Goal: Book appointment/travel/reservation

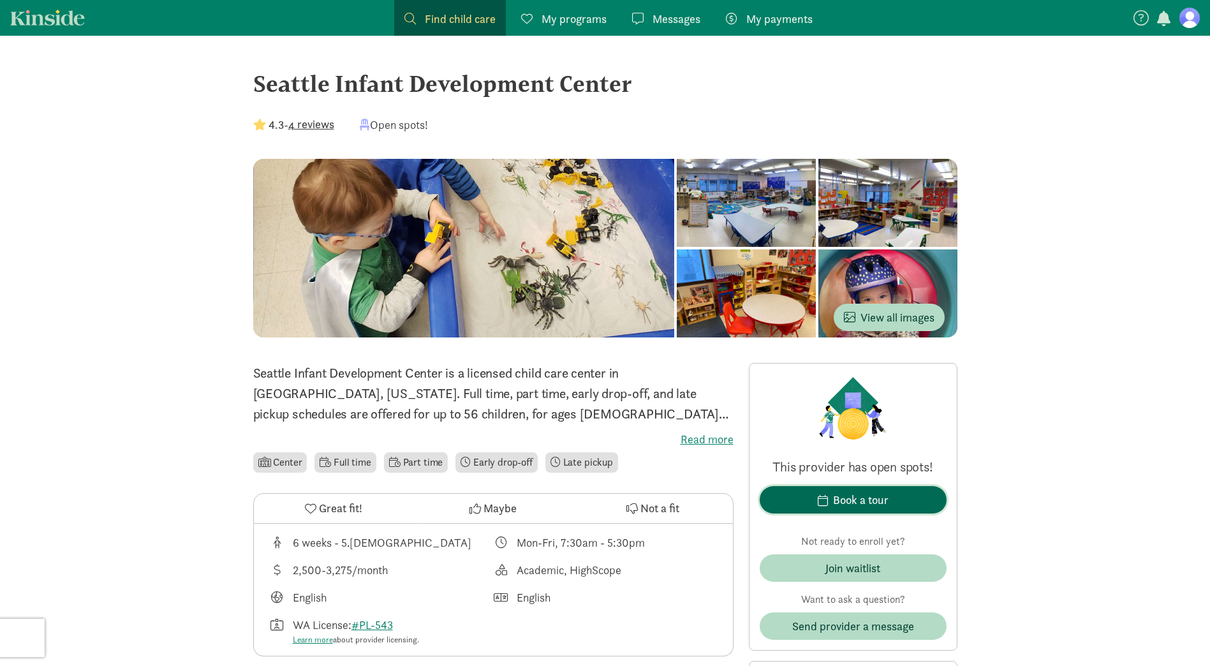
click at [877, 503] on div "Book a tour" at bounding box center [861, 499] width 56 height 17
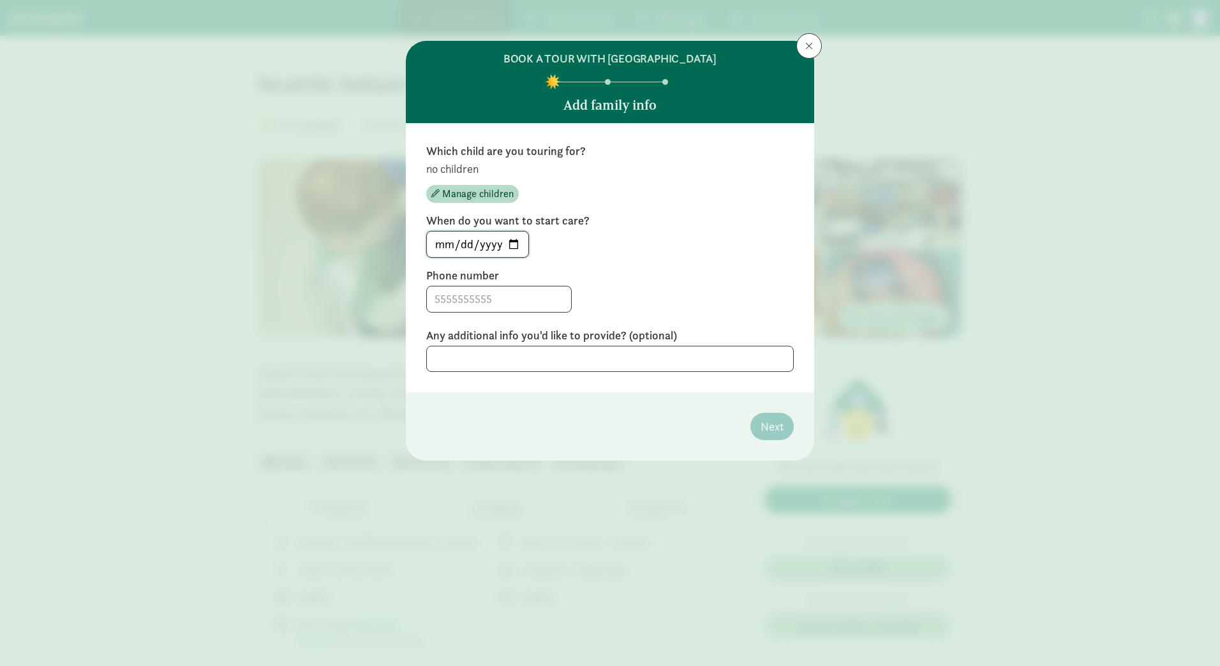
click at [516, 242] on input "2025-09-02" at bounding box center [477, 245] width 101 height 26
type input "[DATE]"
click at [519, 293] on input at bounding box center [499, 299] width 144 height 26
click at [636, 358] on textarea at bounding box center [609, 359] width 367 height 26
click at [533, 345] on div "Any additional info you'd like to provide? (optional)" at bounding box center [609, 350] width 367 height 44
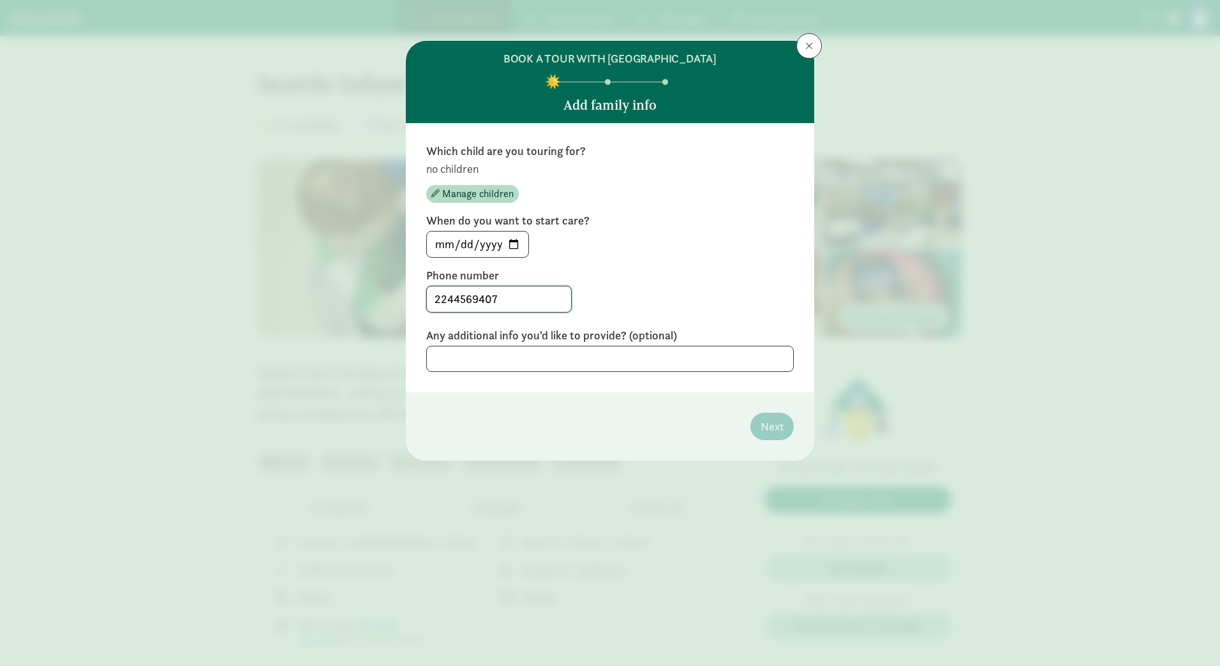
click at [450, 299] on input "2244569407" at bounding box center [499, 299] width 144 height 26
drag, startPoint x: 480, startPoint y: 296, endPoint x: 482, endPoint y: 314, distance: 18.0
click at [480, 299] on input "224-4569407" at bounding box center [499, 299] width 144 height 26
type input "224-456-9407"
click at [620, 360] on textarea at bounding box center [609, 359] width 367 height 26
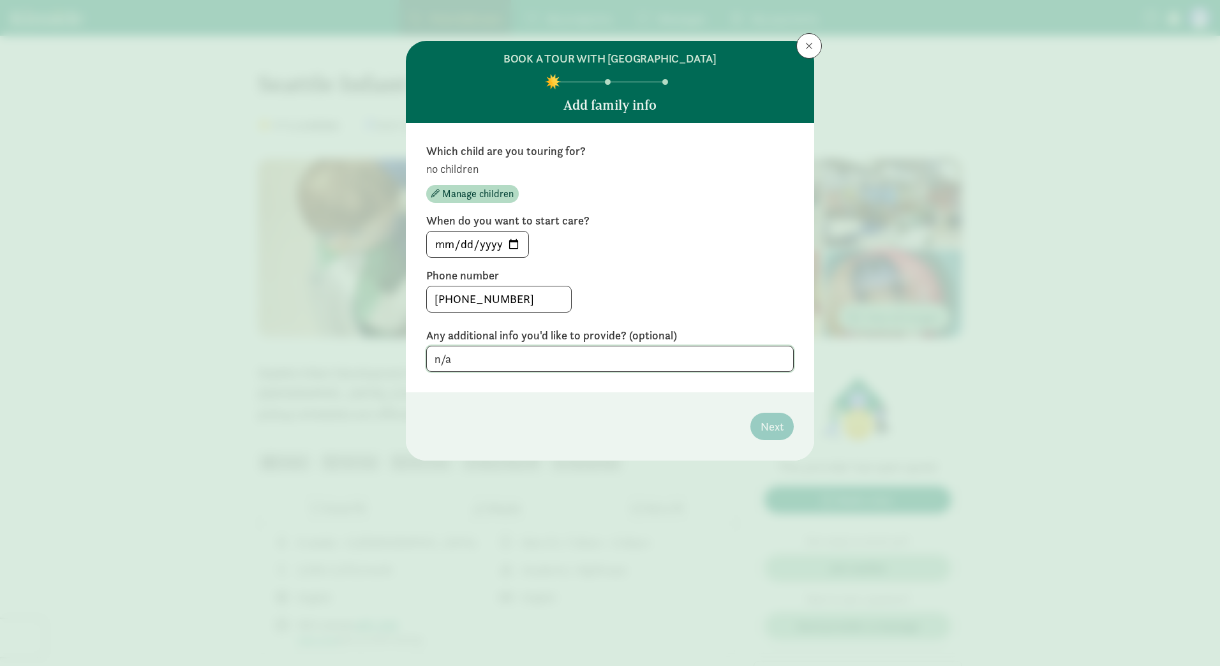
type textarea "n/a"
click at [515, 242] on input "2025-09-04" at bounding box center [477, 245] width 101 height 26
click at [492, 192] on span "Manage children" at bounding box center [477, 193] width 71 height 15
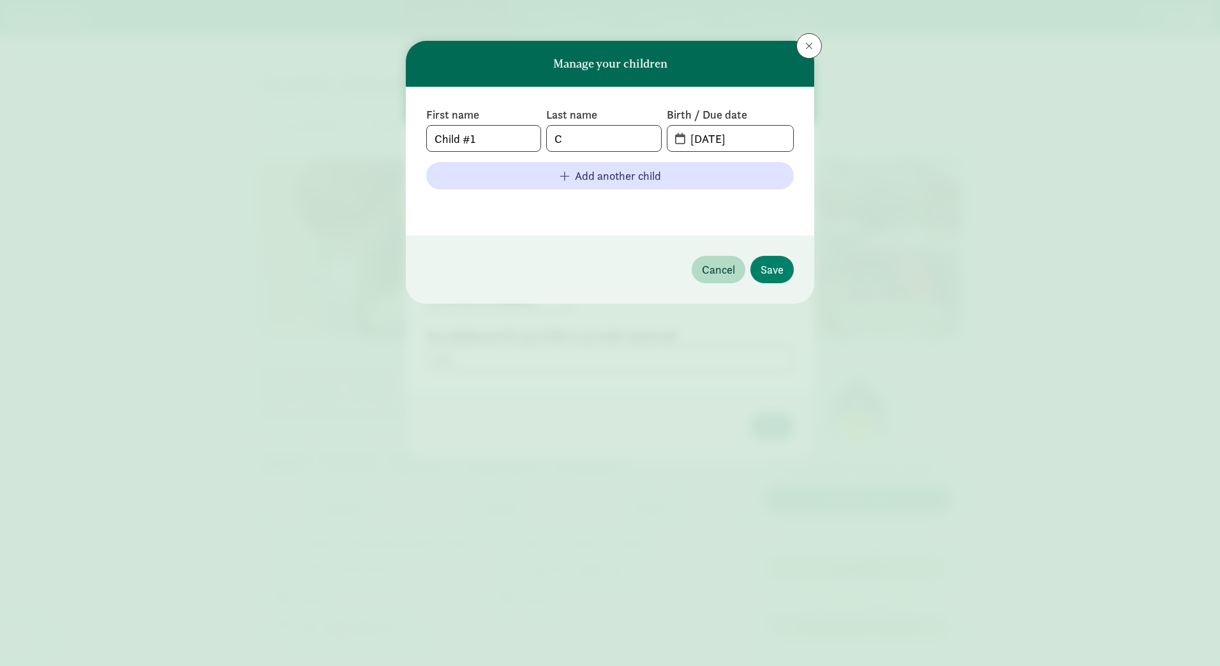
click at [672, 133] on span "09-02-2025" at bounding box center [730, 139] width 126 height 26
click at [688, 142] on input "09-02-2025" at bounding box center [738, 139] width 110 height 26
click at [716, 140] on input "09-02-2025" at bounding box center [738, 139] width 110 height 26
click at [523, 140] on input "Child #1" at bounding box center [484, 139] width 114 height 26
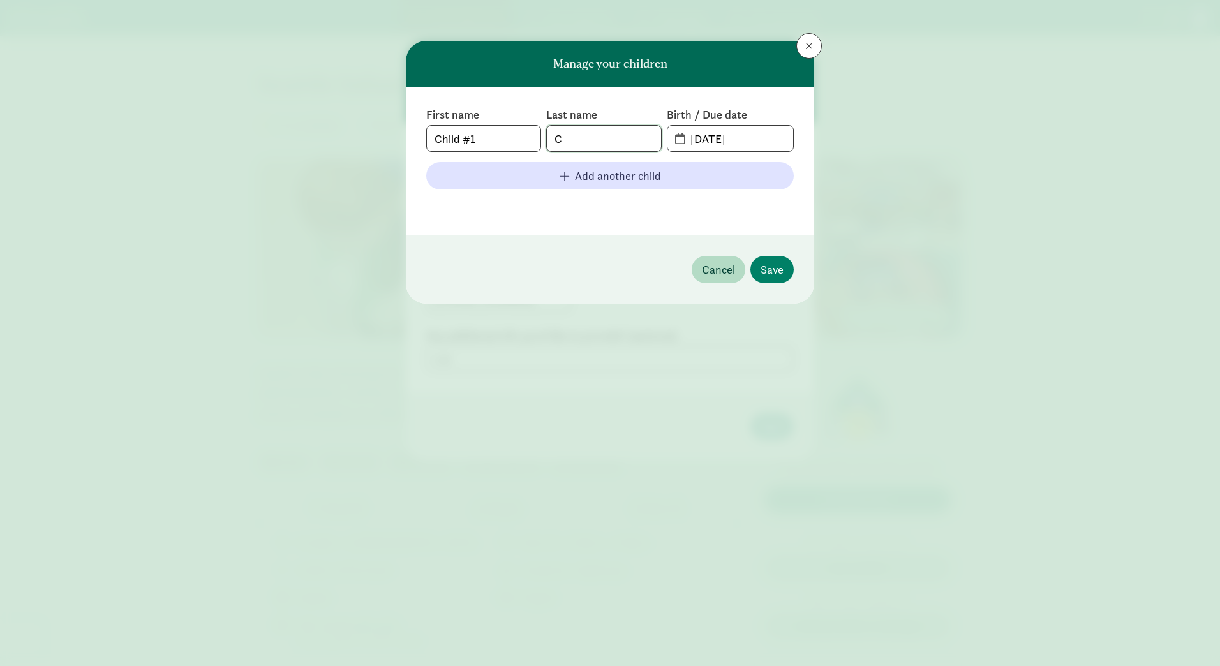
click at [588, 137] on input "C" at bounding box center [604, 139] width 114 height 26
type input "Curtis"
click at [709, 138] on input "09-02-2025" at bounding box center [738, 139] width 110 height 26
click at [688, 141] on input "09-02-2025" at bounding box center [738, 139] width 110 height 26
click at [676, 141] on span "09-02-2025" at bounding box center [730, 139] width 126 height 26
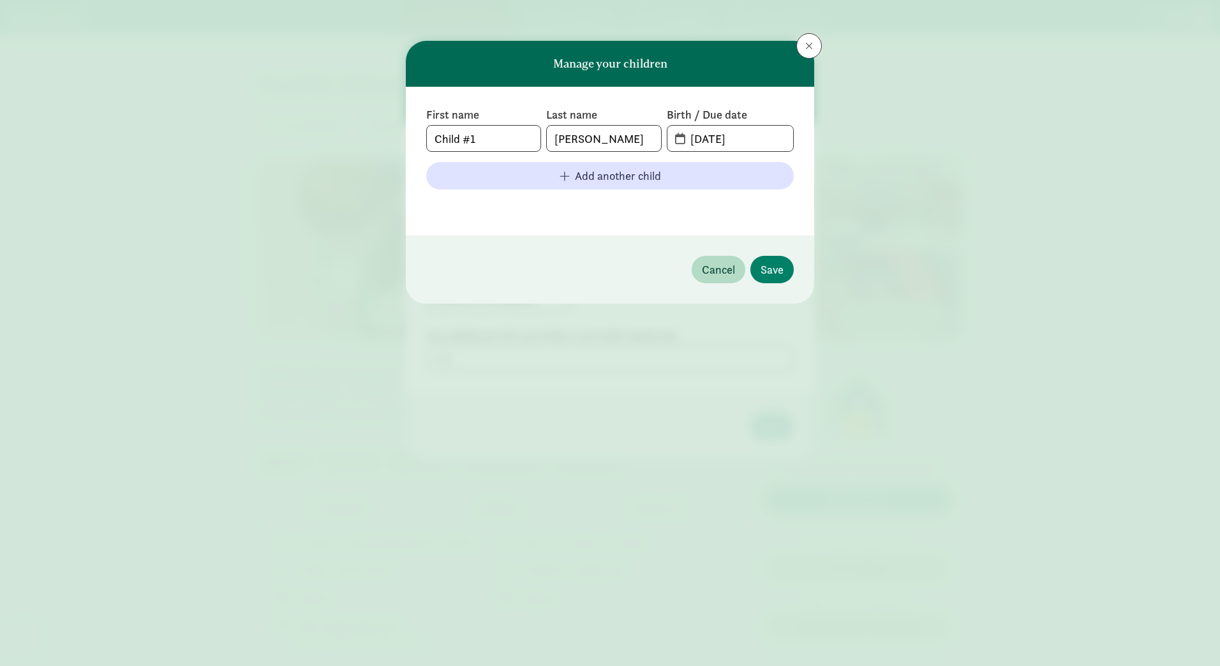
click at [676, 141] on span "09-02-2025" at bounding box center [730, 139] width 126 height 26
click at [675, 141] on span "09-02-2025" at bounding box center [730, 139] width 126 height 26
click at [701, 137] on input "09-02-2025" at bounding box center [738, 139] width 110 height 26
click at [716, 138] on input "12-02-2025" at bounding box center [738, 139] width 110 height 26
type input "12-30-2025"
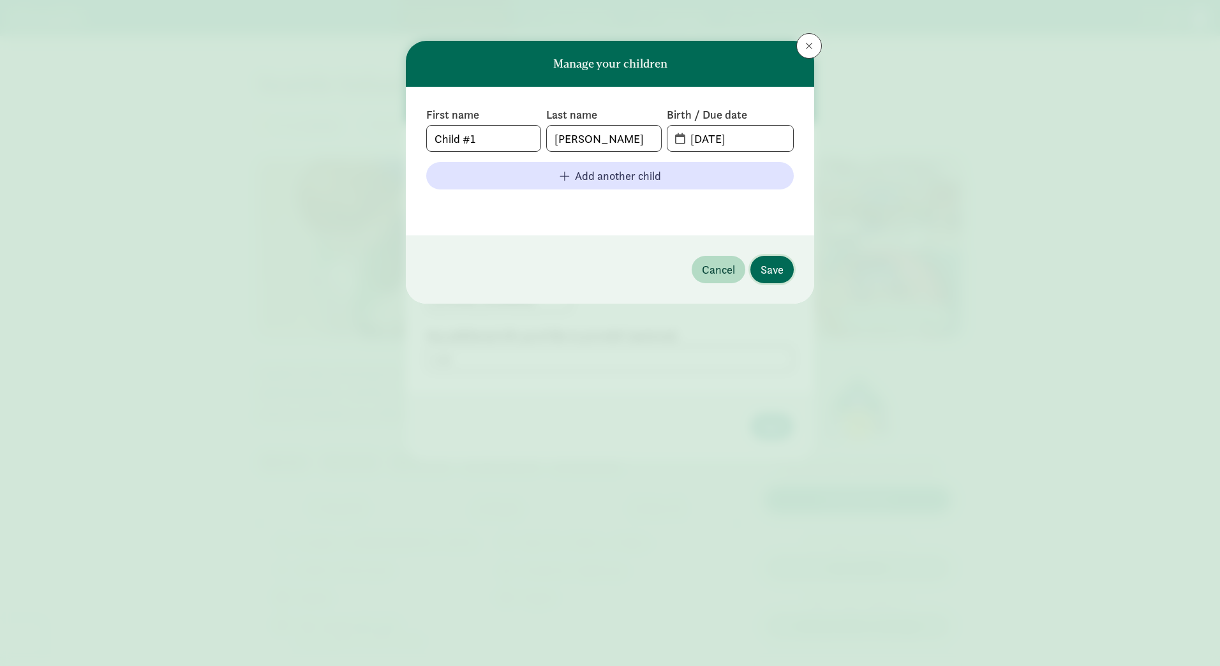
click at [752, 265] on button "Save" at bounding box center [771, 269] width 43 height 27
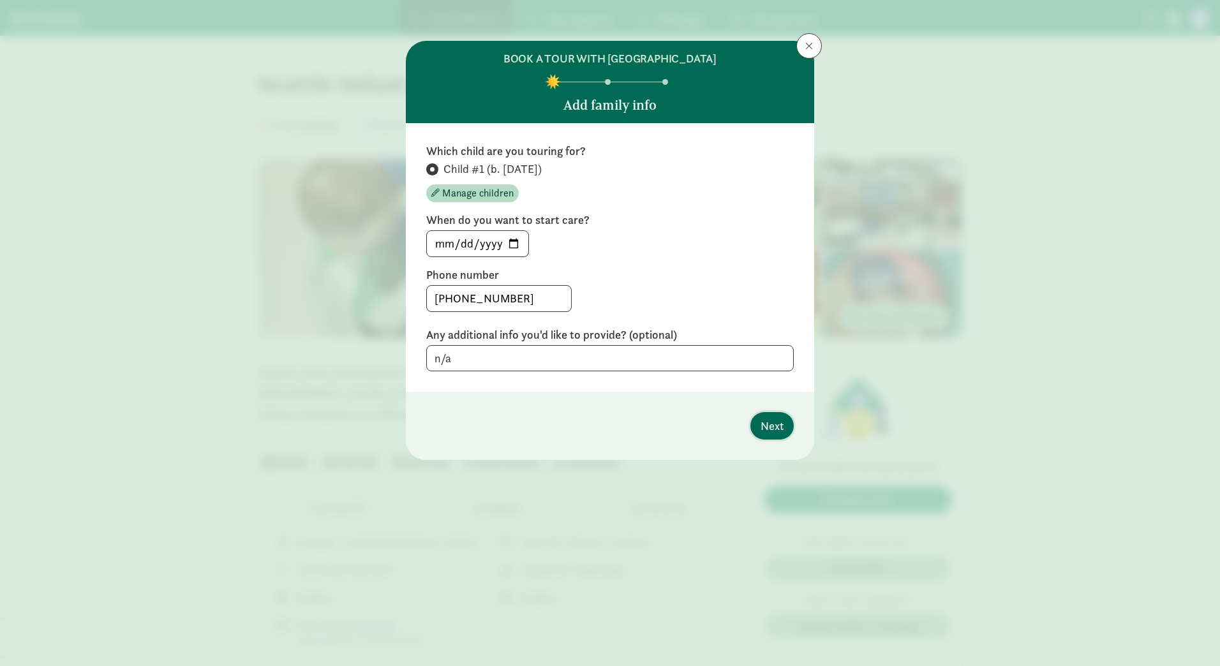
click at [770, 423] on span "Next" at bounding box center [772, 425] width 23 height 17
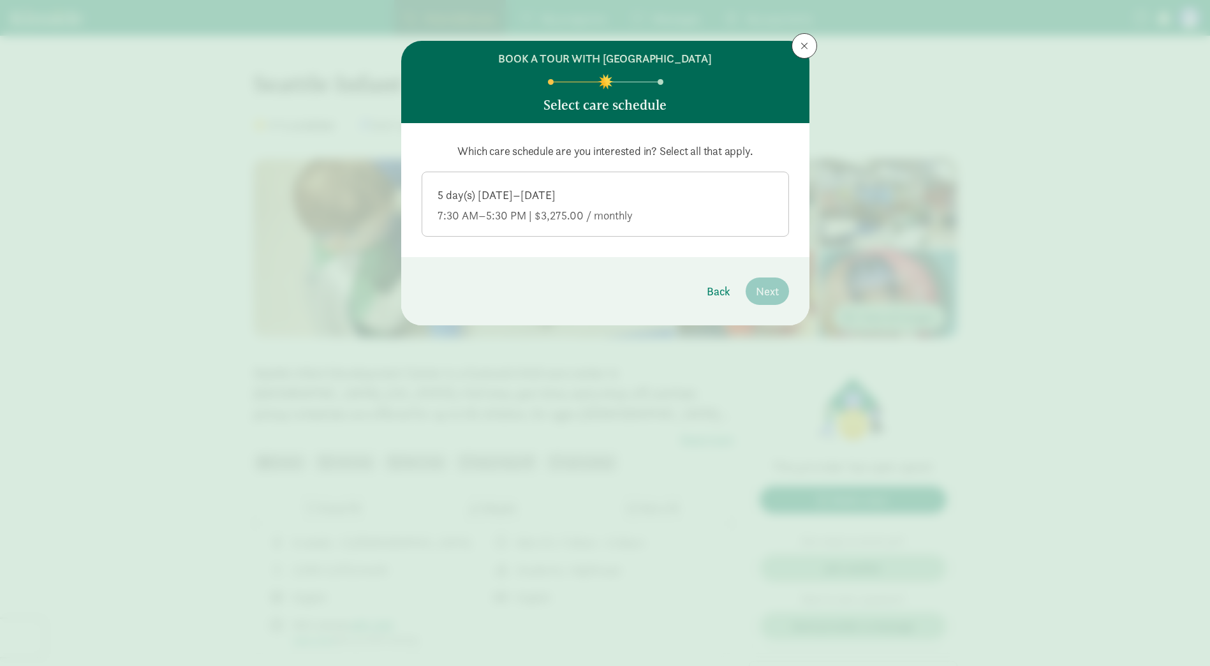
click at [506, 208] on div "5 day(s) Monday–Friday" at bounding box center [606, 215] width 336 height 15
click at [0, 0] on input "5 day(s) Monday–Friday 7:30 AM–5:30 PM | $3,275.00 / monthly" at bounding box center [0, 0] width 0 height 0
click at [750, 289] on button "Next" at bounding box center [767, 291] width 43 height 27
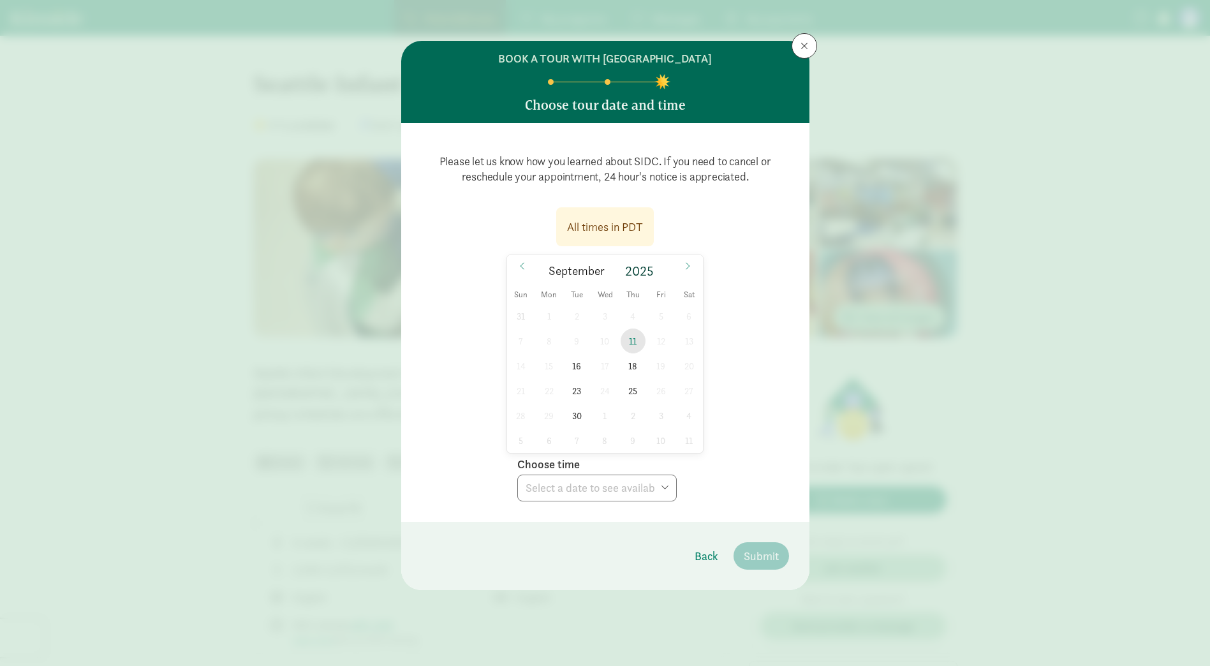
click at [634, 345] on span "11" at bounding box center [633, 341] width 25 height 25
click at [657, 494] on select "Choose time 03:00 PM" at bounding box center [597, 488] width 160 height 27
select select "2025-09-11T15:00:00.000-07:00"
click at [517, 475] on select "Choose time 03:00 PM" at bounding box center [597, 488] width 160 height 27
click at [766, 549] on span "Submit" at bounding box center [761, 555] width 35 height 17
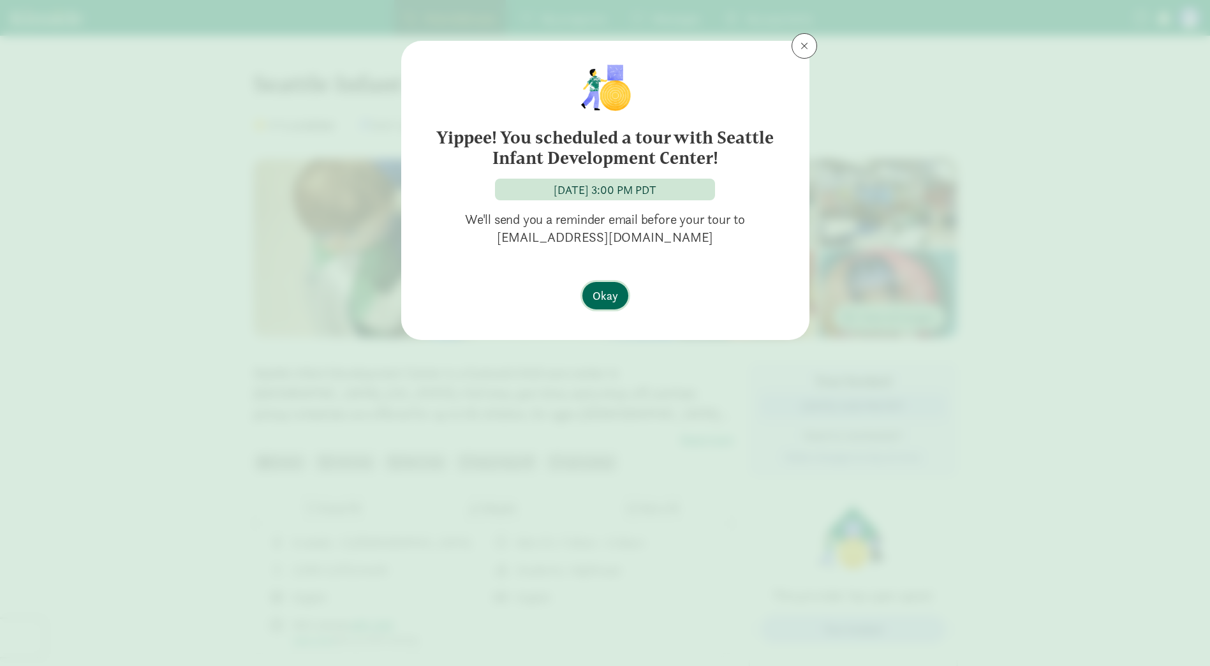
click at [603, 301] on span "Okay" at bounding box center [606, 295] width 26 height 17
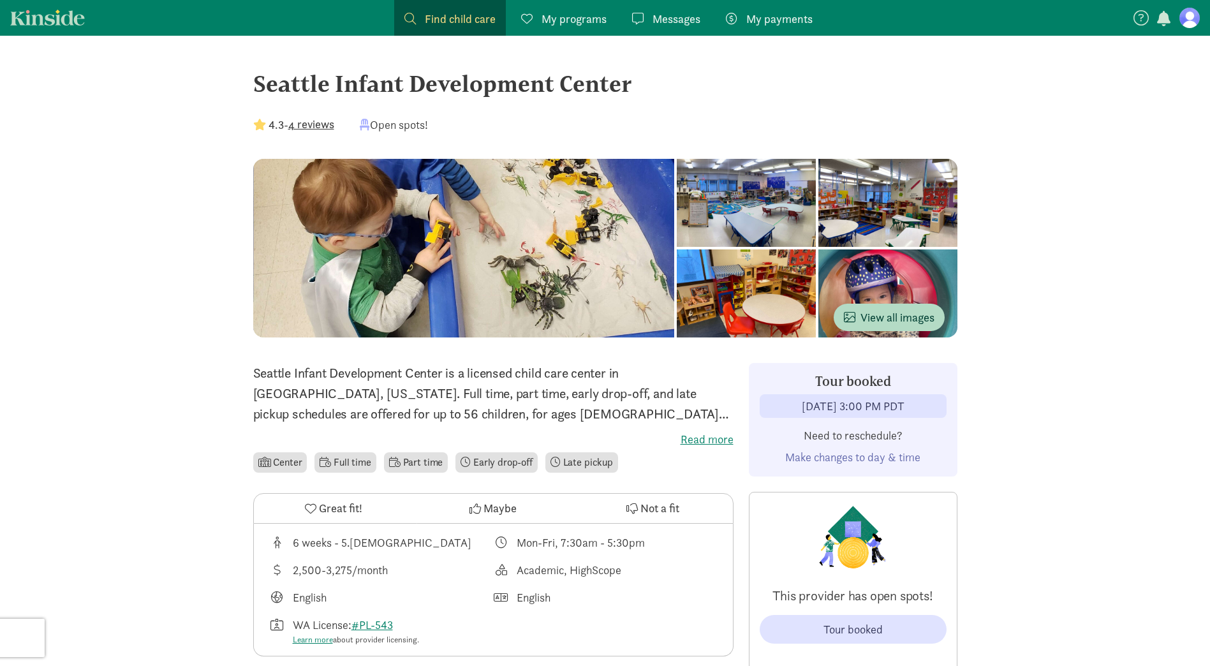
drag, startPoint x: 50, startPoint y: 20, endPoint x: 70, endPoint y: 3, distance: 26.2
click at [50, 20] on link "Kinside" at bounding box center [47, 18] width 75 height 16
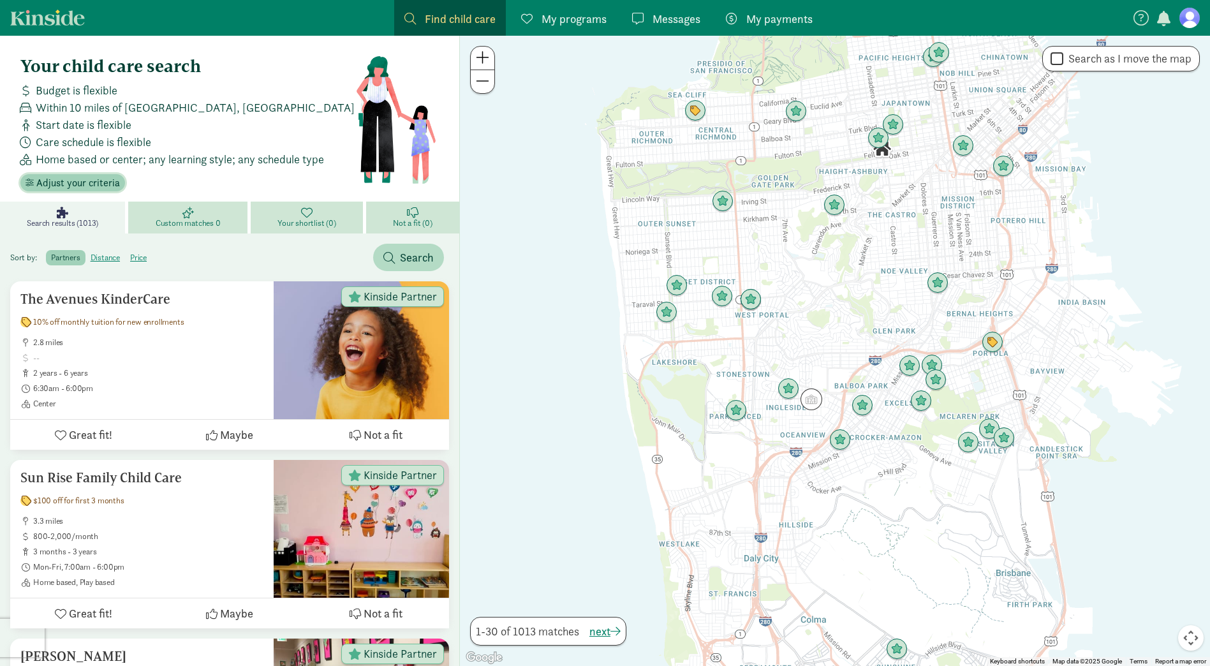
click at [89, 184] on span "Adjust your criteria" at bounding box center [78, 182] width 84 height 15
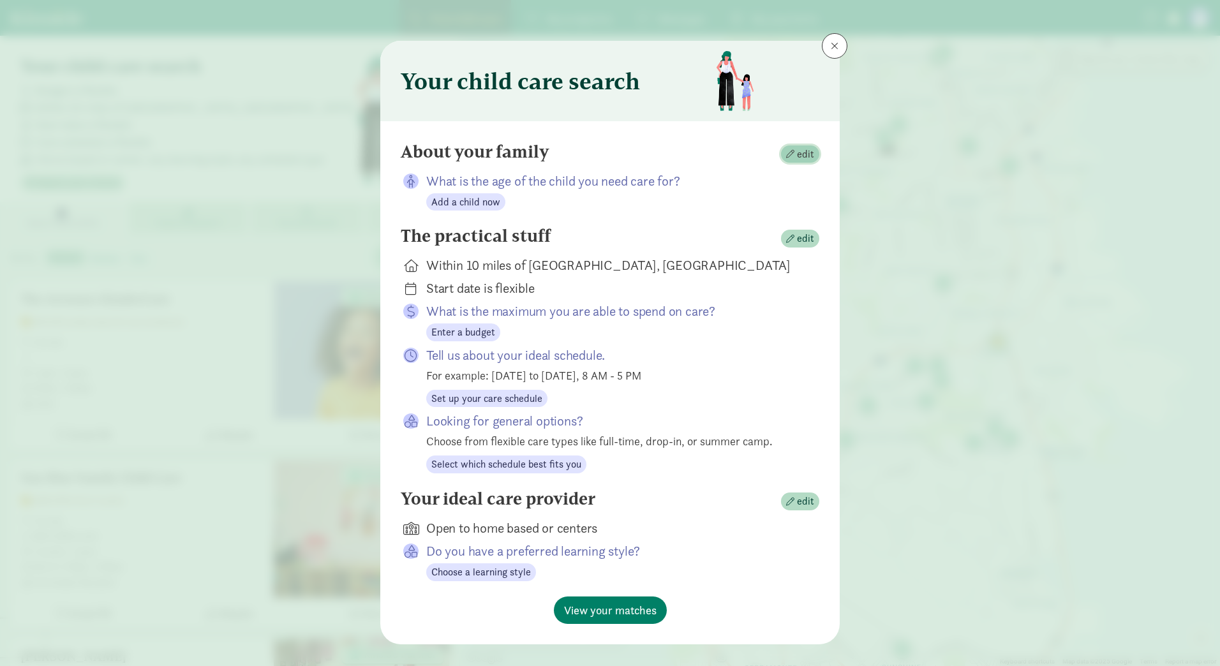
click at [797, 147] on span "edit" at bounding box center [805, 154] width 17 height 15
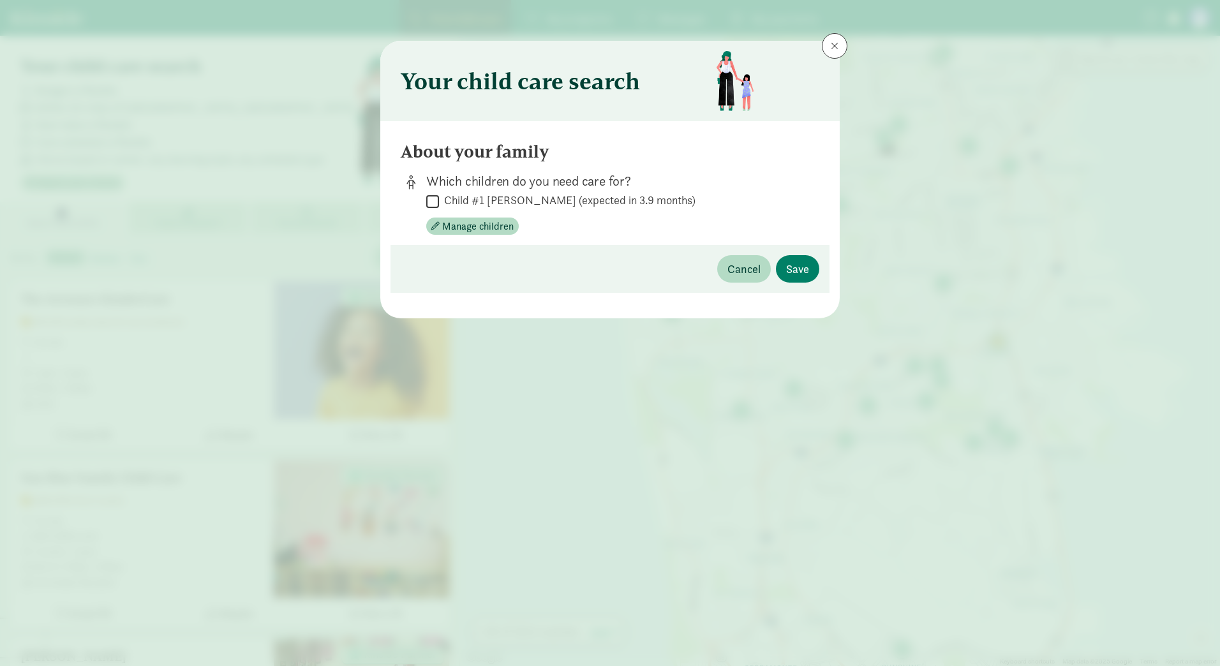
click at [432, 195] on input "Child #1 Curtis (expected in 3.9 months)" at bounding box center [432, 201] width 13 height 17
checkbox input "true"
click at [794, 258] on button "Save" at bounding box center [797, 268] width 43 height 27
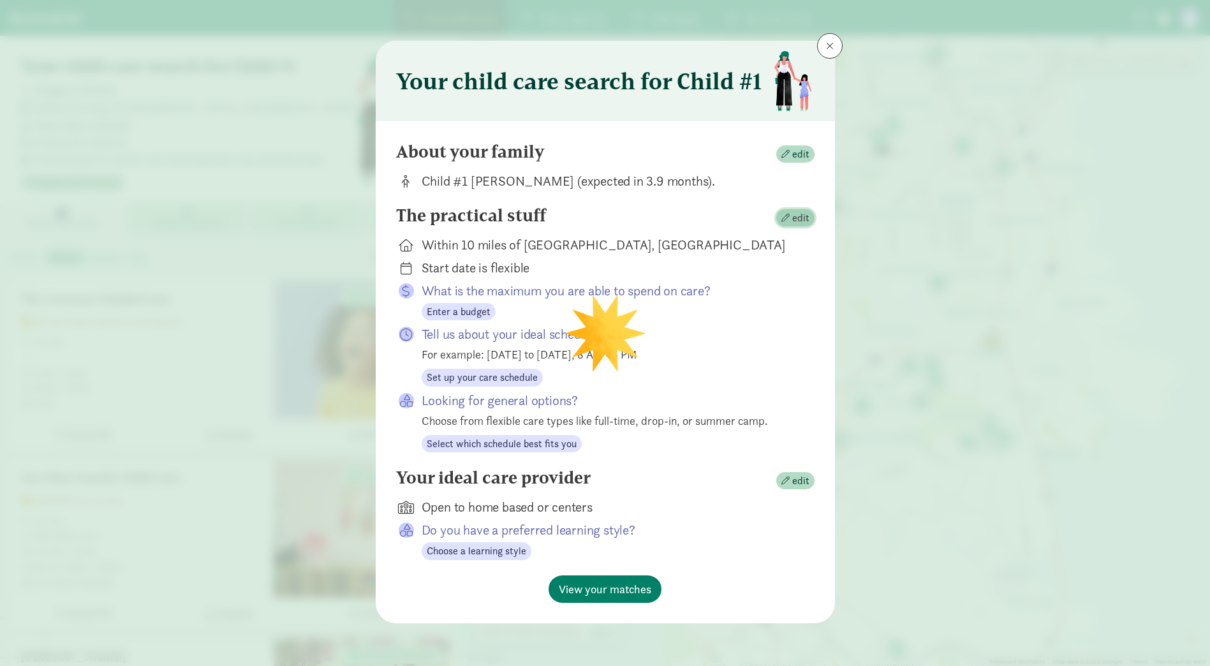
click at [799, 218] on span "edit" at bounding box center [800, 218] width 17 height 15
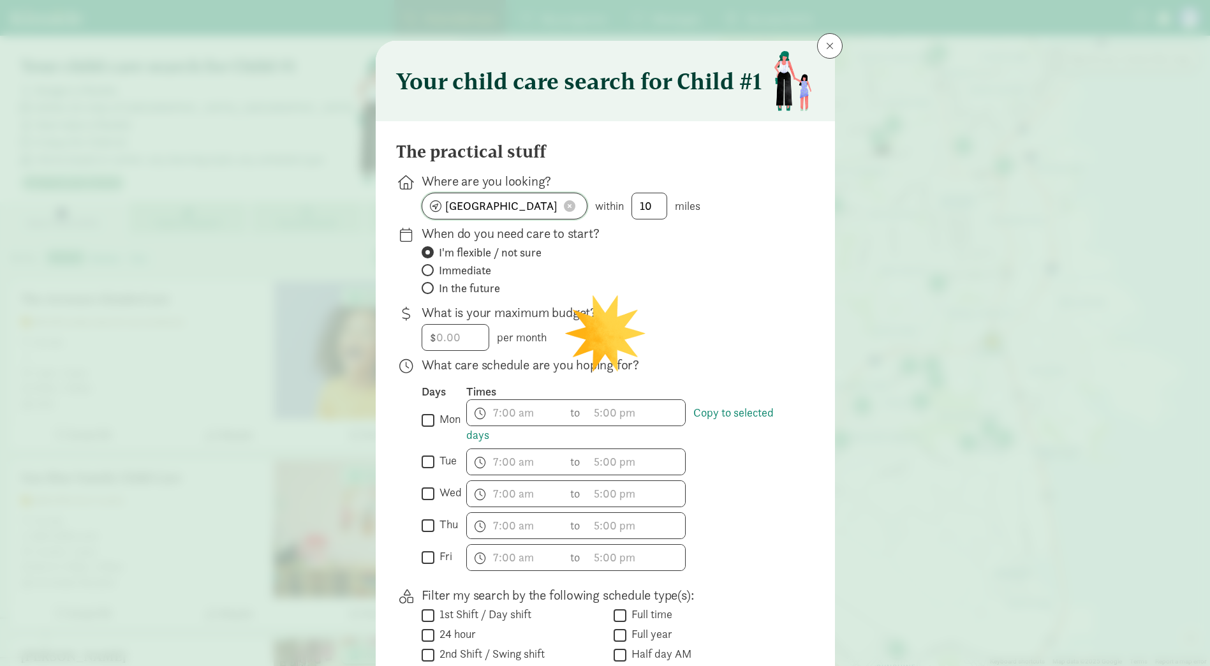
click at [569, 209] on span at bounding box center [569, 205] width 11 height 11
click at [536, 209] on input at bounding box center [504, 206] width 165 height 26
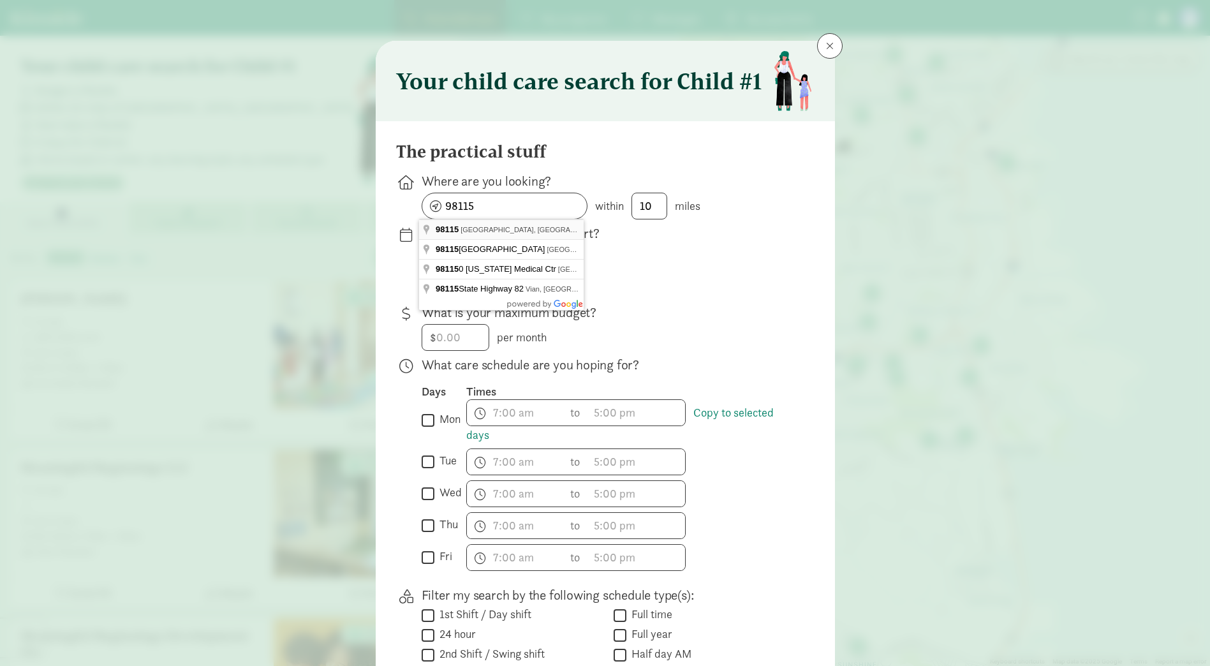
type input "Seattle, WA 98115, USA"
click at [426, 284] on input "In the future" at bounding box center [426, 288] width 8 height 8
radio input "true"
radio input "false"
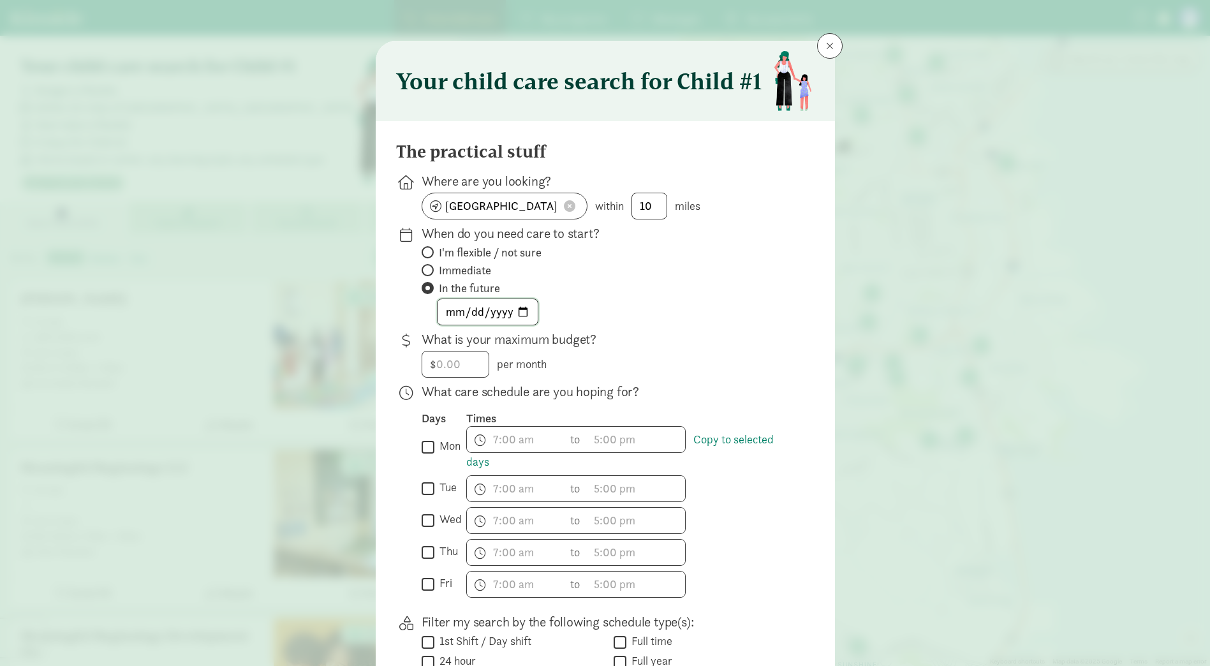
click at [527, 308] on input "date" at bounding box center [488, 312] width 100 height 26
click at [518, 313] on input "date" at bounding box center [488, 312] width 100 height 26
type input "2026-08-03"
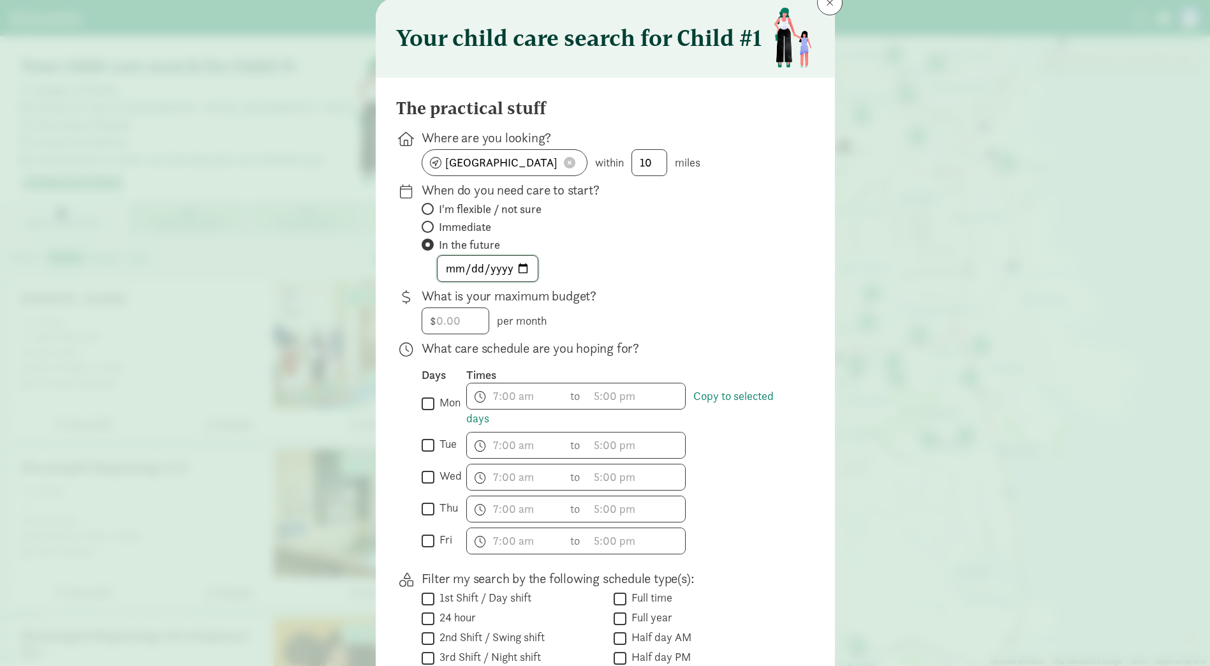
scroll to position [64, 0]
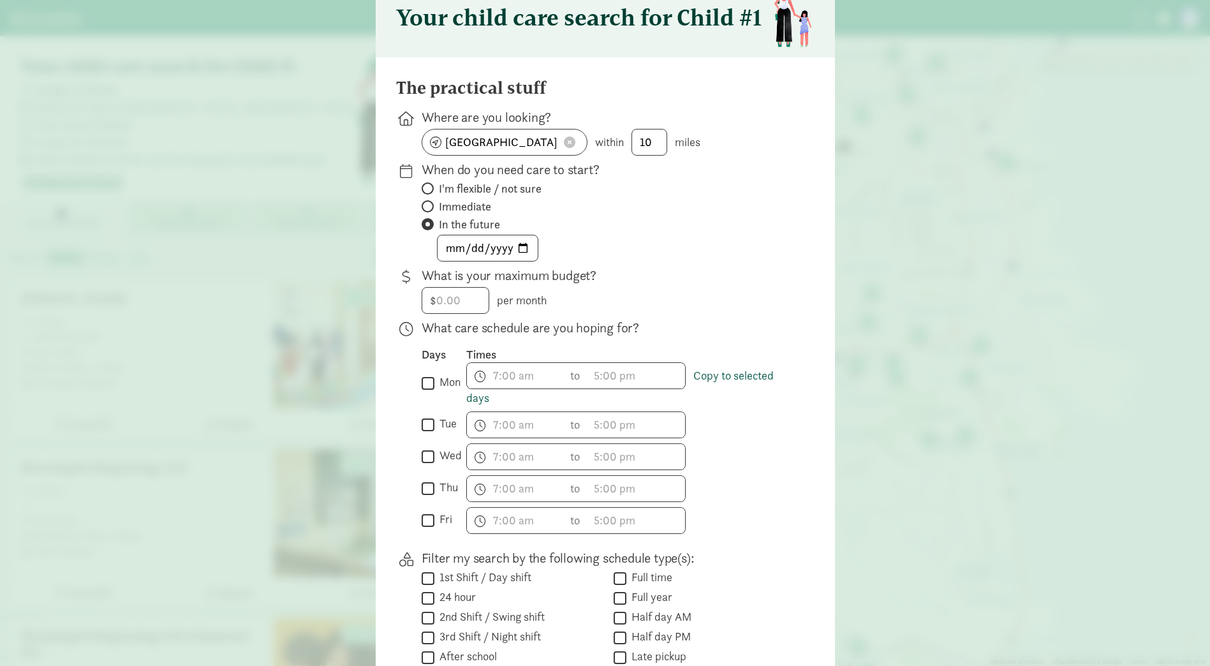
click at [473, 399] on link "Copy to selected days" at bounding box center [620, 386] width 308 height 37
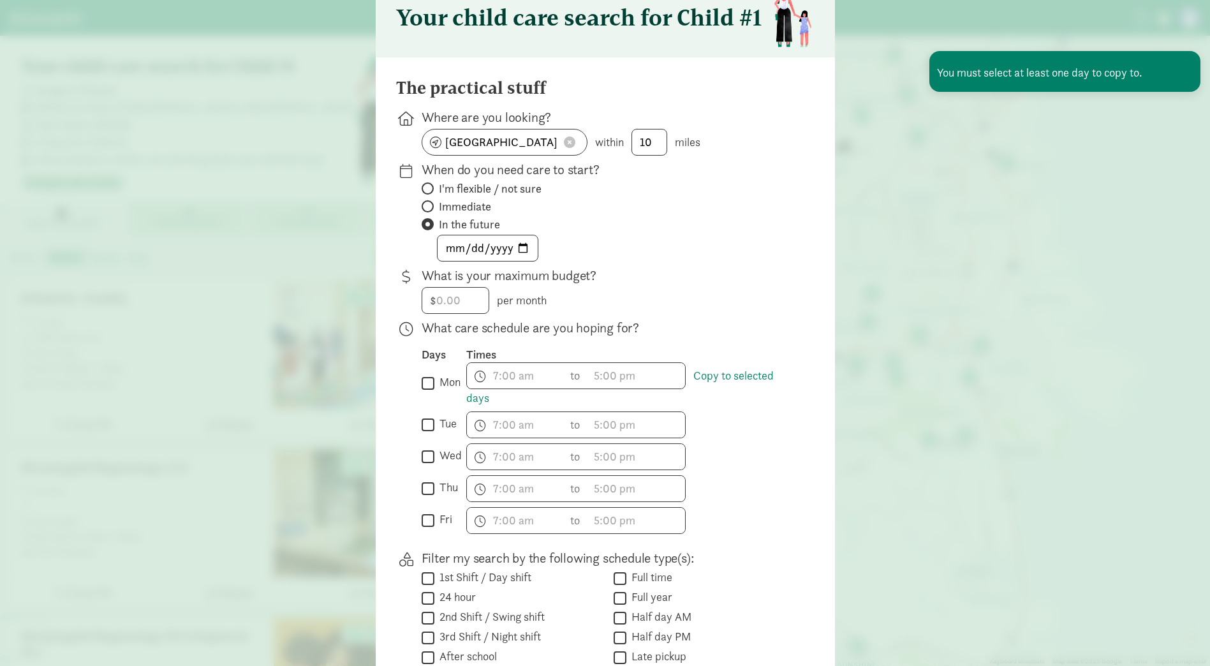
click at [423, 380] on input "mon" at bounding box center [428, 383] width 13 height 17
checkbox input "true"
click at [495, 374] on span "h 12 1 2 3 4 5 6 7 8 9 10 11 mm 00 15 30 45 a am pm" at bounding box center [515, 376] width 97 height 26
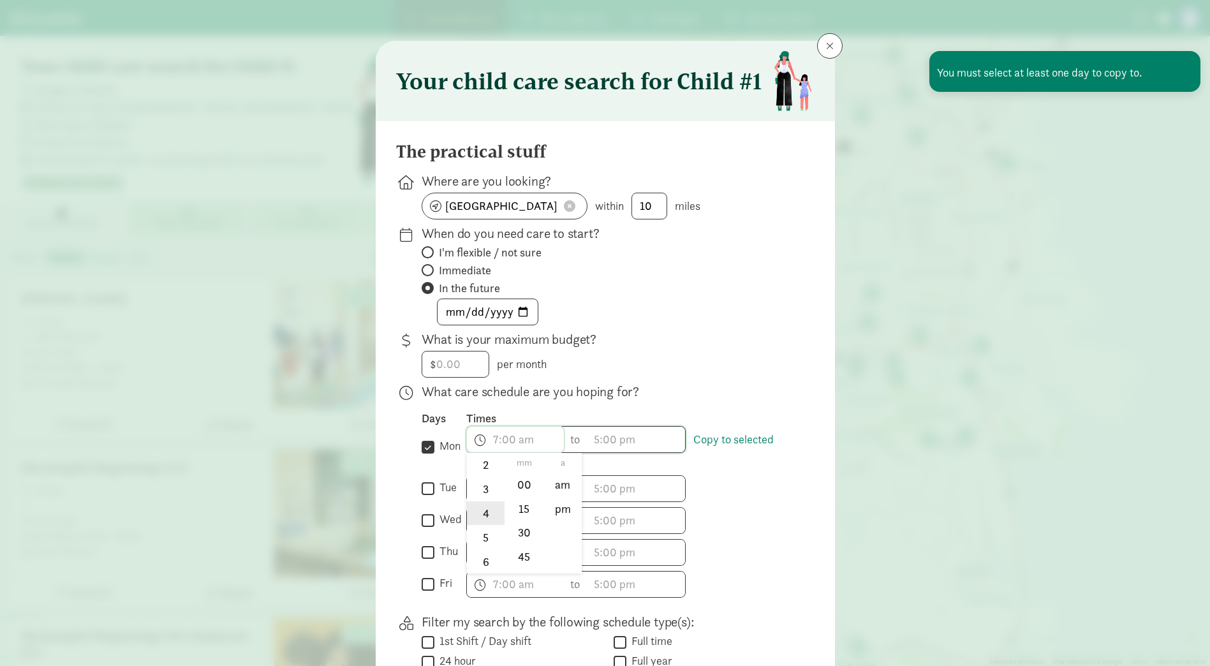
scroll to position [128, 0]
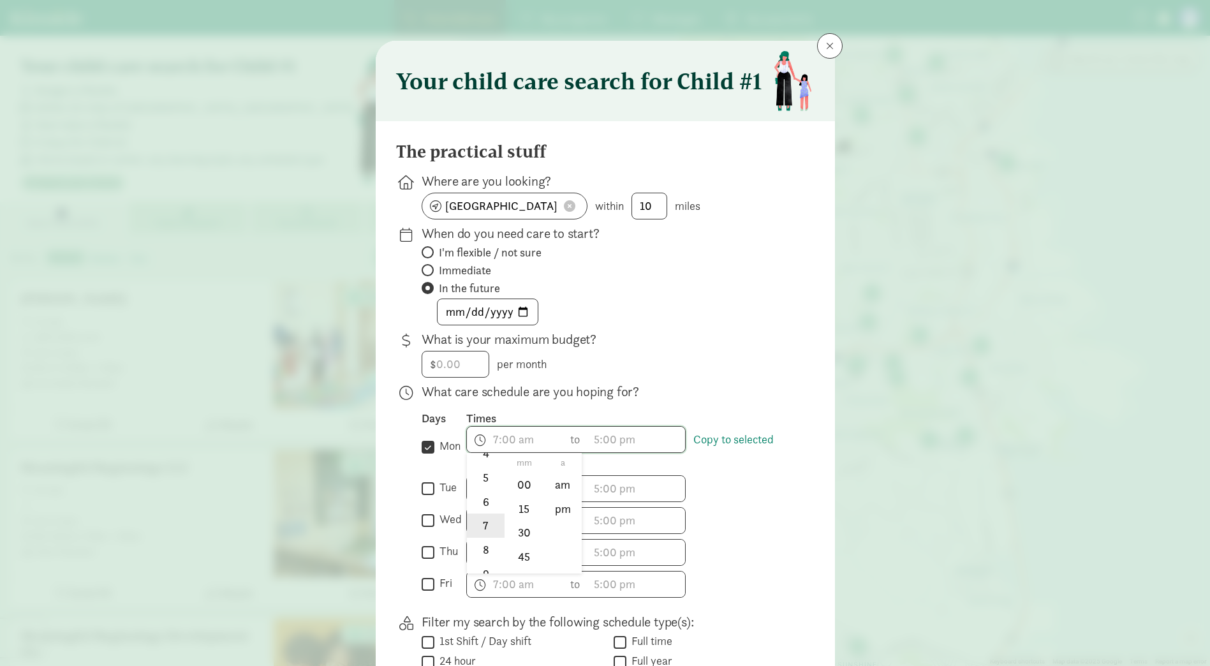
click at [487, 529] on li "7" at bounding box center [486, 526] width 38 height 24
click at [531, 489] on li "00" at bounding box center [524, 484] width 38 height 24
click at [549, 481] on li "am" at bounding box center [563, 484] width 38 height 24
type input "7:00 am"
click at [588, 443] on span "h 12 1 2 3 4 5 6 7 8 9 10 11 mm 00 15 30 45 a am pm" at bounding box center [636, 440] width 97 height 26
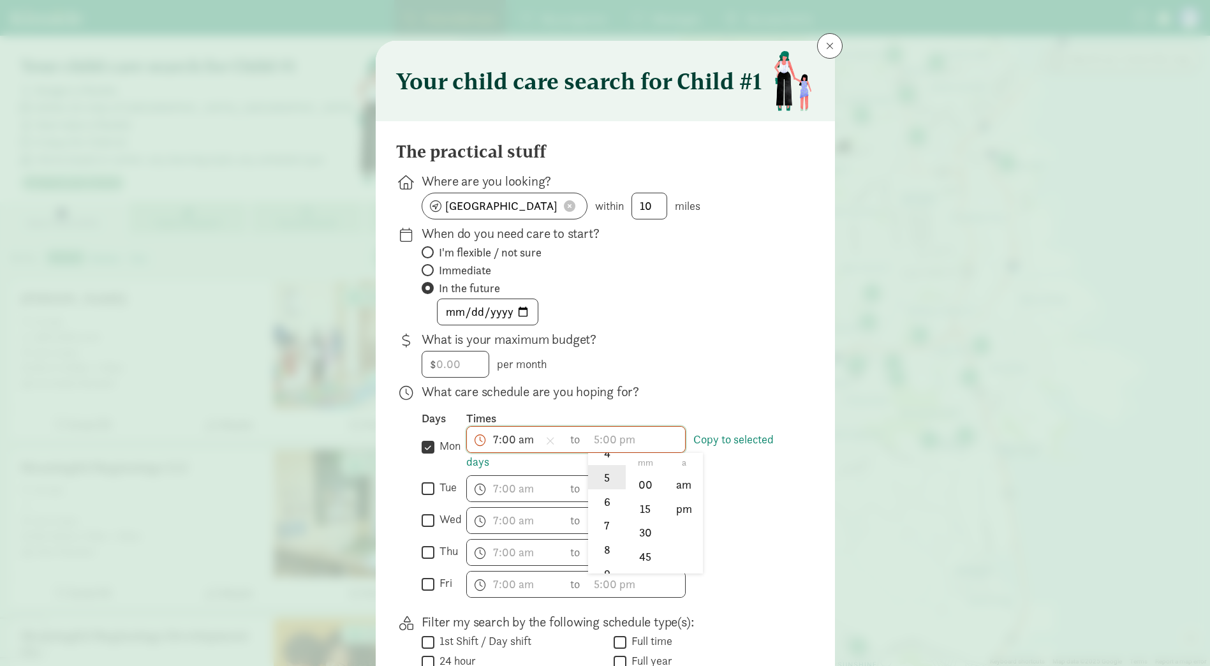
click at [598, 473] on li "5" at bounding box center [607, 477] width 38 height 24
click at [639, 529] on li "30" at bounding box center [646, 533] width 38 height 24
click at [675, 506] on li "pm" at bounding box center [684, 508] width 38 height 24
click at [604, 443] on span "5:30 pm h 12 1 2 3 4 5 6 7 8 9 10 11 mm 00 15 30 45 a am pm" at bounding box center [636, 440] width 97 height 26
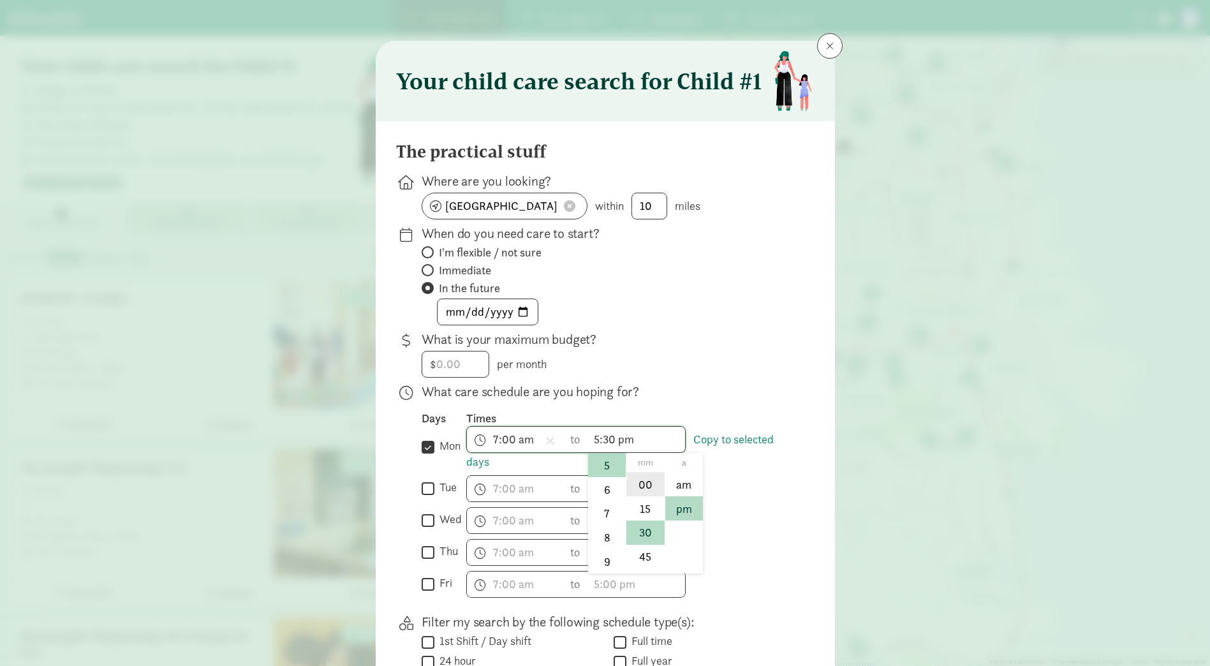
click at [639, 486] on li "00" at bounding box center [646, 484] width 38 height 24
type input "5:00 pm"
click at [481, 464] on link "Copy to selected days" at bounding box center [620, 450] width 308 height 37
click at [431, 486] on input "tue" at bounding box center [428, 488] width 13 height 17
click at [476, 459] on link "Copy to selected days" at bounding box center [620, 450] width 308 height 37
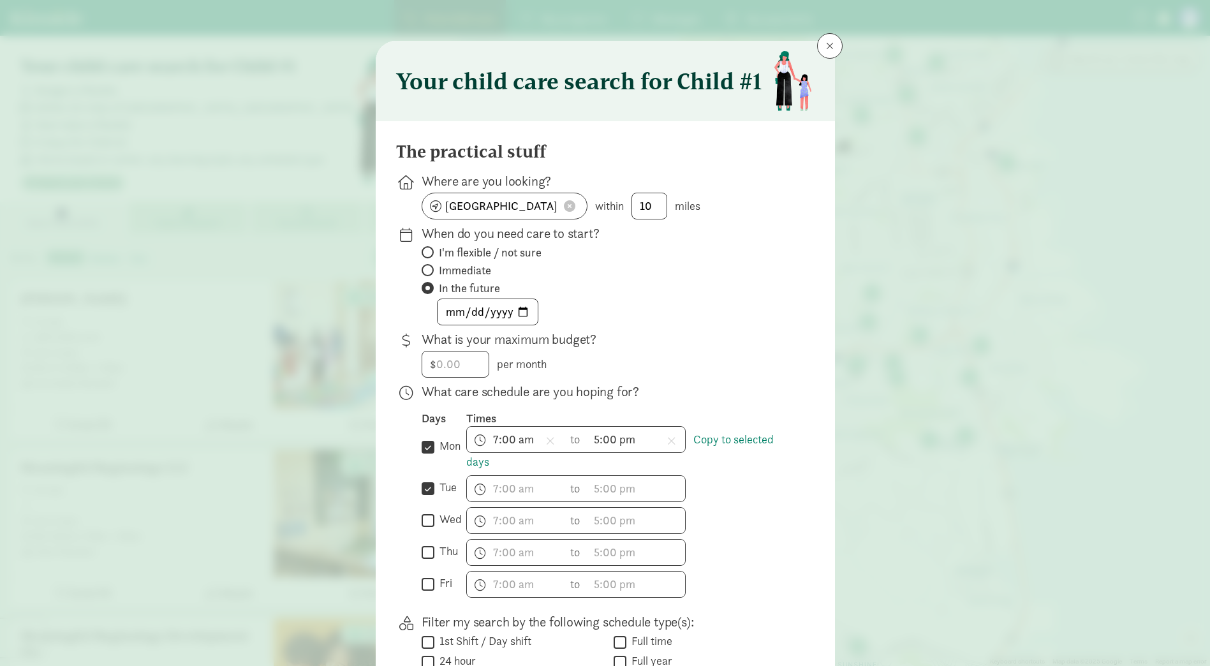
click at [426, 491] on input "tue" at bounding box center [428, 488] width 13 height 17
click at [477, 462] on link "Copy to selected days" at bounding box center [620, 450] width 308 height 37
click at [710, 435] on link "Copy to selected days" at bounding box center [620, 450] width 308 height 37
click at [434, 487] on label "tue" at bounding box center [445, 487] width 22 height 15
click at [431, 487] on input "tue" at bounding box center [428, 488] width 13 height 17
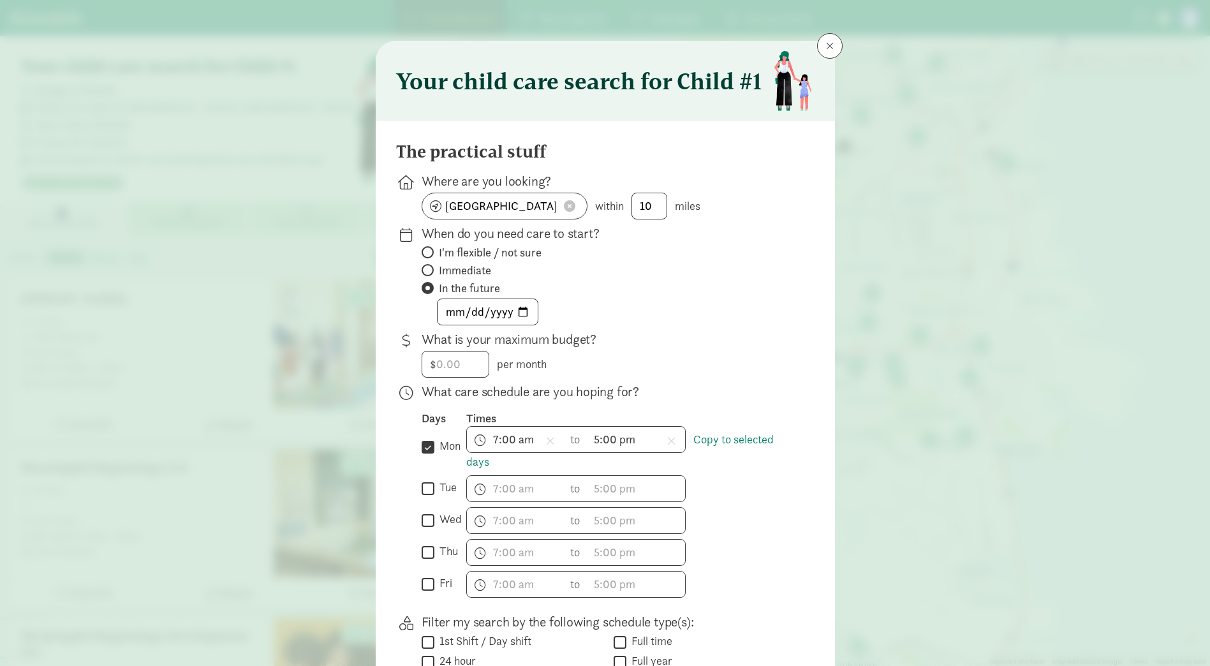
checkbox input "true"
click at [426, 516] on input "wed" at bounding box center [428, 520] width 13 height 17
checkbox input "true"
click at [426, 554] on input "thu" at bounding box center [428, 552] width 13 height 17
checkbox input "true"
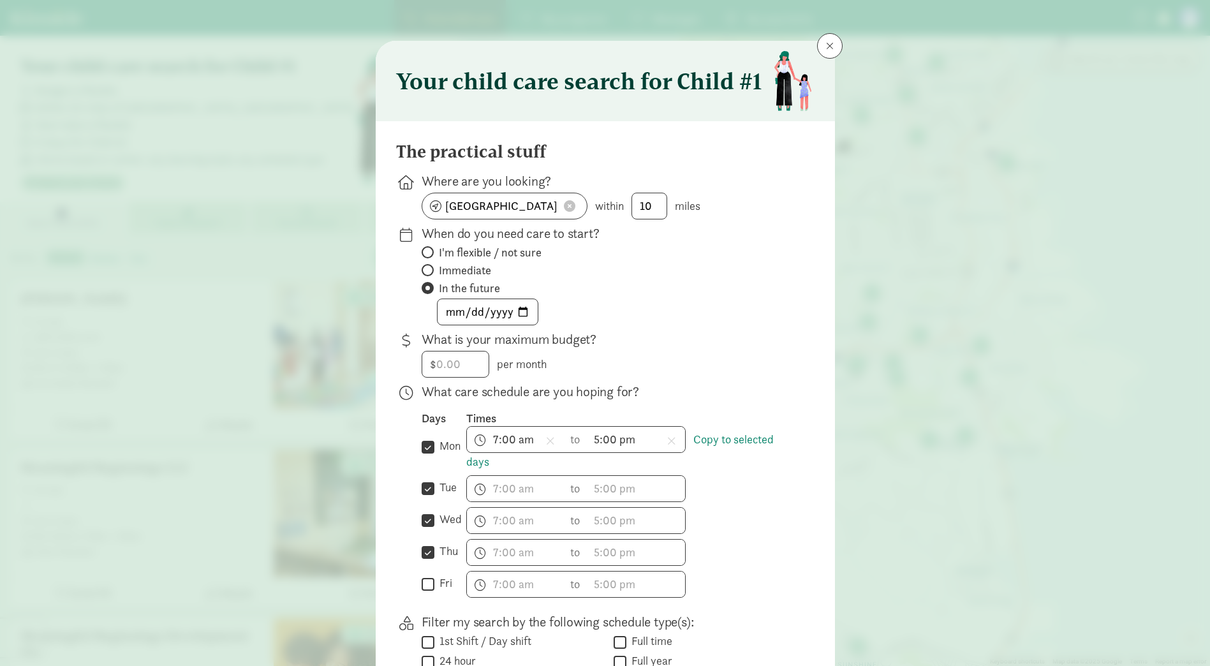
drag, startPoint x: 426, startPoint y: 588, endPoint x: 608, endPoint y: 478, distance: 212.9
click at [426, 588] on input "fri" at bounding box center [428, 583] width 13 height 17
checkbox input "true"
click at [760, 438] on link "Copy to selected days" at bounding box center [620, 450] width 308 height 37
click at [501, 482] on span "h 12 1 2 3 4 5 6 7 8 9 10 11 mm 00 15 30 45 a am pm" at bounding box center [515, 489] width 97 height 26
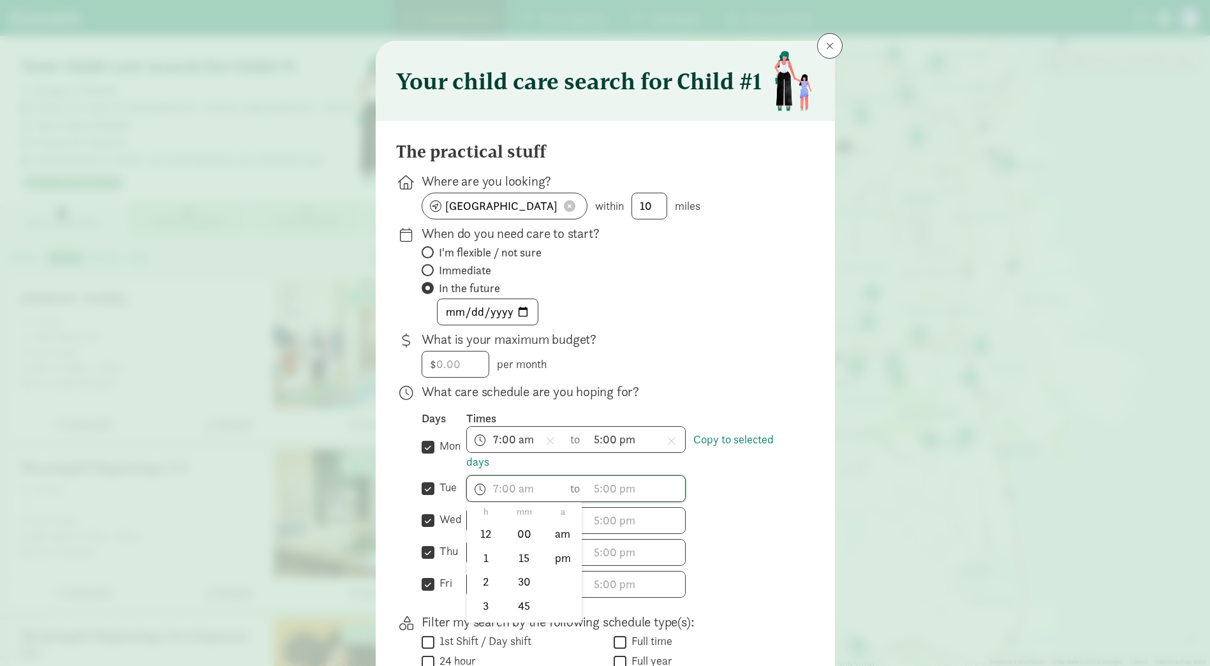
click at [818, 432] on div at bounding box center [605, 333] width 1210 height 666
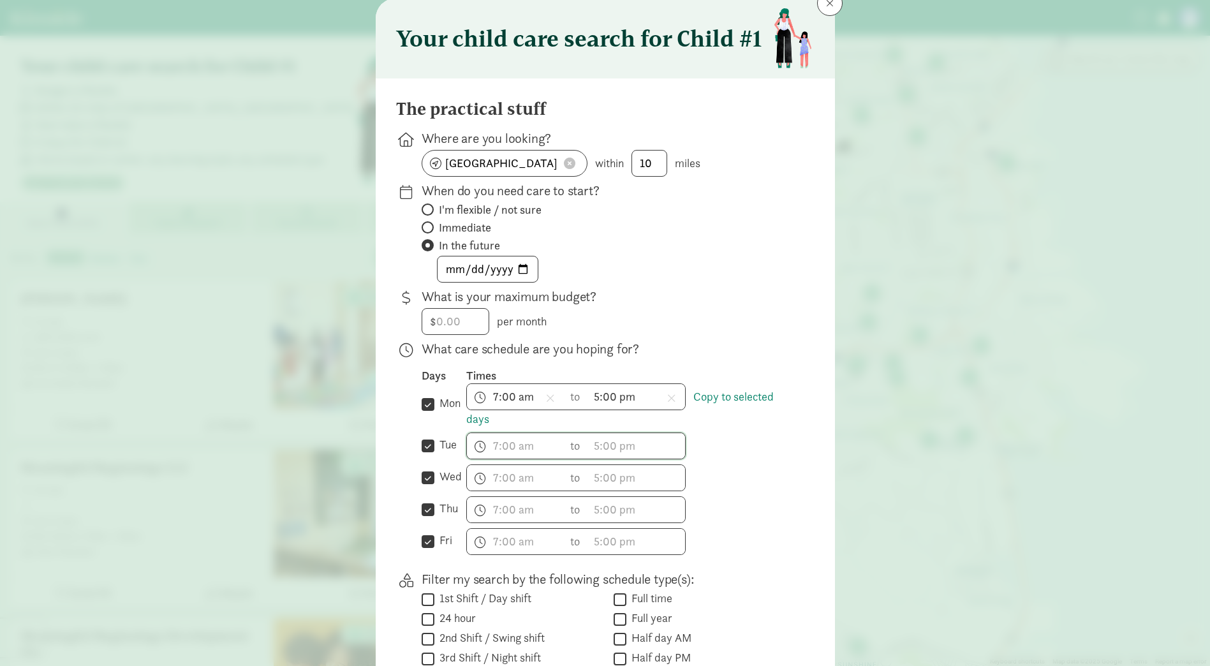
scroll to position [191, 0]
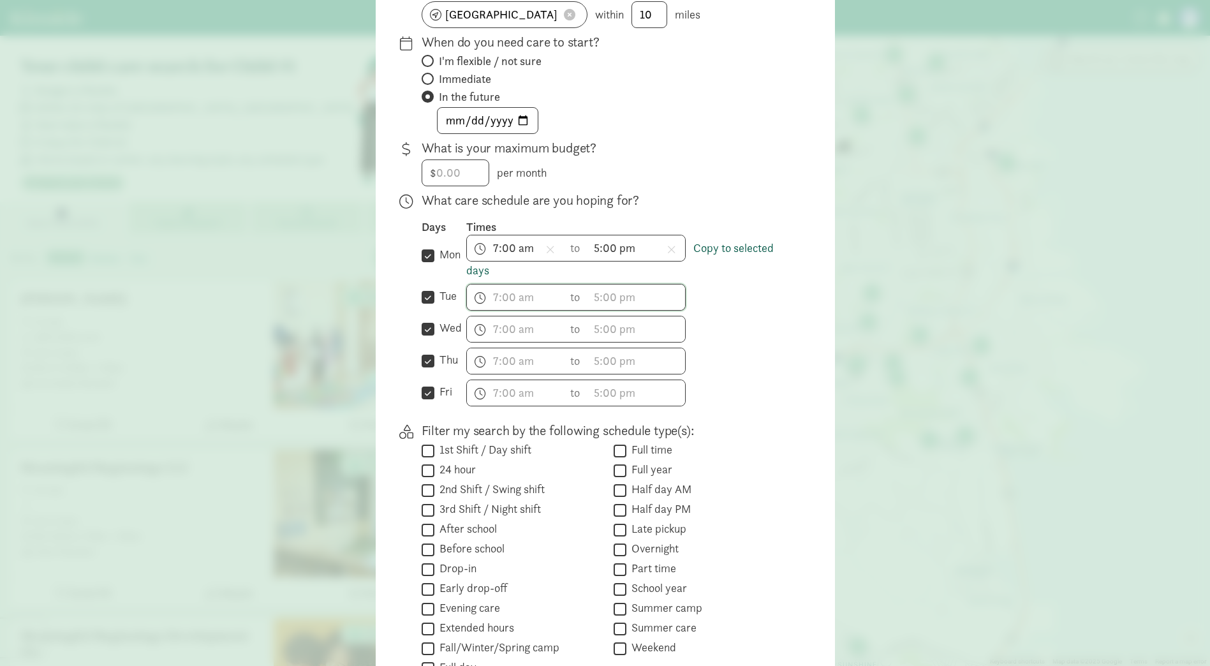
click at [706, 248] on link "Copy to selected days" at bounding box center [620, 259] width 308 height 37
click at [470, 302] on span "h 12 1 2 3 4 5 6 7 8 9 10 11 mm 00 15 30 45 a am pm" at bounding box center [515, 298] width 97 height 26
click at [486, 383] on li "7" at bounding box center [486, 383] width 38 height 24
click at [537, 344] on li "00" at bounding box center [524, 342] width 38 height 24
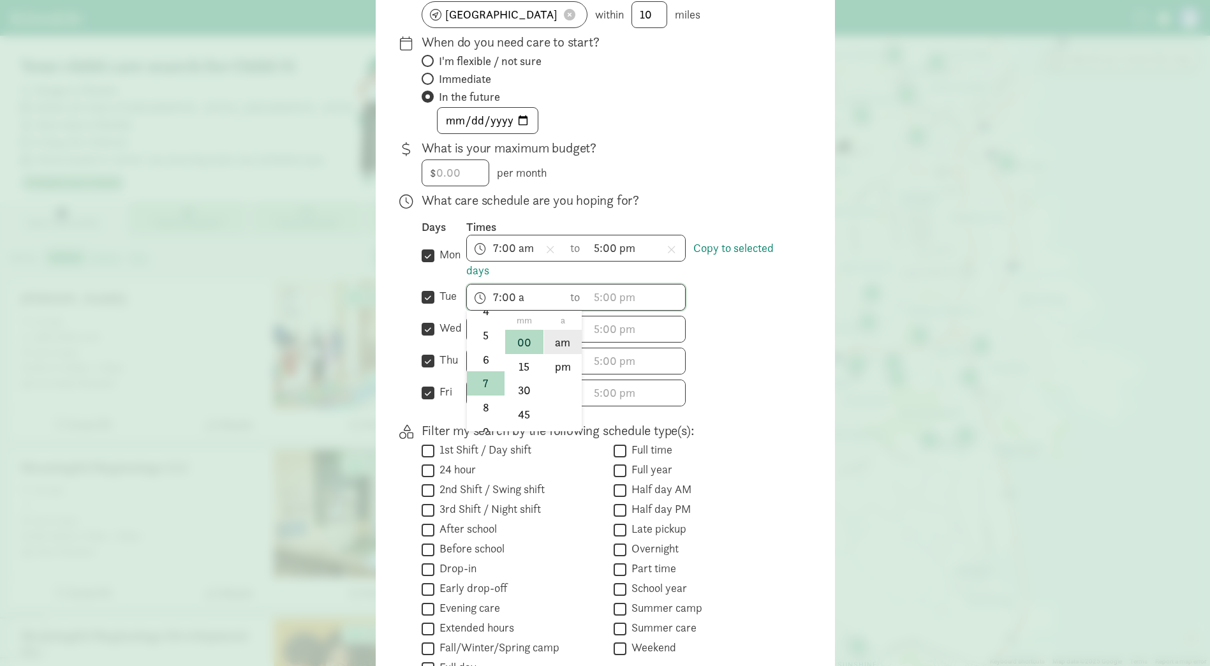
click at [565, 335] on li "am" at bounding box center [563, 342] width 38 height 24
type input "7:00 am"
click at [610, 293] on span "h 12 1 2 3 4 5 6 7 8 9 10 11 mm 00 15 30 45 a am pm" at bounding box center [636, 298] width 97 height 26
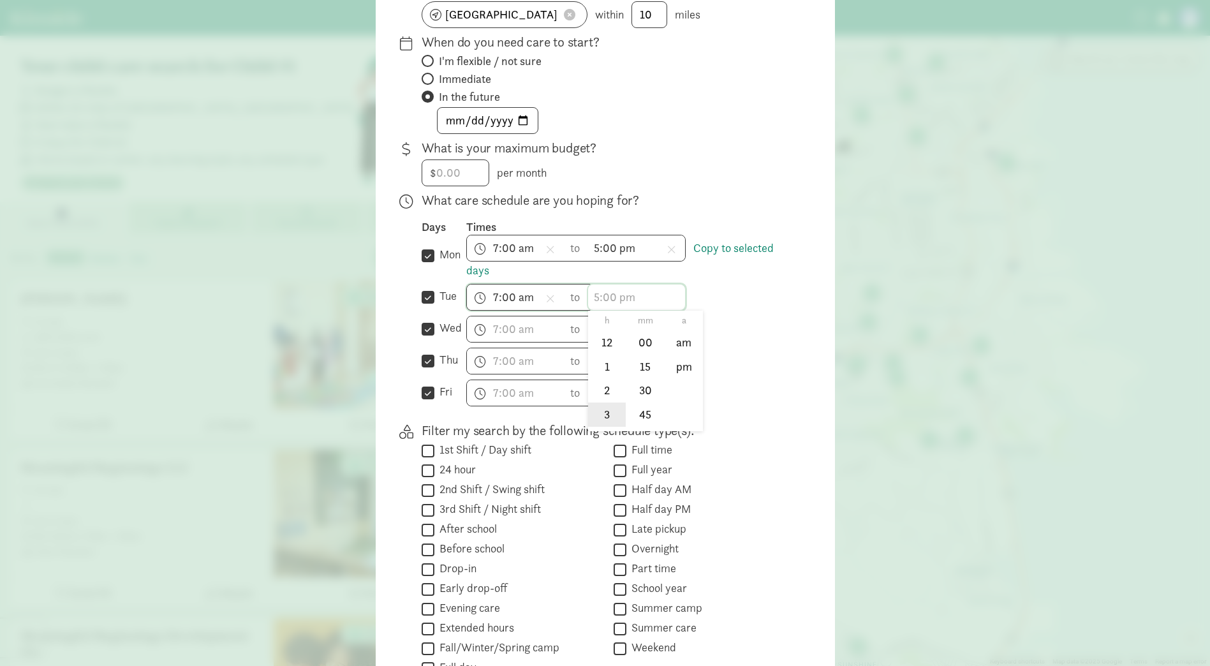
scroll to position [64, 0]
click at [604, 399] on li "5" at bounding box center [607, 399] width 38 height 24
click at [642, 339] on li "00" at bounding box center [646, 342] width 38 height 24
click at [672, 358] on li "pm" at bounding box center [684, 366] width 38 height 24
type input "5:00 pm"
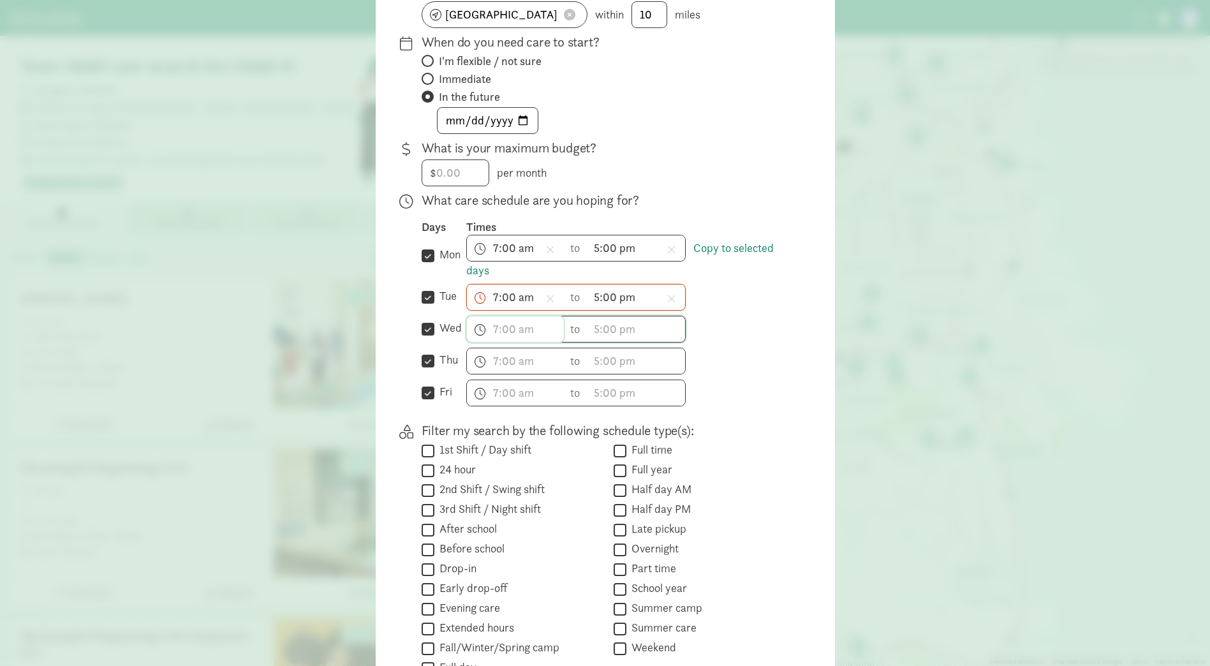
click at [489, 332] on span "h 12 1 2 3 4 5 6 7 8 9 10 11 mm 00 15 30 45 a am pm" at bounding box center [515, 329] width 97 height 26
click at [492, 308] on div at bounding box center [605, 142] width 1210 height 666
click at [487, 333] on span "h 12 1 2 3 4 5 6 7 8 9 10 11 mm 00 15 30 45 a am pm" at bounding box center [515, 329] width 97 height 26
click at [479, 349] on li "7" at bounding box center [486, 355] width 38 height 24
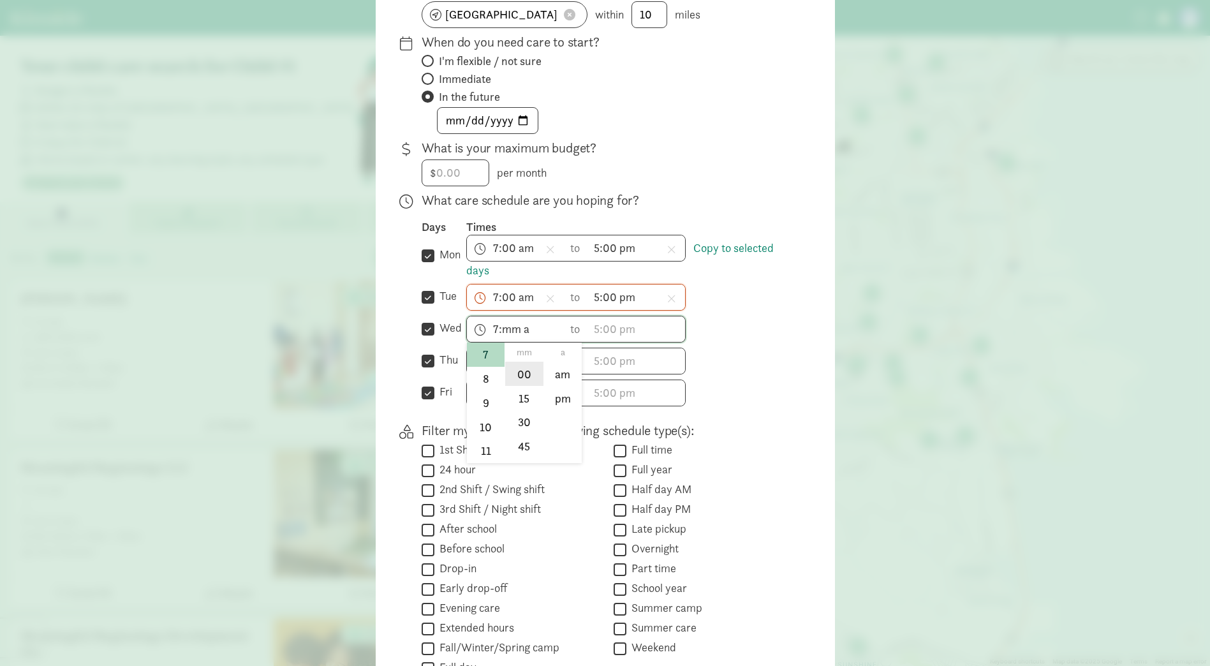
click at [533, 372] on li "00" at bounding box center [524, 374] width 38 height 24
click at [574, 373] on li "am" at bounding box center [563, 374] width 38 height 24
type input "7:00 am"
click at [623, 329] on span "h 12 1 2 3 4 5 6 7 8 9 10 11 mm 00 15 30 45 a am pm" at bounding box center [636, 329] width 97 height 26
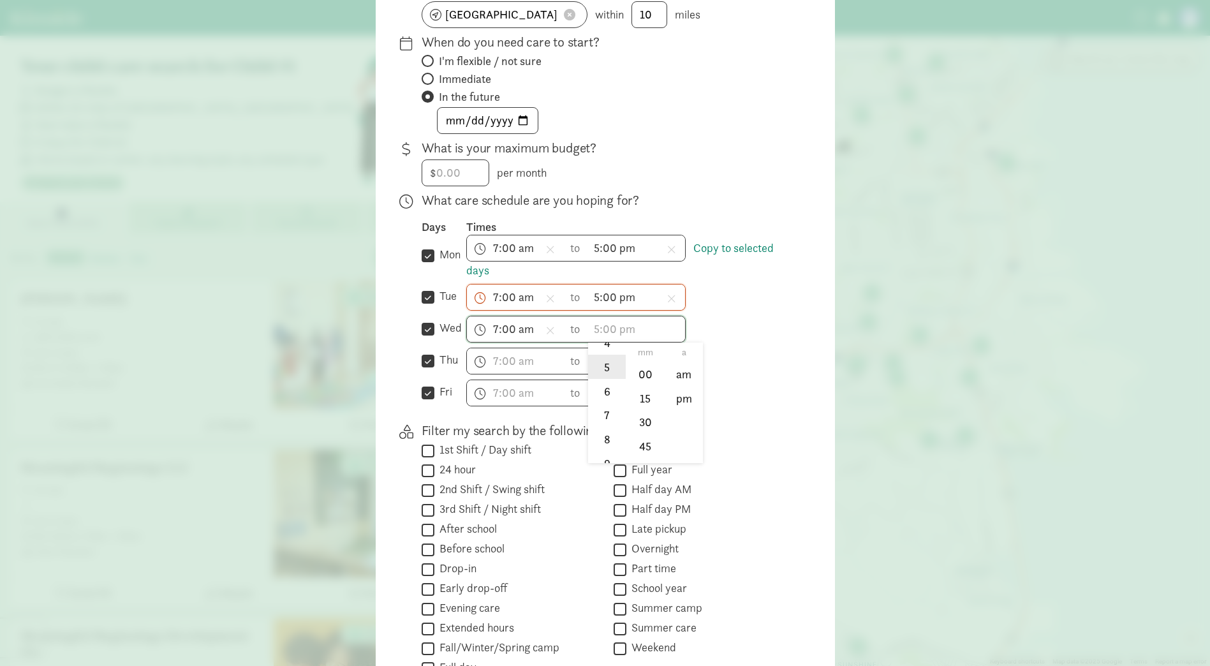
click at [604, 377] on li "5" at bounding box center [607, 367] width 38 height 24
click at [649, 371] on li "00" at bounding box center [646, 374] width 38 height 24
click at [690, 394] on li "pm" at bounding box center [684, 398] width 38 height 24
type input "5:00 pm"
click at [490, 359] on span "h 12 1 2 3 4 5 6 7 8 9 10 11 mm 00 15 30 45 a am pm" at bounding box center [515, 361] width 97 height 26
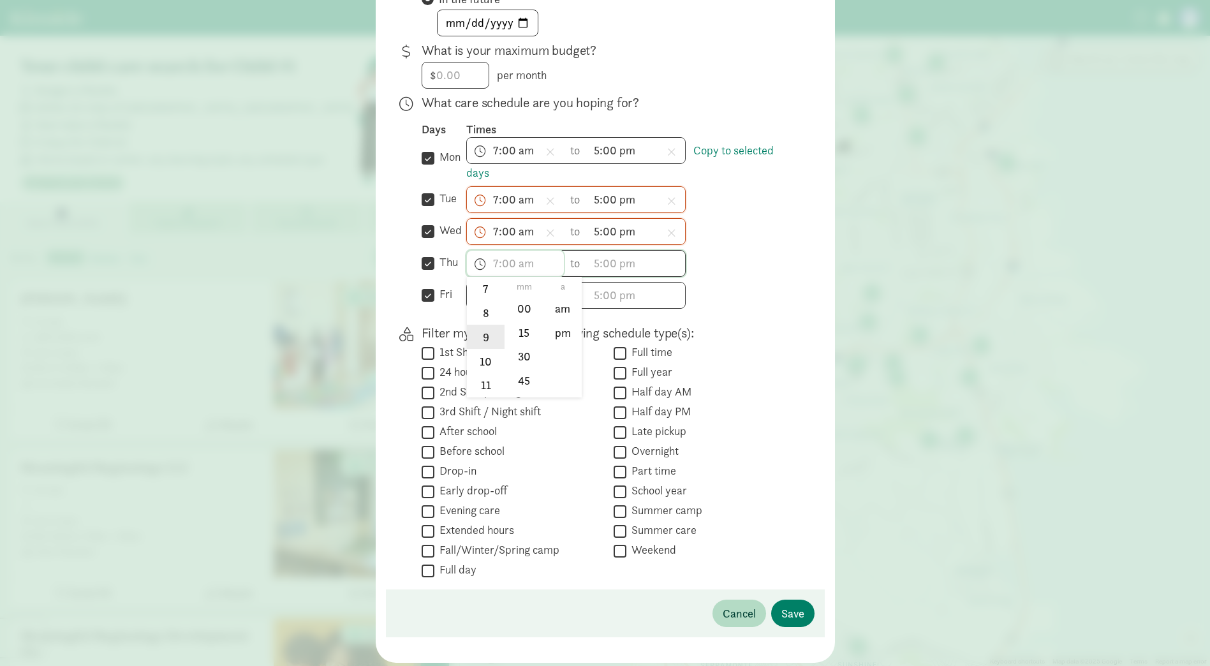
scroll to position [319, 0]
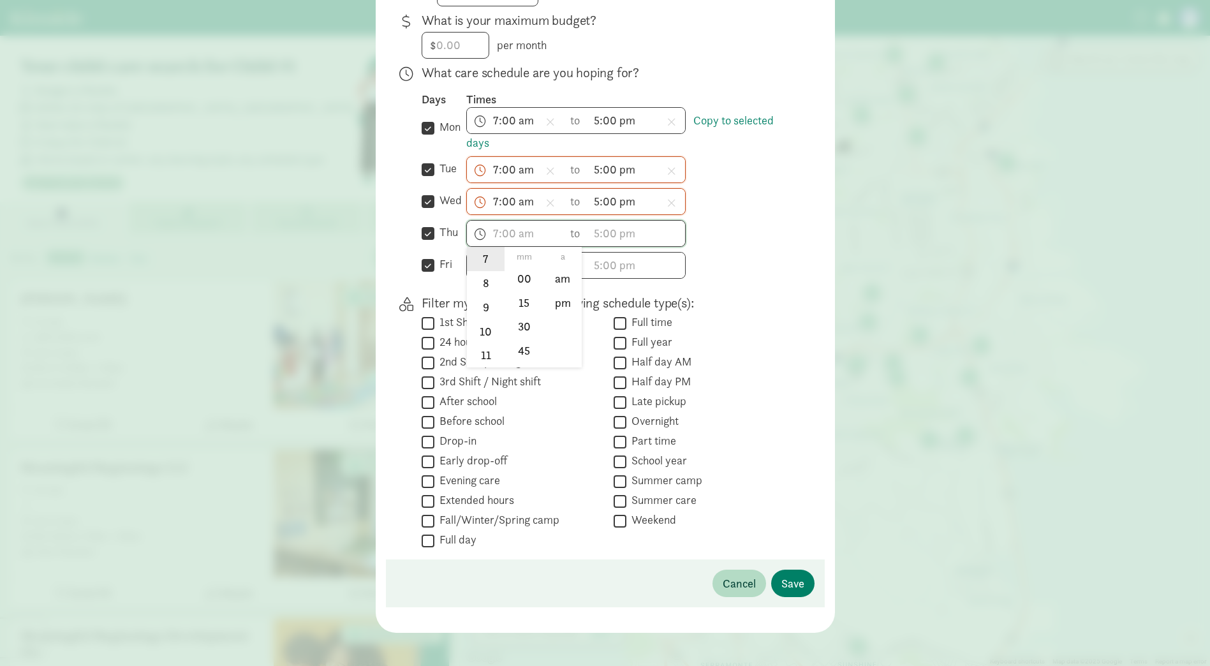
click at [482, 264] on li "7" at bounding box center [486, 259] width 38 height 24
click at [533, 285] on li "00" at bounding box center [524, 278] width 38 height 24
click at [554, 278] on li "am" at bounding box center [563, 278] width 38 height 24
type input "7:00 am"
click at [602, 227] on span "h 12 1 2 3 4 5 6 7 8 9 10 11 mm 00 15 30 45 a am pm" at bounding box center [636, 234] width 97 height 26
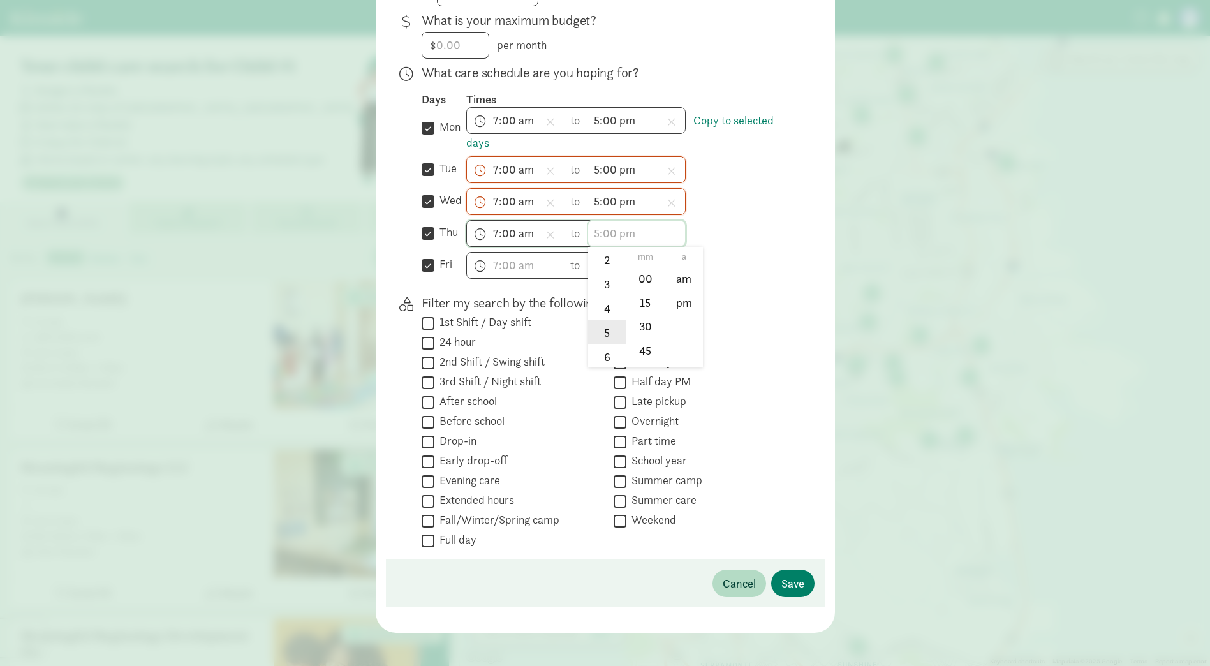
scroll to position [61, 0]
click at [593, 338] on li "5" at bounding box center [607, 338] width 38 height 24
click at [648, 274] on li "00" at bounding box center [646, 278] width 38 height 24
click at [678, 296] on li "pm" at bounding box center [684, 302] width 38 height 24
type input "5:00 pm"
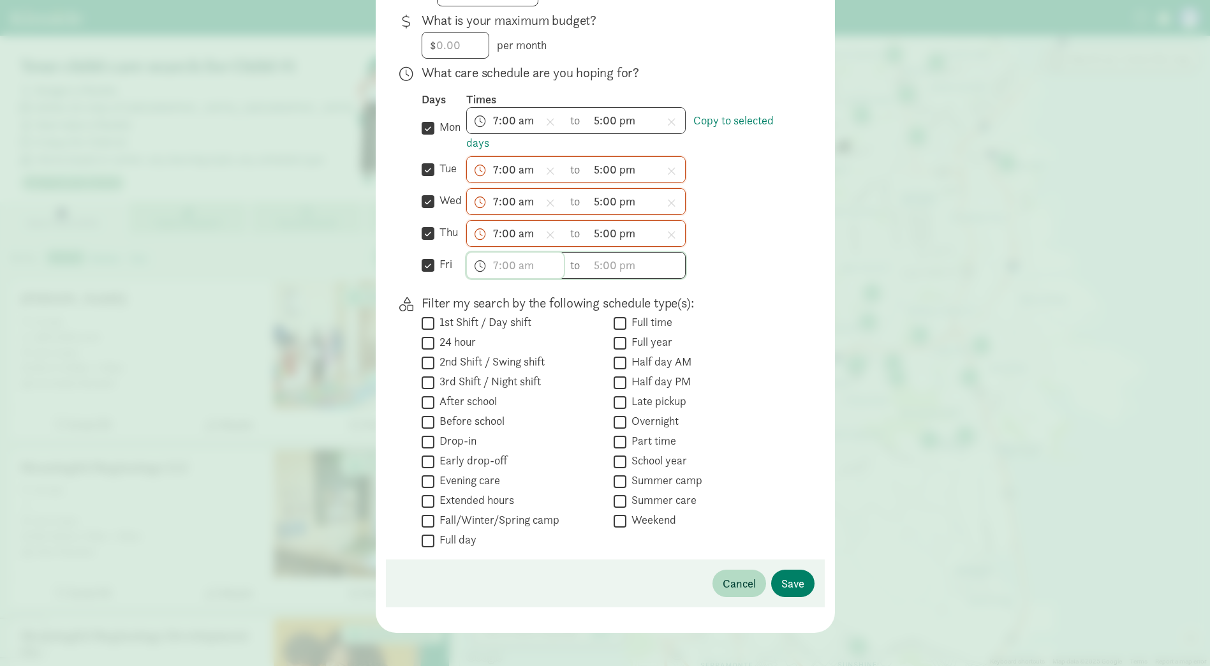
click at [485, 270] on span "h 12 1 2 3 4 5 6 7 8 9 10 11 mm 00 15 30 45 a am pm" at bounding box center [515, 266] width 97 height 26
drag, startPoint x: 482, startPoint y: 349, endPoint x: 500, endPoint y: 345, distance: 17.6
click at [484, 349] on li "7" at bounding box center [486, 351] width 38 height 24
drag, startPoint x: 530, startPoint y: 315, endPoint x: 538, endPoint y: 327, distance: 14.3
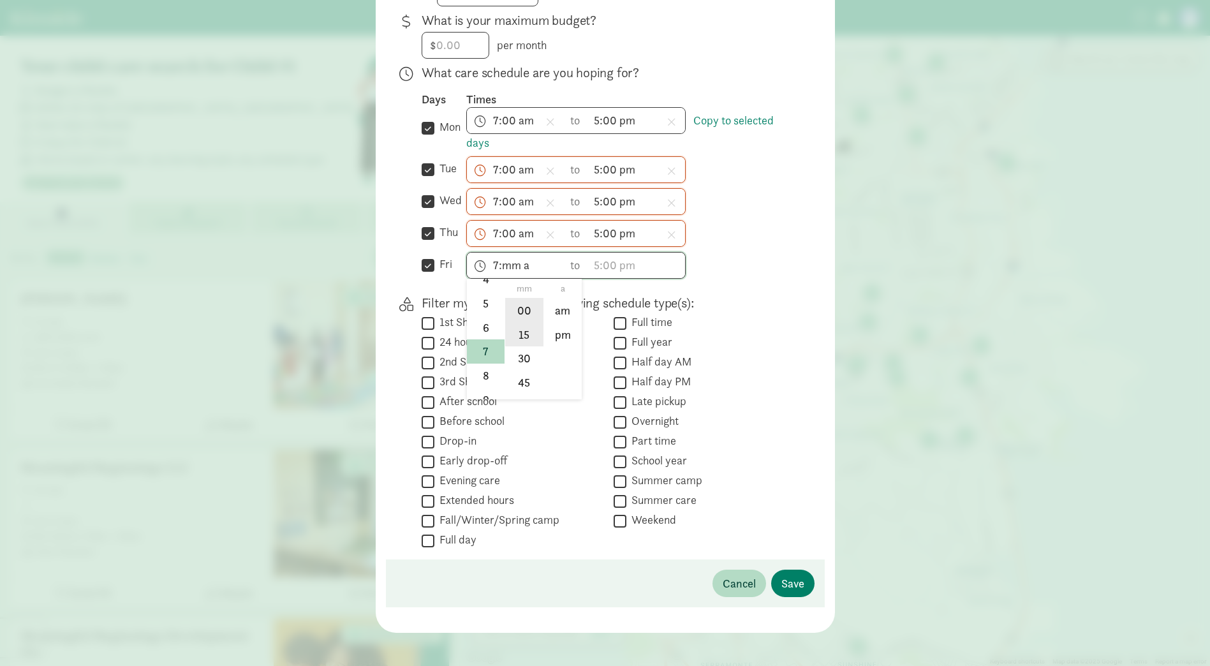
click at [531, 315] on li "00" at bounding box center [524, 310] width 38 height 24
click at [558, 316] on li "am" at bounding box center [563, 310] width 38 height 24
type input "7:00 am"
click at [596, 268] on span "h 12 1 2 3 4 5 6 7 8 9 10 11 mm 00 15 30 45 a am pm" at bounding box center [636, 266] width 97 height 26
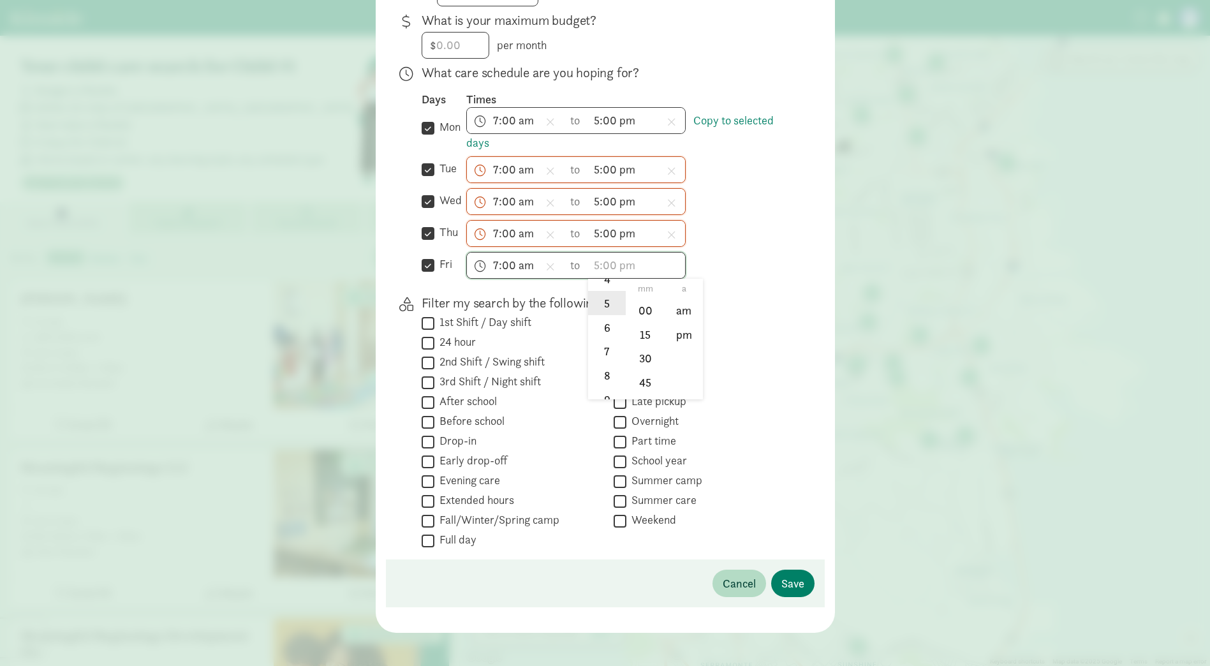
click at [605, 309] on li "5" at bounding box center [607, 303] width 38 height 24
drag, startPoint x: 634, startPoint y: 309, endPoint x: 652, endPoint y: 326, distance: 25.3
click at [635, 309] on li "00" at bounding box center [646, 310] width 38 height 24
click at [669, 329] on li "pm" at bounding box center [684, 334] width 38 height 24
type input "5:00 pm"
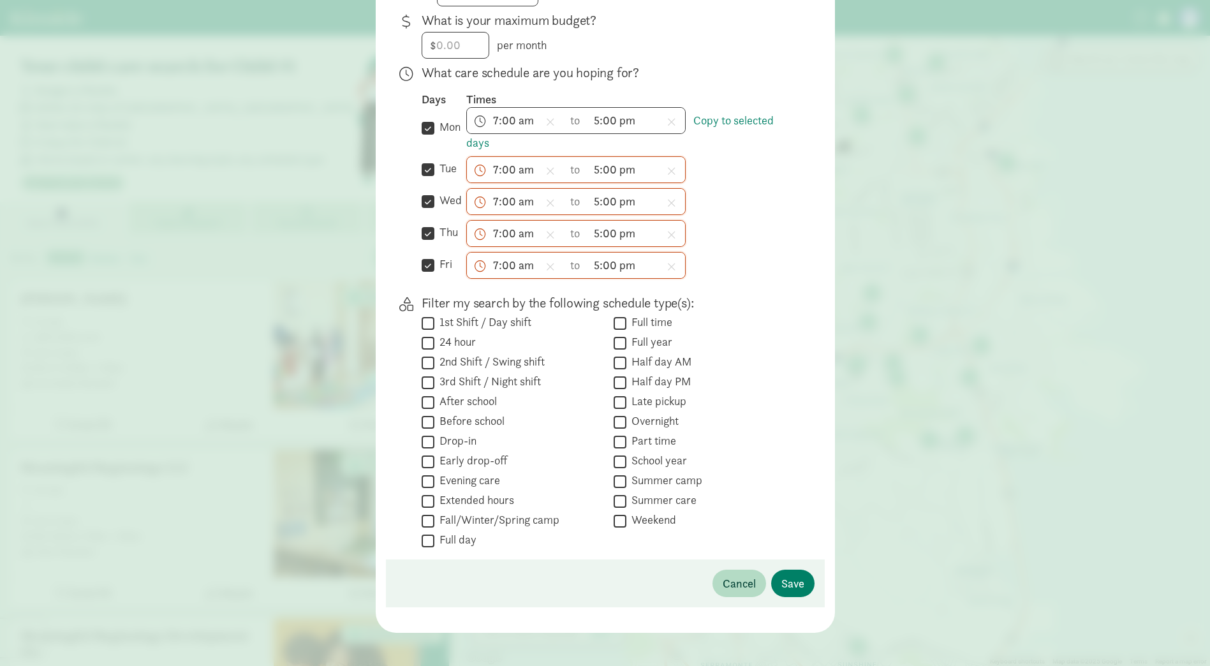
click at [620, 322] on input "Full time" at bounding box center [620, 323] width 13 height 17
checkbox input "true"
click at [782, 576] on span "Save" at bounding box center [793, 583] width 23 height 17
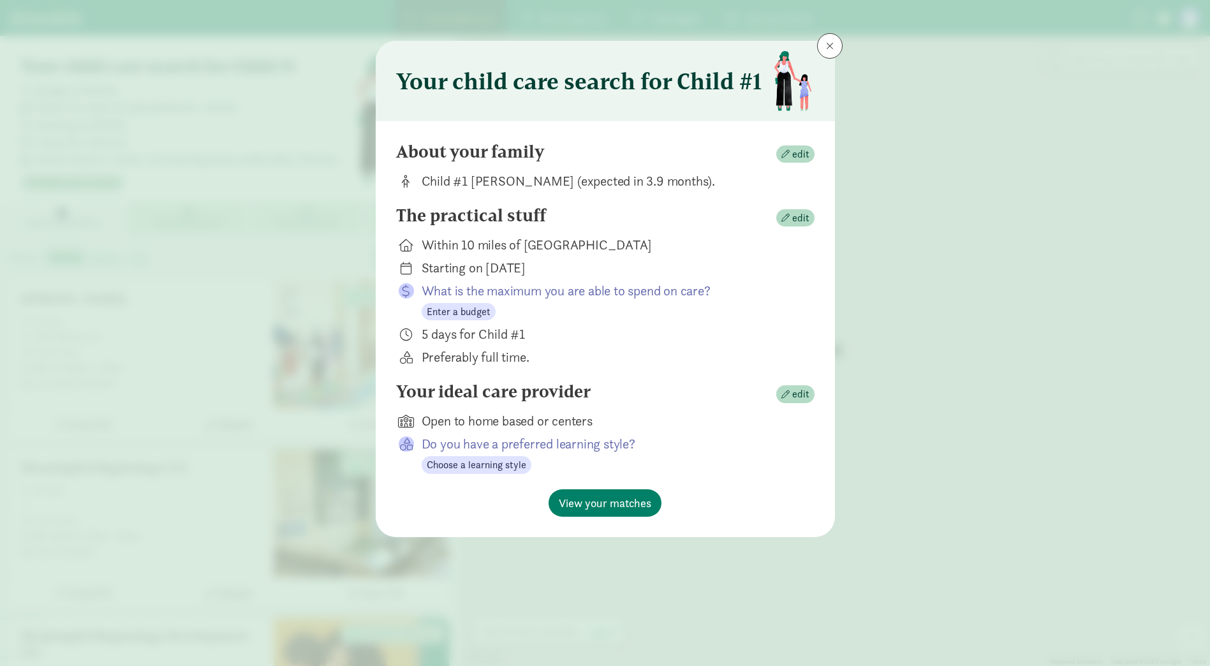
scroll to position [0, 0]
click at [489, 468] on span "Choose a learning style" at bounding box center [477, 464] width 100 height 15
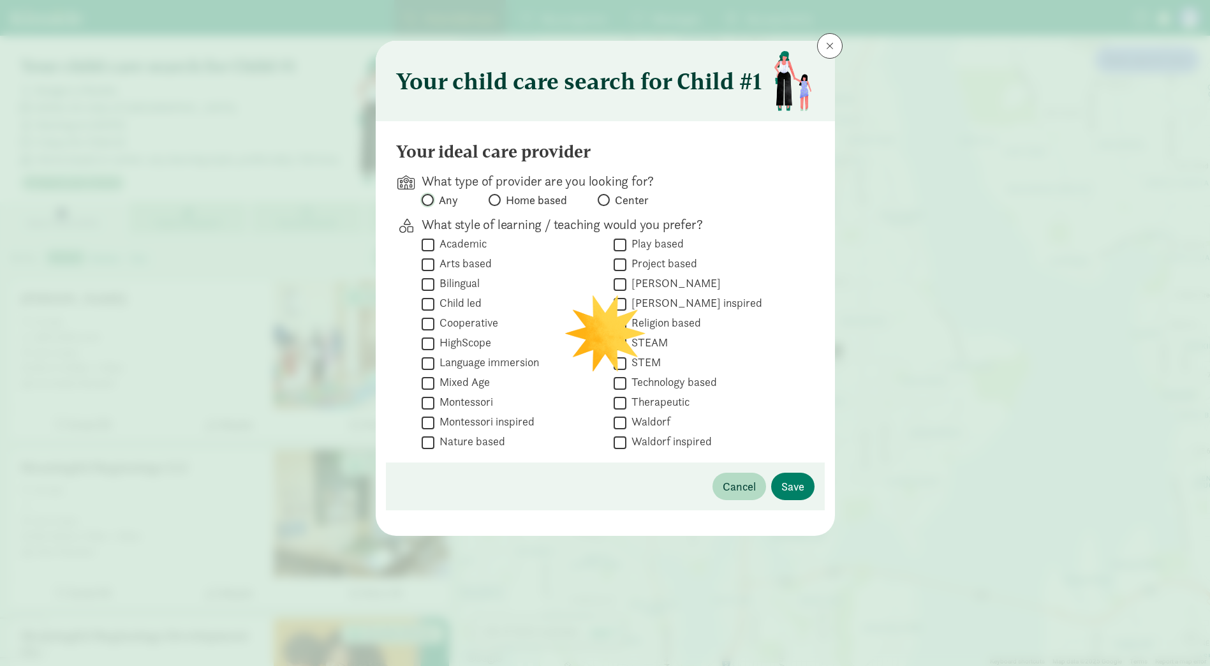
click at [427, 201] on input "Any" at bounding box center [426, 200] width 8 height 8
radio input "true"
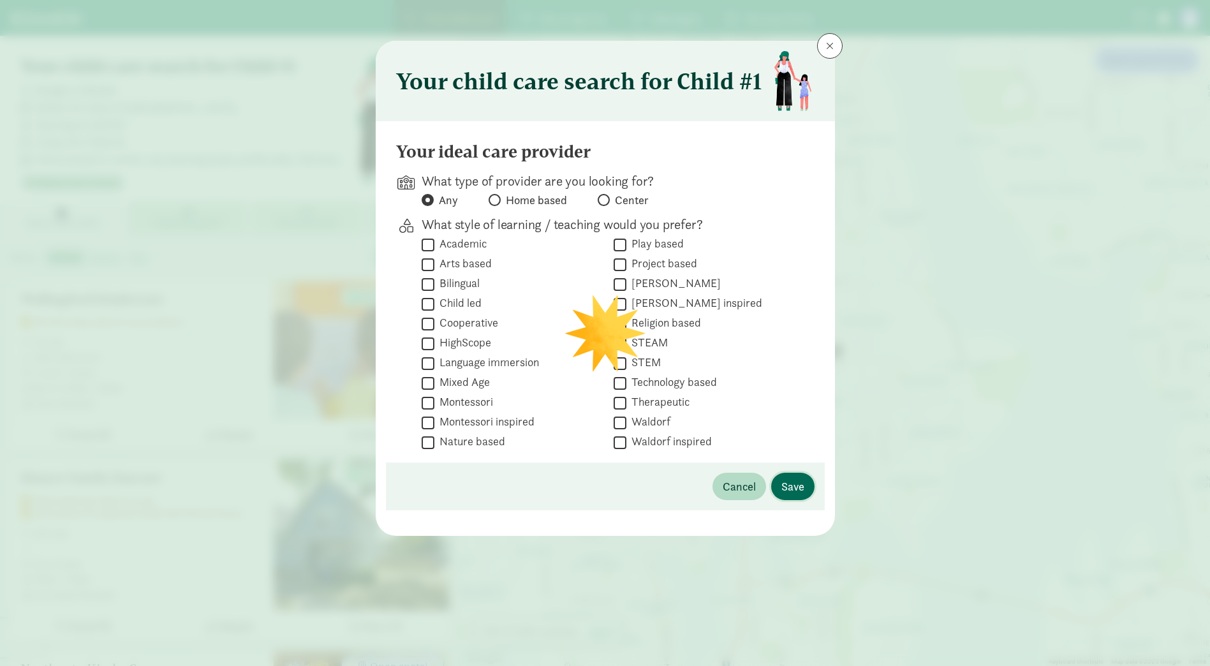
click at [801, 483] on span "Save" at bounding box center [793, 486] width 23 height 17
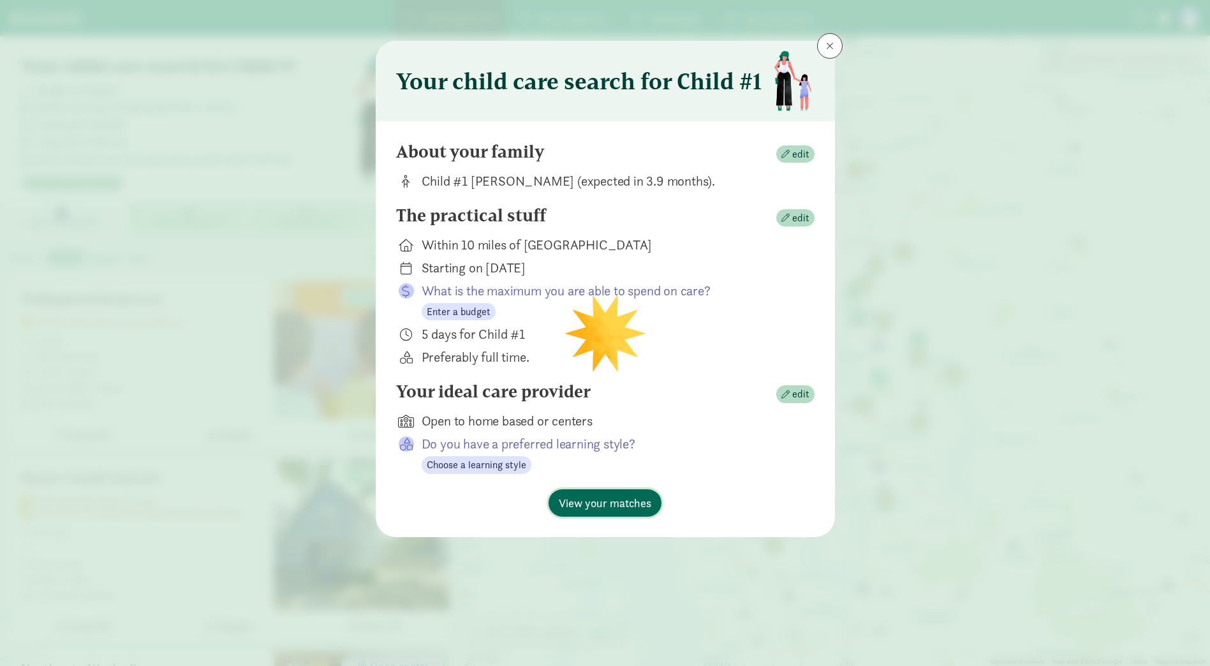
click at [639, 508] on span "View your matches" at bounding box center [605, 502] width 93 height 17
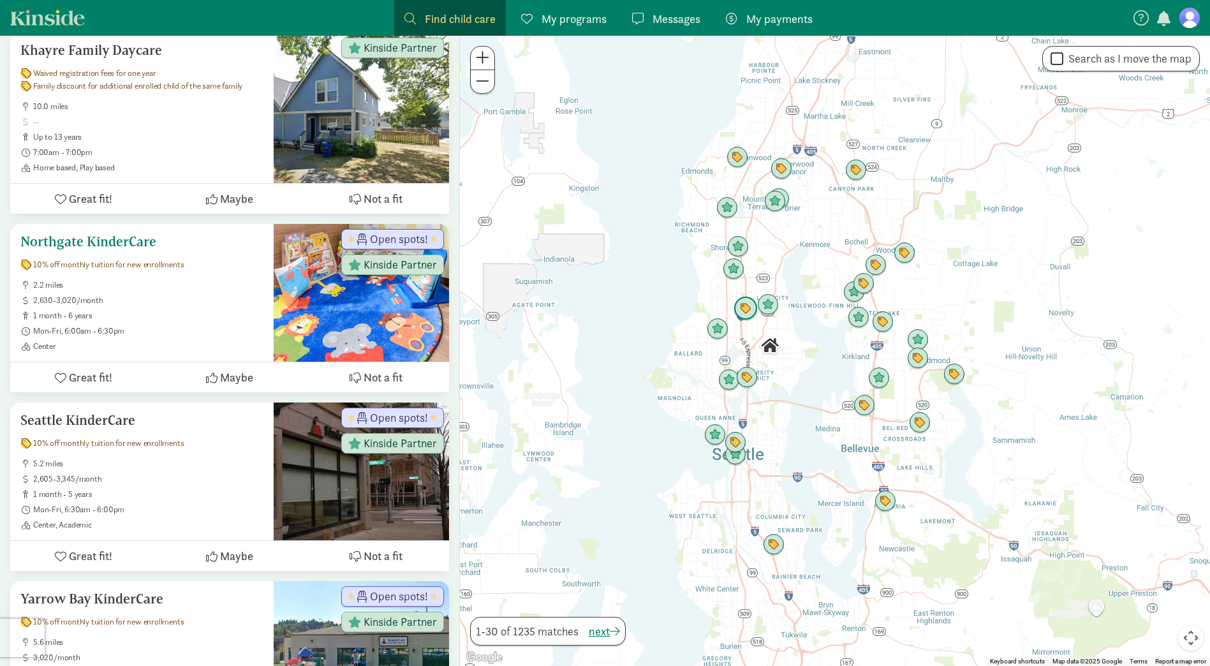
scroll to position [447, 0]
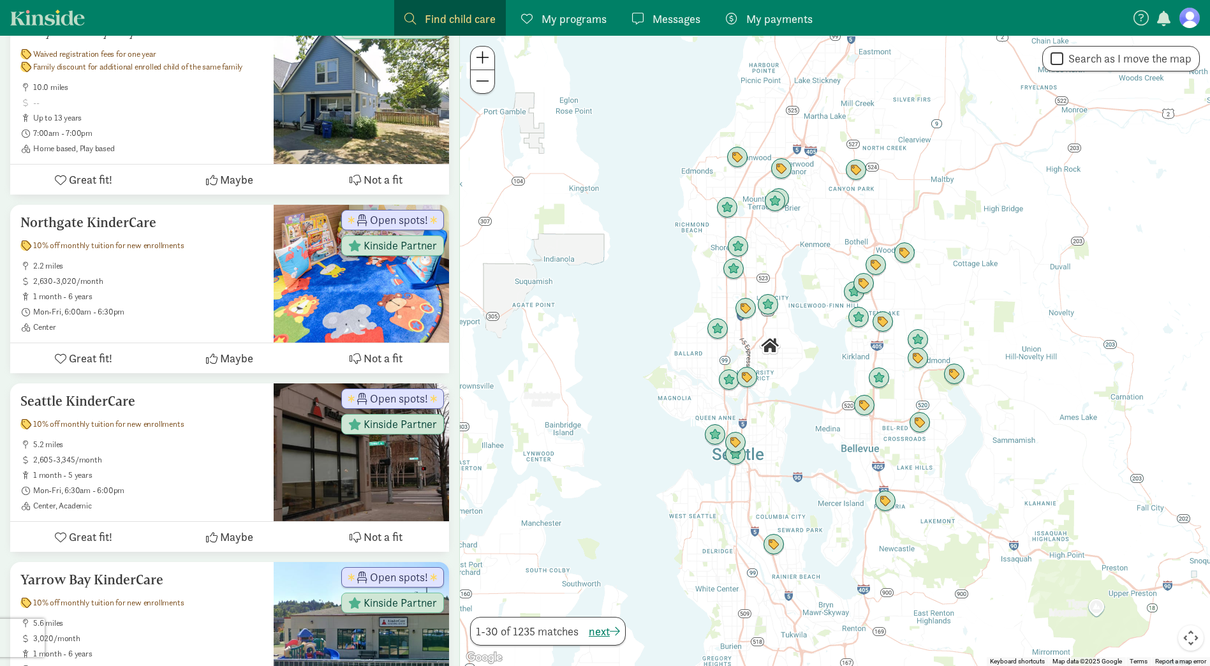
click at [475, 57] on button at bounding box center [483, 59] width 24 height 24
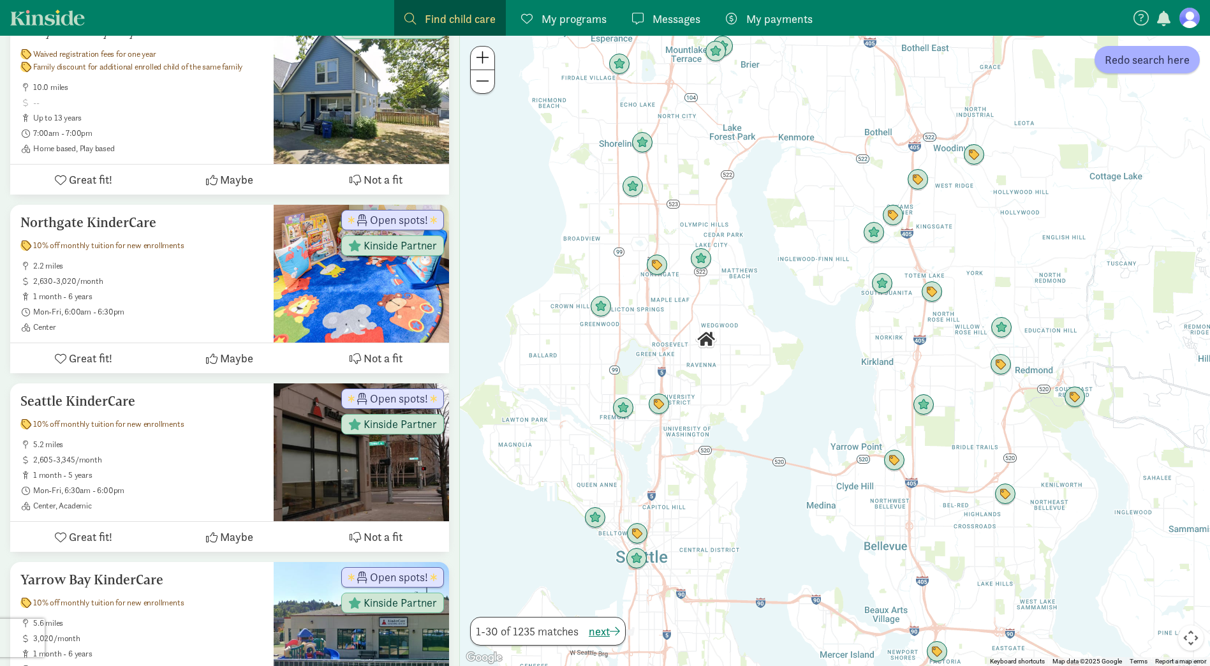
click at [475, 57] on button at bounding box center [483, 59] width 24 height 24
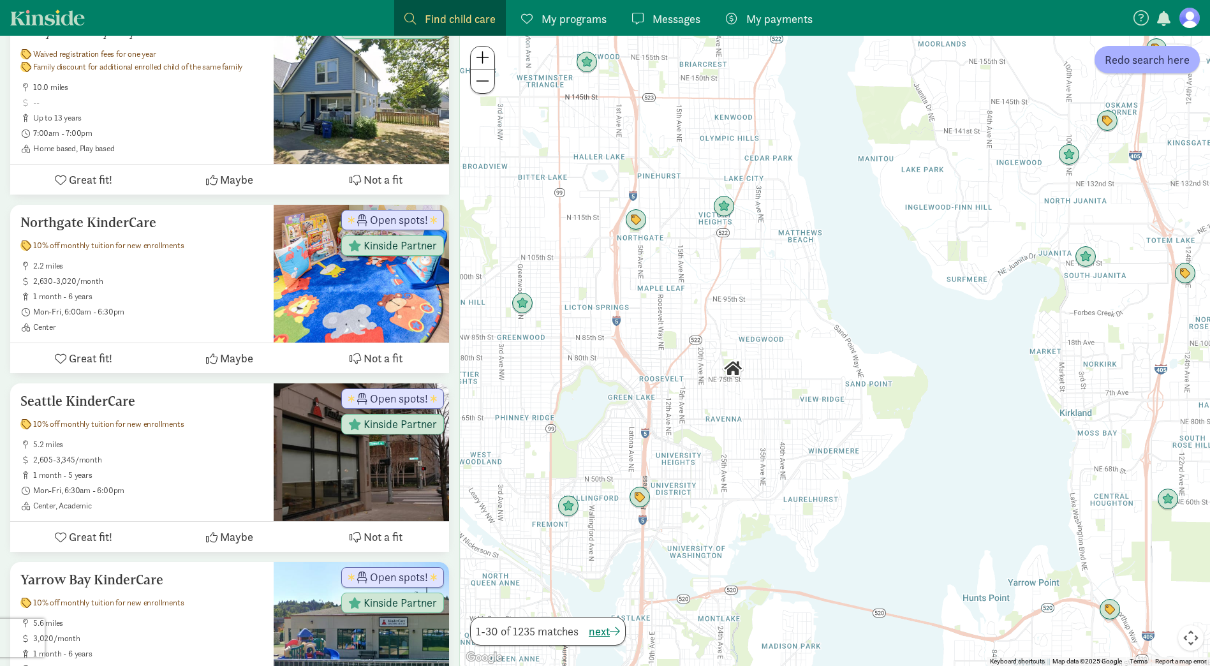
drag, startPoint x: 576, startPoint y: 254, endPoint x: 732, endPoint y: 294, distance: 161.4
click at [732, 294] on div at bounding box center [835, 351] width 750 height 630
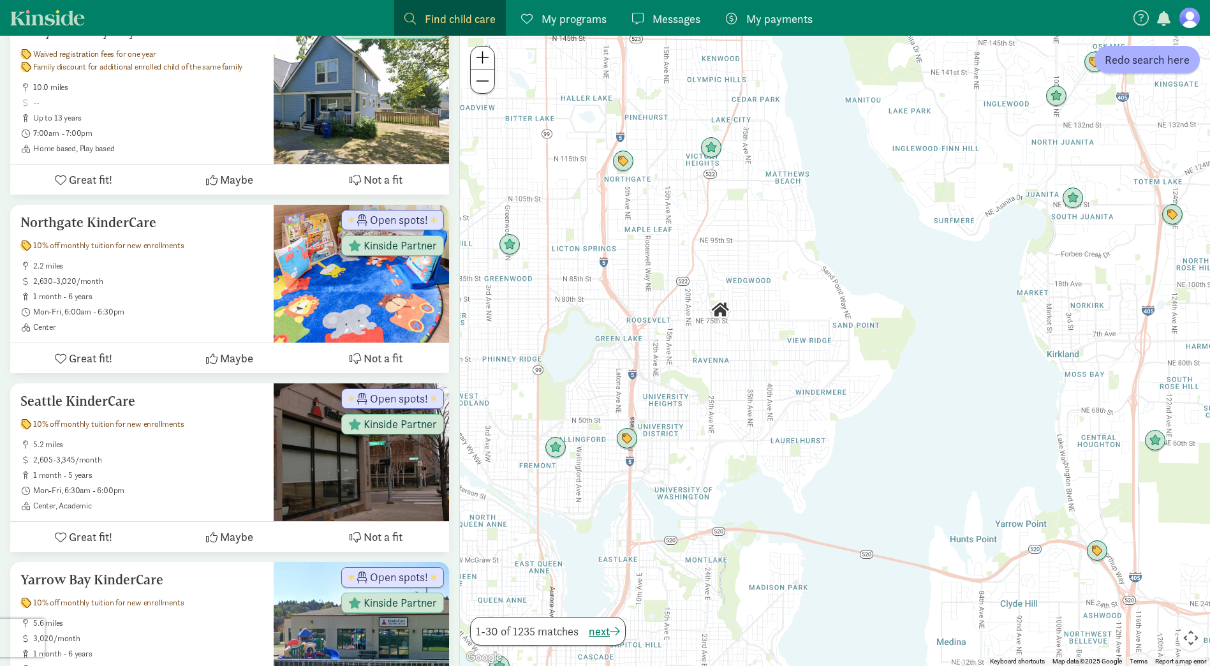
drag, startPoint x: 718, startPoint y: 427, endPoint x: 704, endPoint y: 371, distance: 58.3
click at [704, 371] on div at bounding box center [835, 351] width 750 height 630
click at [631, 439] on img "Click to see details" at bounding box center [627, 438] width 24 height 24
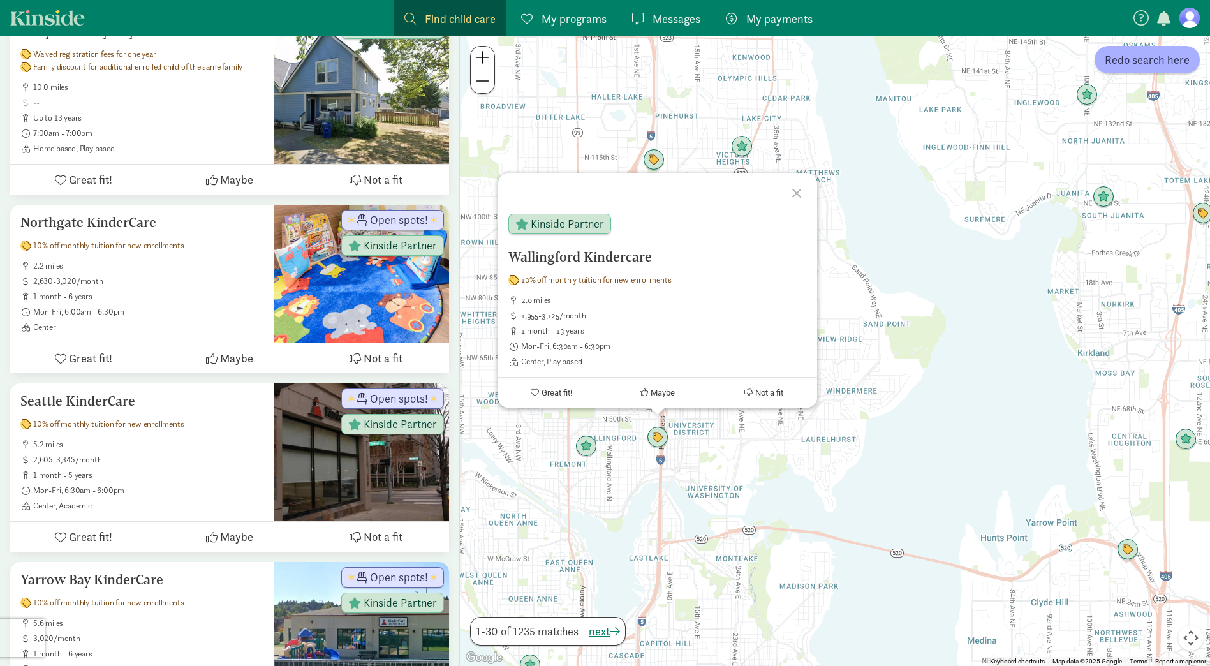
drag, startPoint x: 598, startPoint y: 251, endPoint x: 214, endPoint y: 230, distance: 385.3
click at [214, 230] on h5 "Northgate KinderCare" at bounding box center [141, 222] width 243 height 15
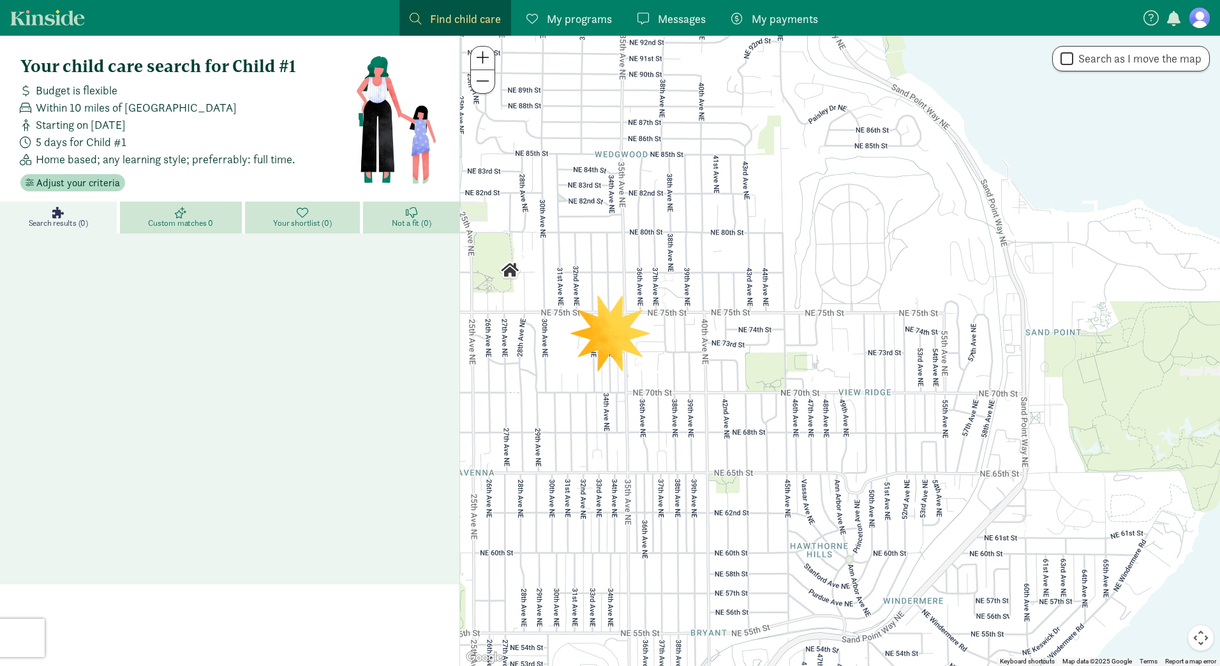
click at [482, 81] on span at bounding box center [482, 80] width 13 height 15
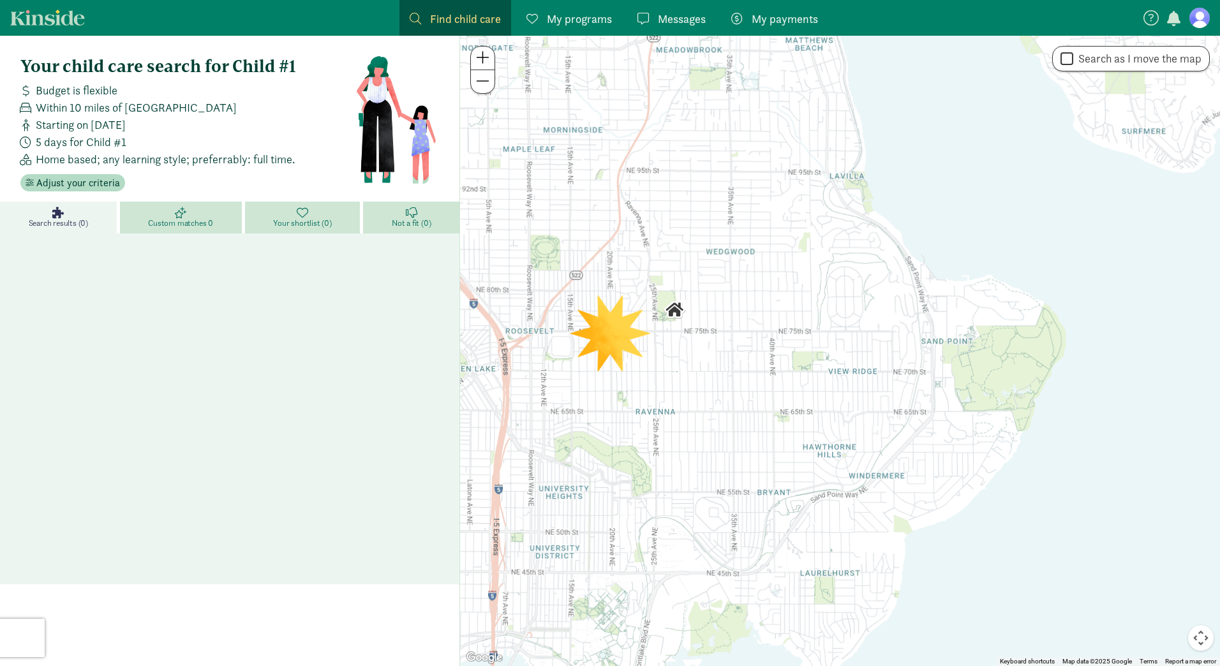
click at [482, 81] on span at bounding box center [482, 80] width 13 height 15
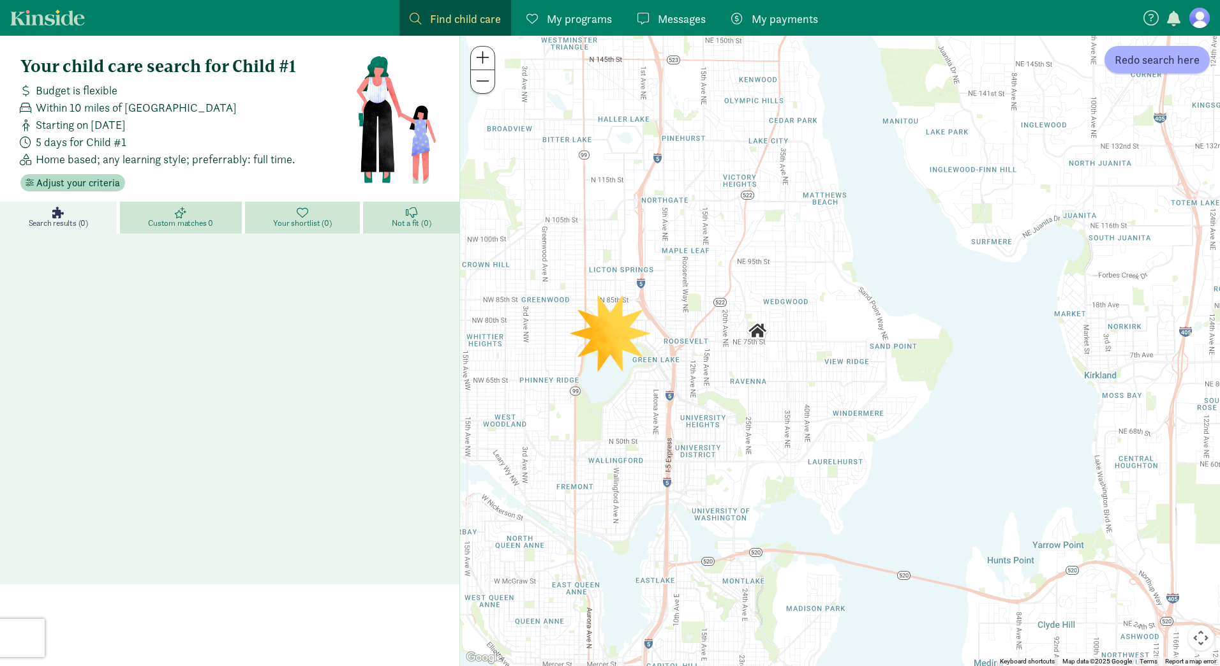
click at [482, 82] on span at bounding box center [482, 80] width 13 height 15
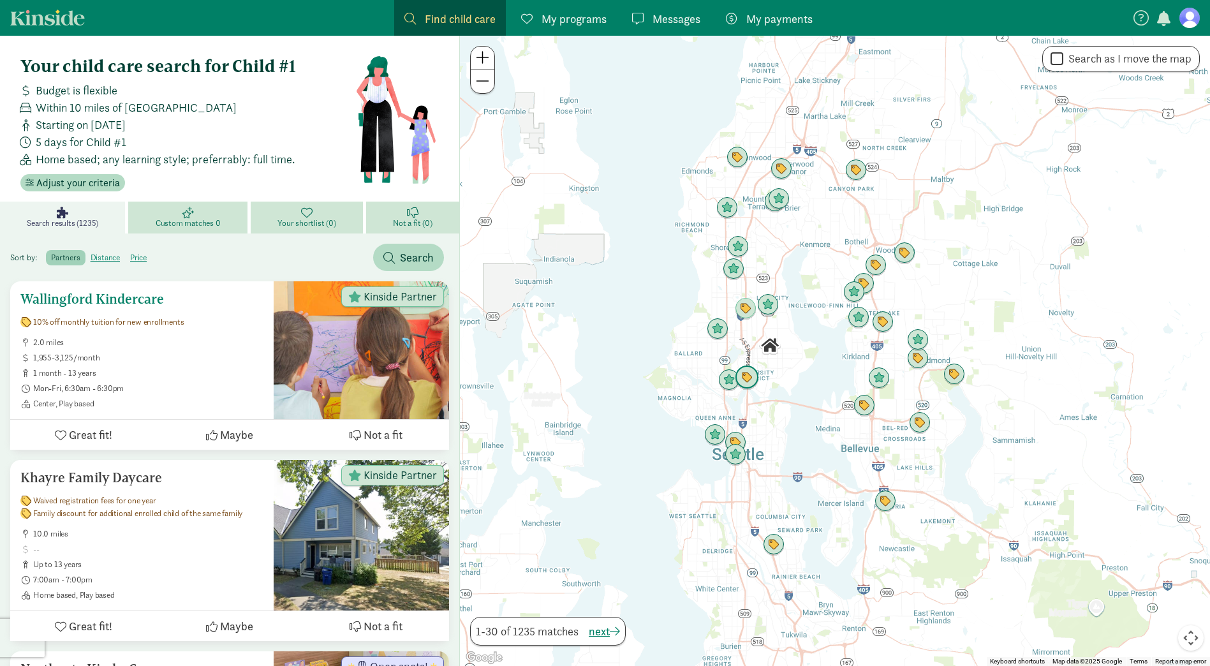
click at [182, 339] on span "2.0 miles" at bounding box center [148, 343] width 230 height 10
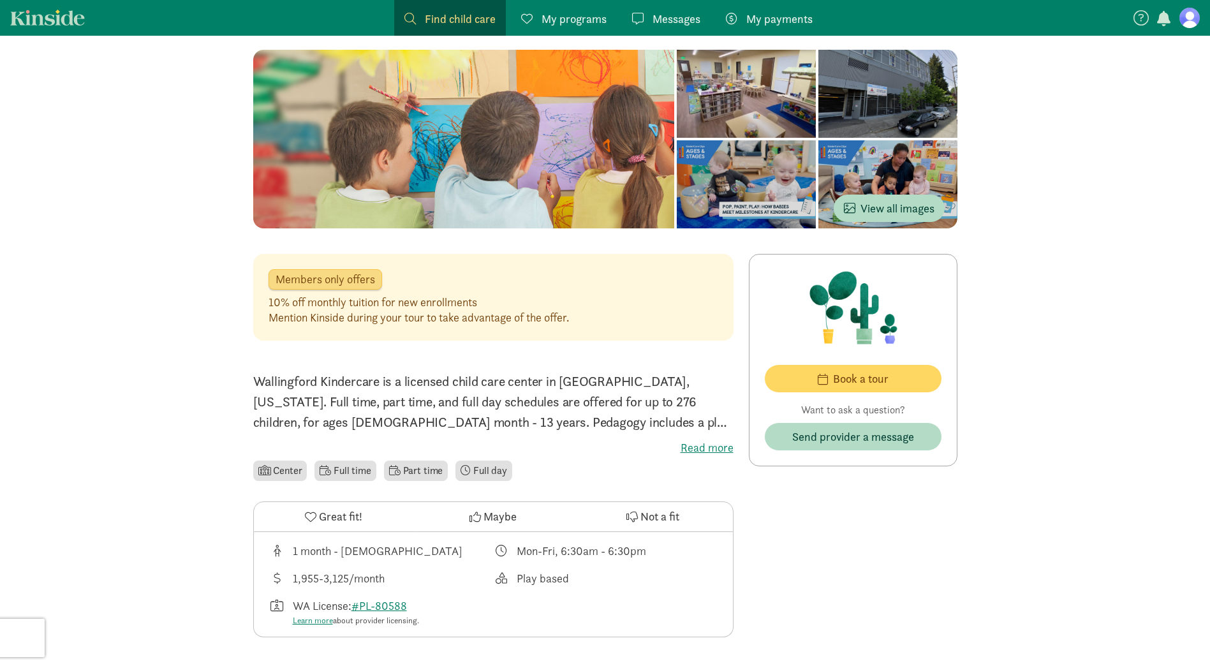
scroll to position [128, 0]
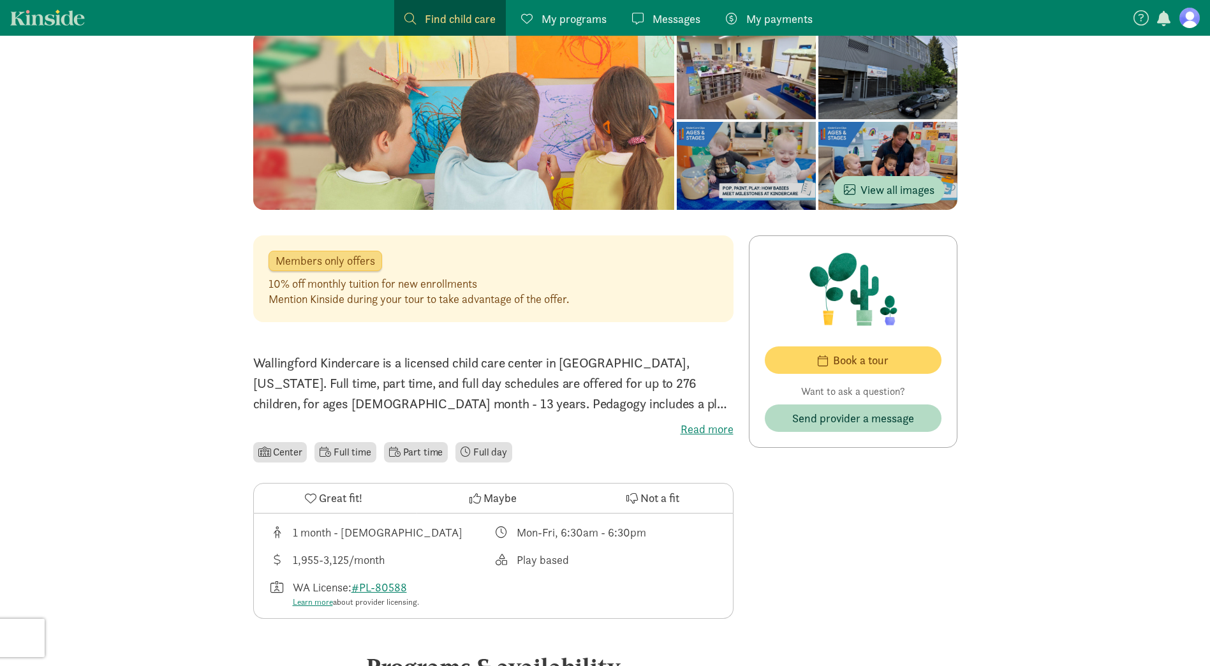
click at [713, 430] on label "Read more" at bounding box center [493, 429] width 480 height 15
click at [0, 0] on input "Read more" at bounding box center [0, 0] width 0 height 0
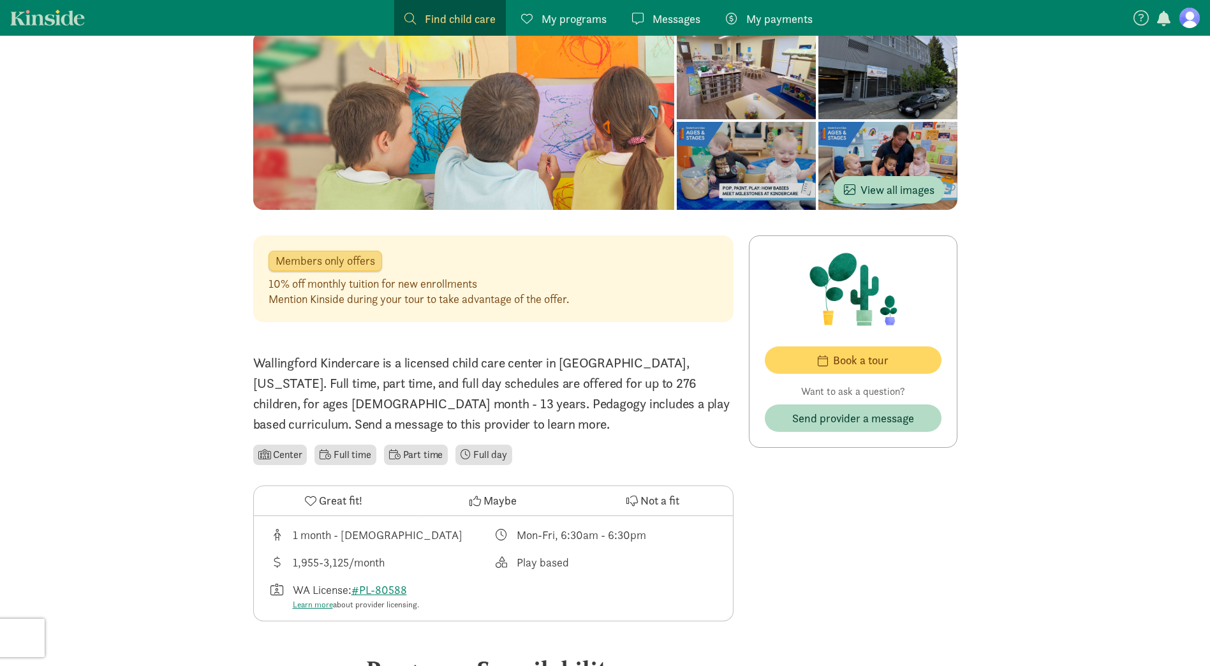
scroll to position [0, 0]
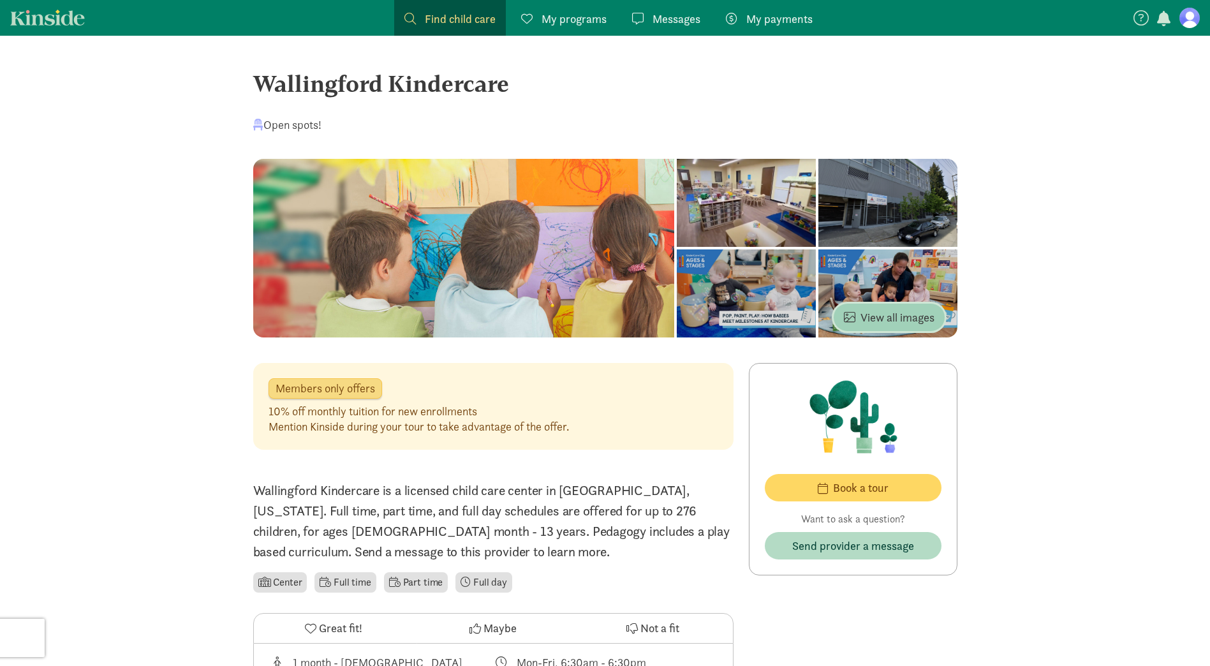
click at [917, 325] on span "View all images" at bounding box center [889, 317] width 91 height 17
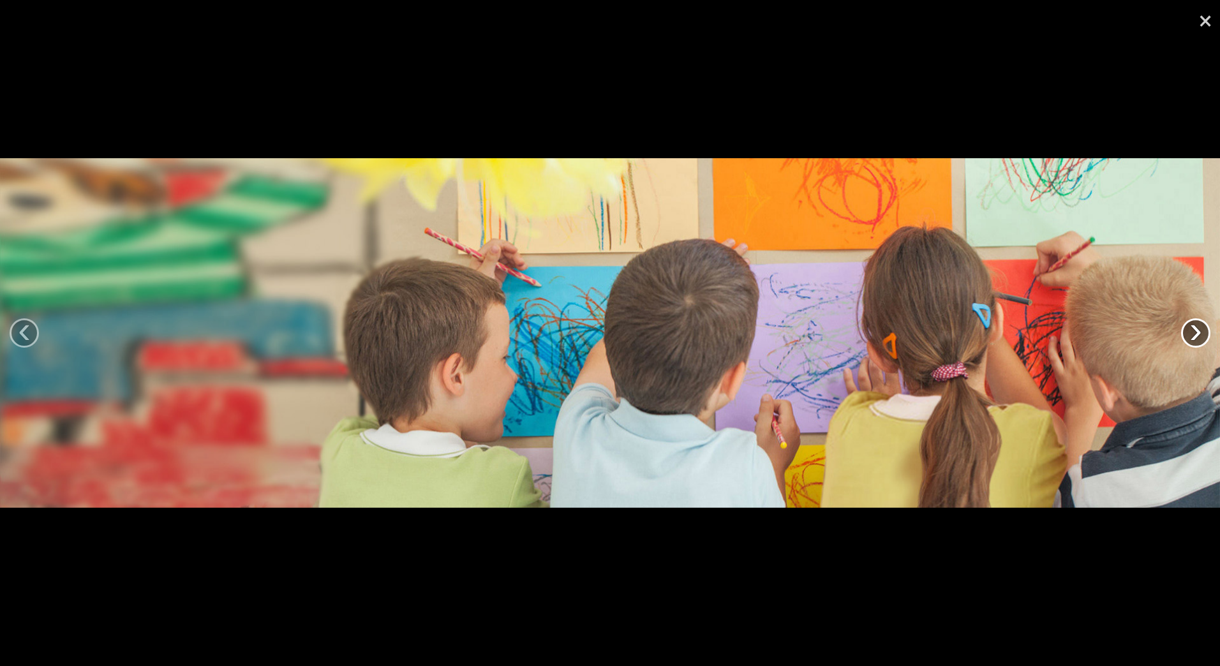
click at [1200, 327] on link "›" at bounding box center [1195, 332] width 29 height 29
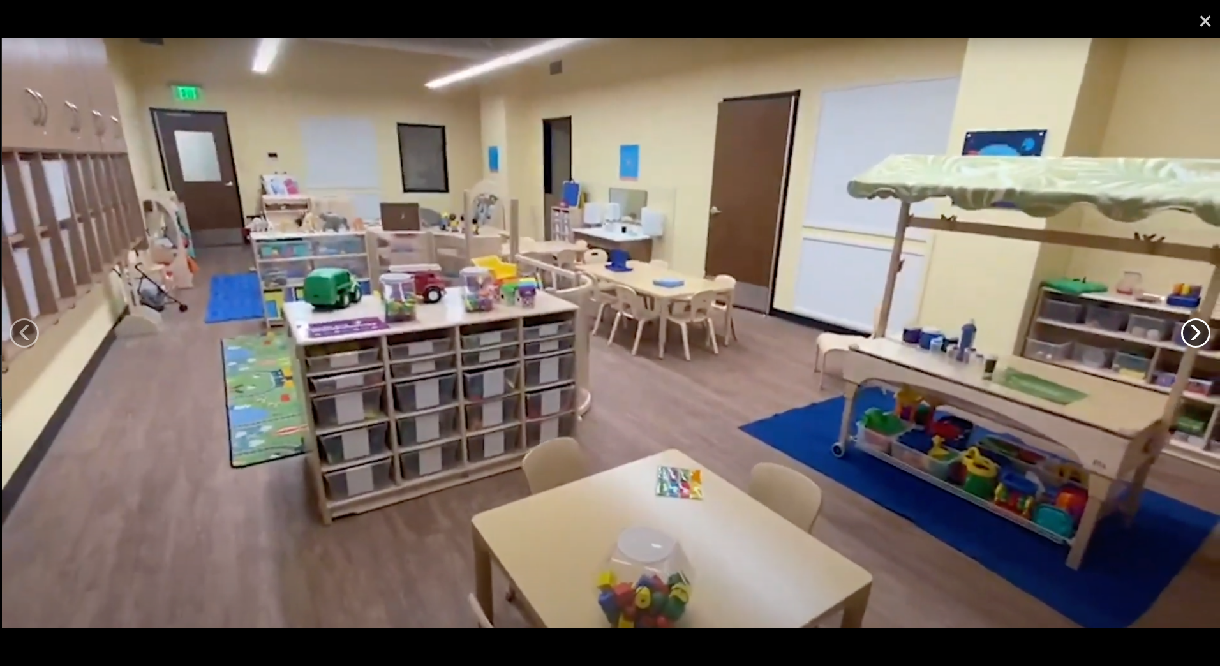
click at [1200, 327] on link "›" at bounding box center [1195, 332] width 29 height 29
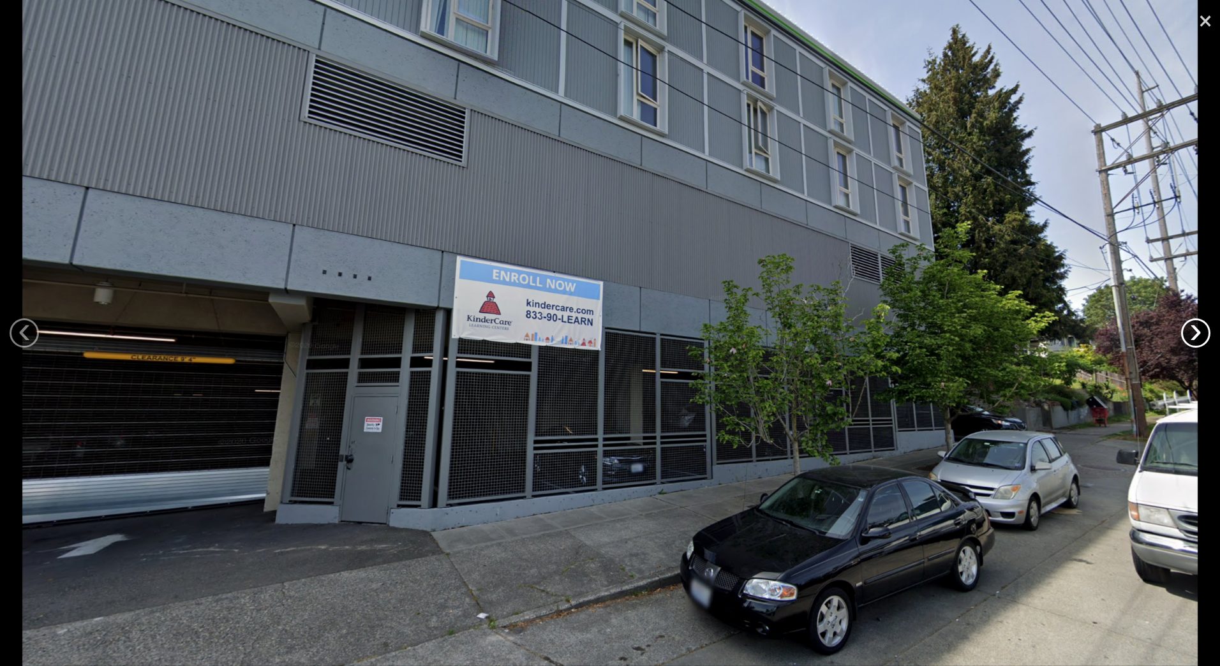
click at [1200, 327] on link "›" at bounding box center [1195, 332] width 29 height 29
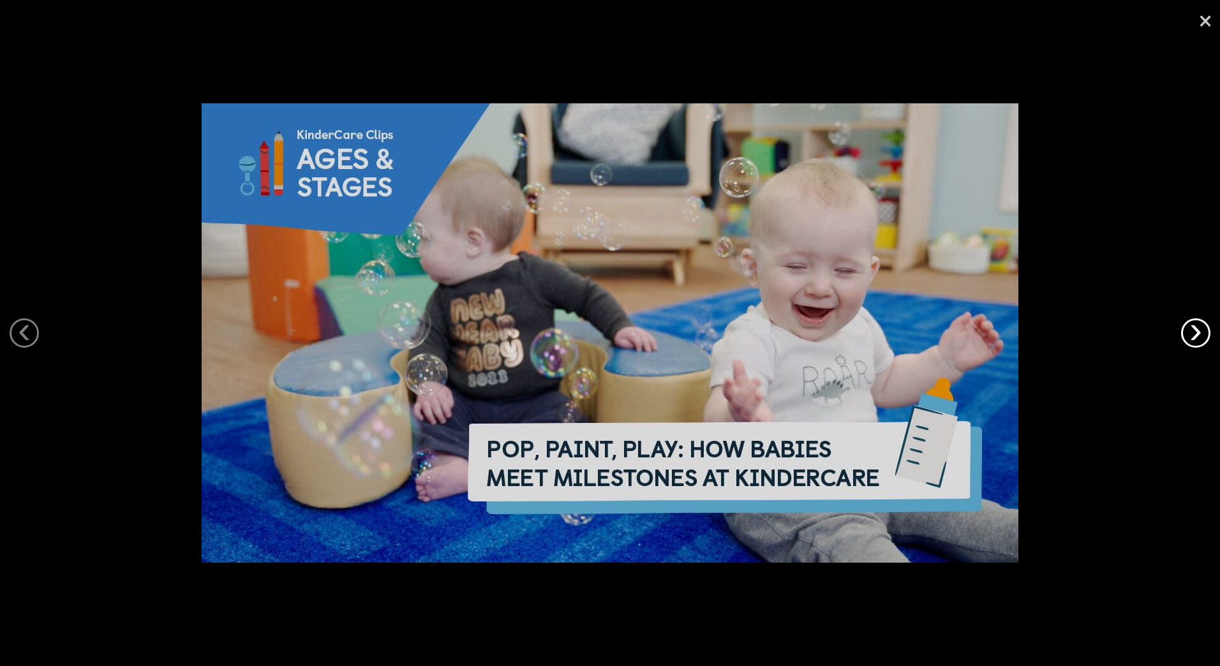
click at [1200, 327] on link "›" at bounding box center [1195, 332] width 29 height 29
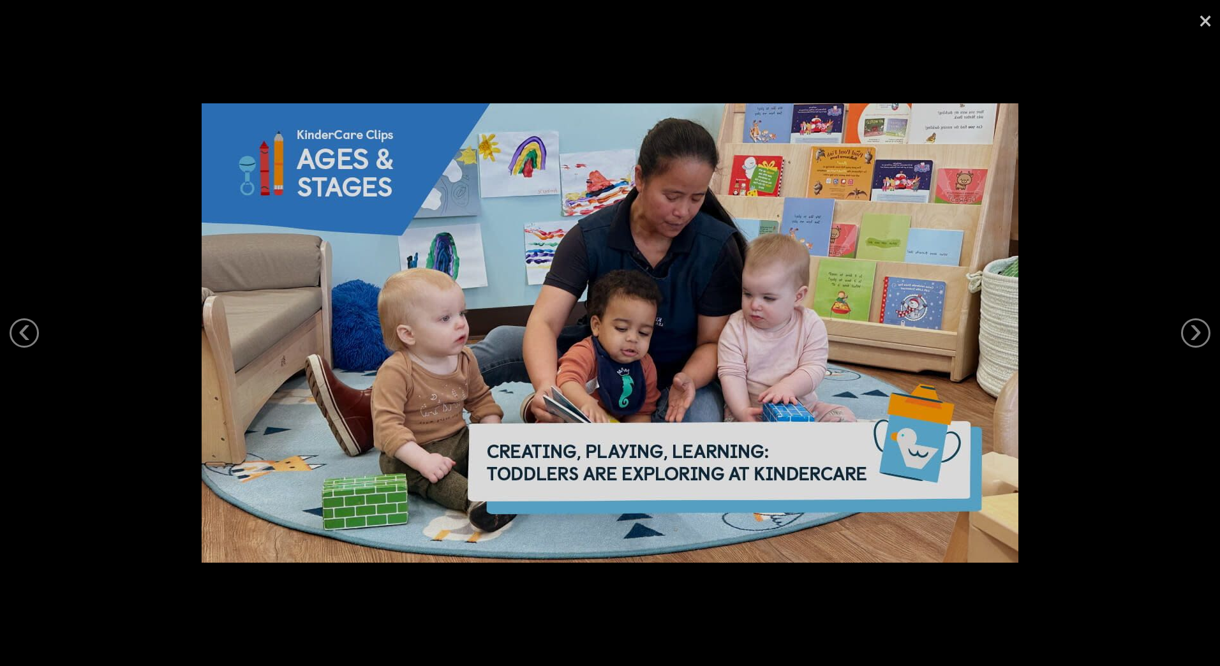
click at [1202, 20] on link "×" at bounding box center [1205, 19] width 29 height 38
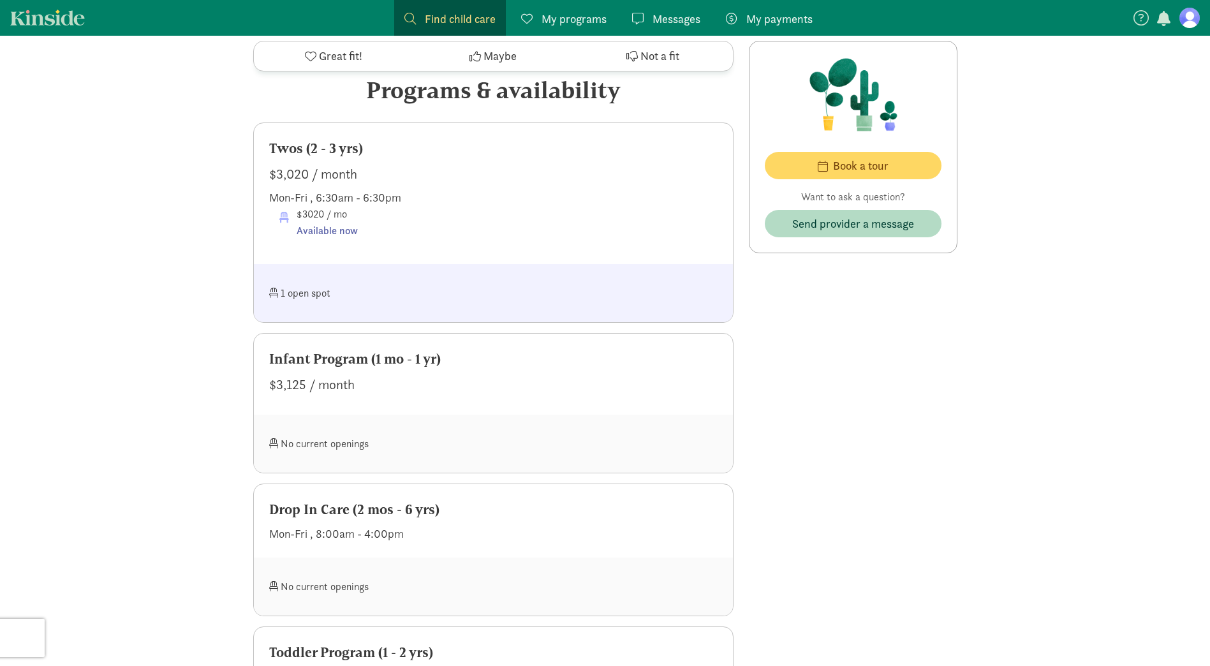
scroll to position [702, 0]
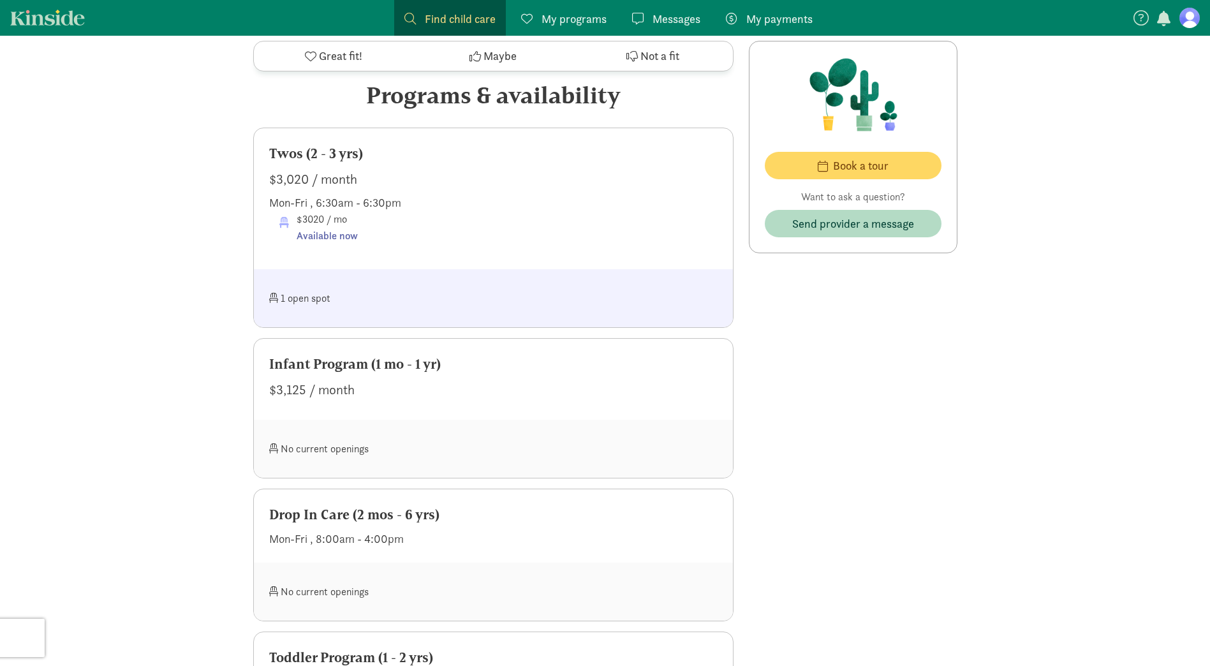
click at [399, 370] on div "Infant Program (1 mo - 1 yr)" at bounding box center [493, 364] width 449 height 20
click at [338, 452] on div "No current openings" at bounding box center [381, 448] width 225 height 27
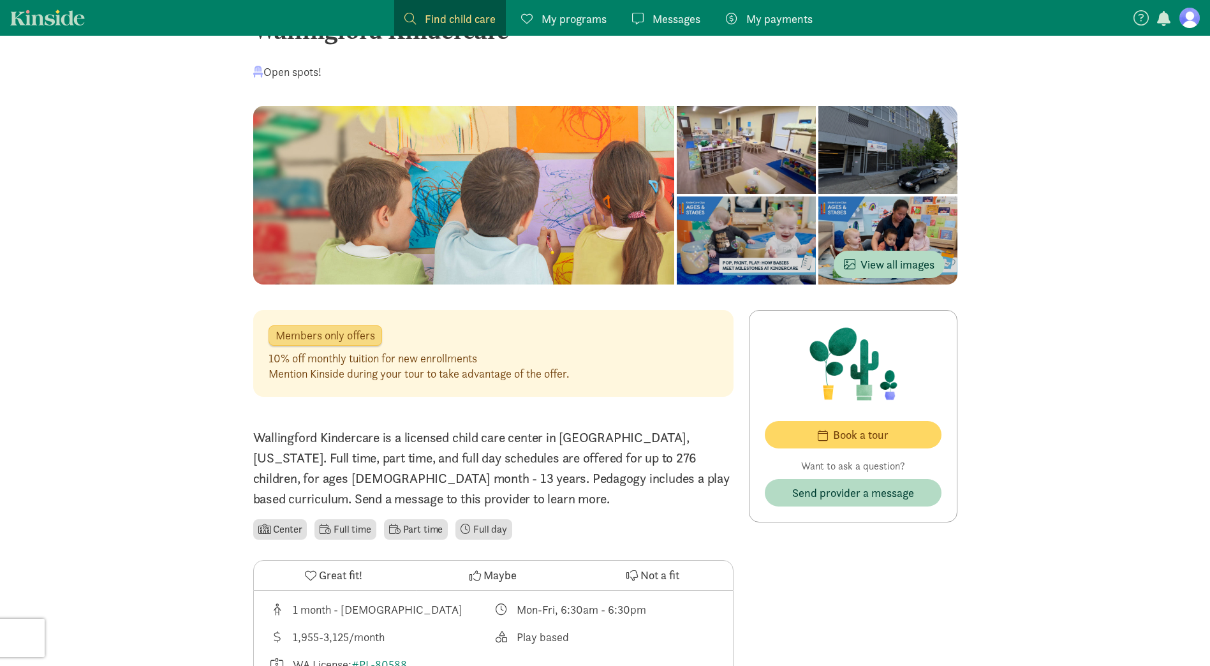
scroll to position [0, 0]
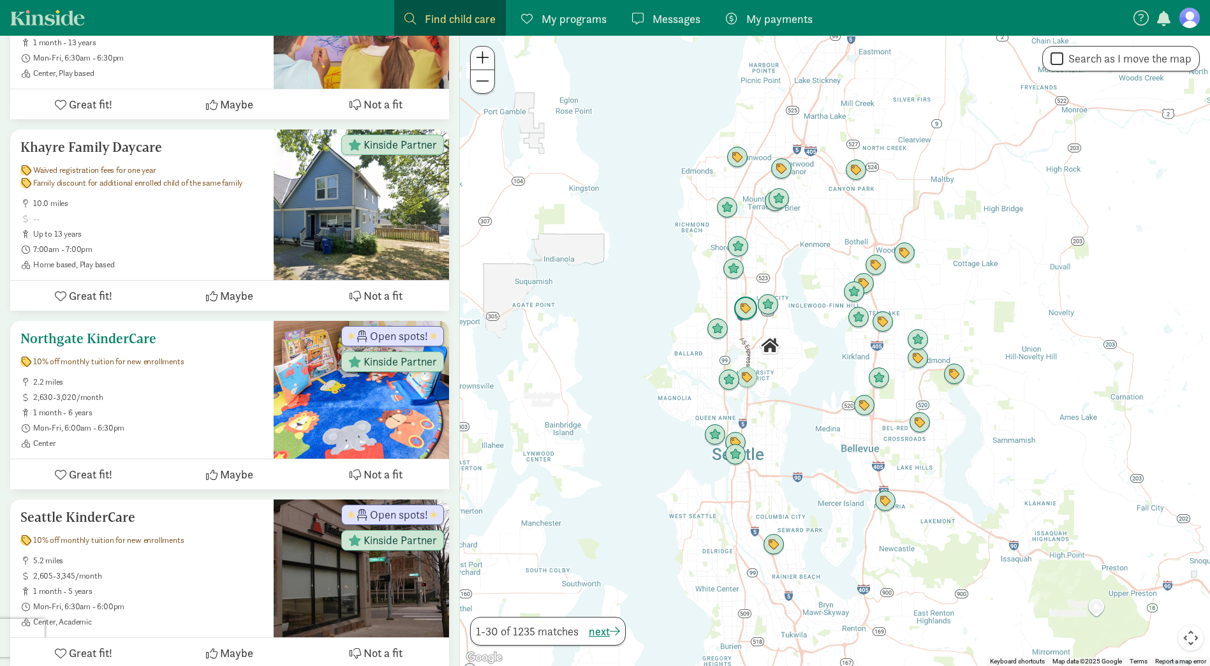
scroll to position [447, 0]
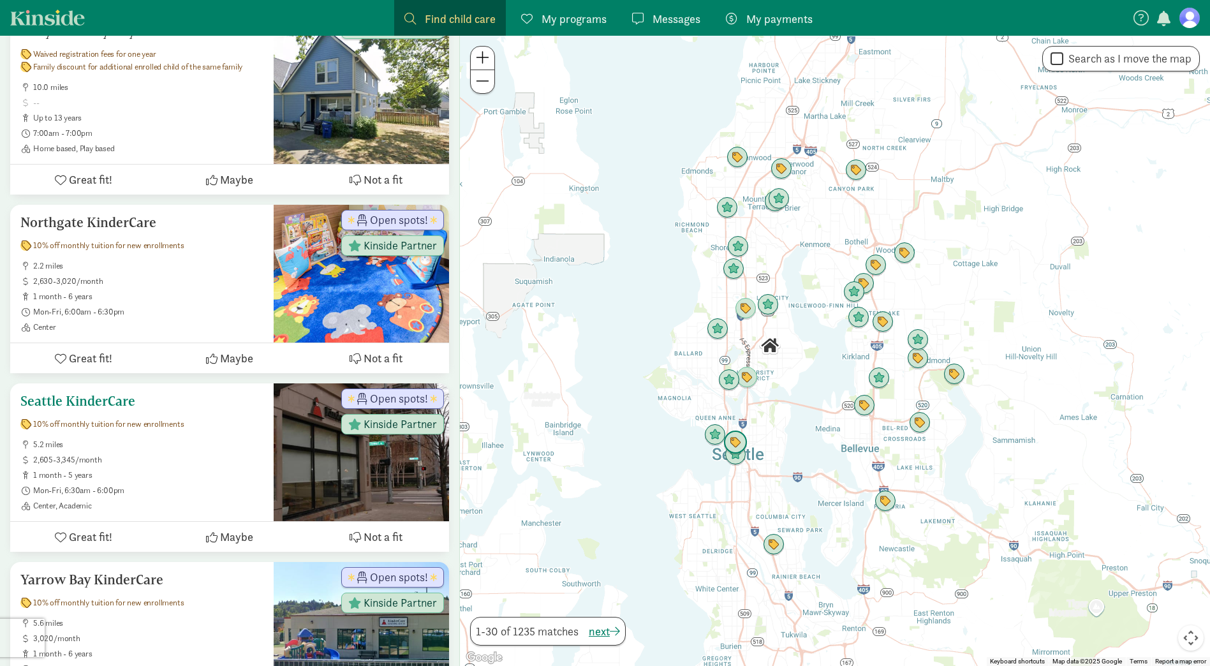
click at [122, 401] on h5 "Seattle KinderCare" at bounding box center [141, 401] width 243 height 15
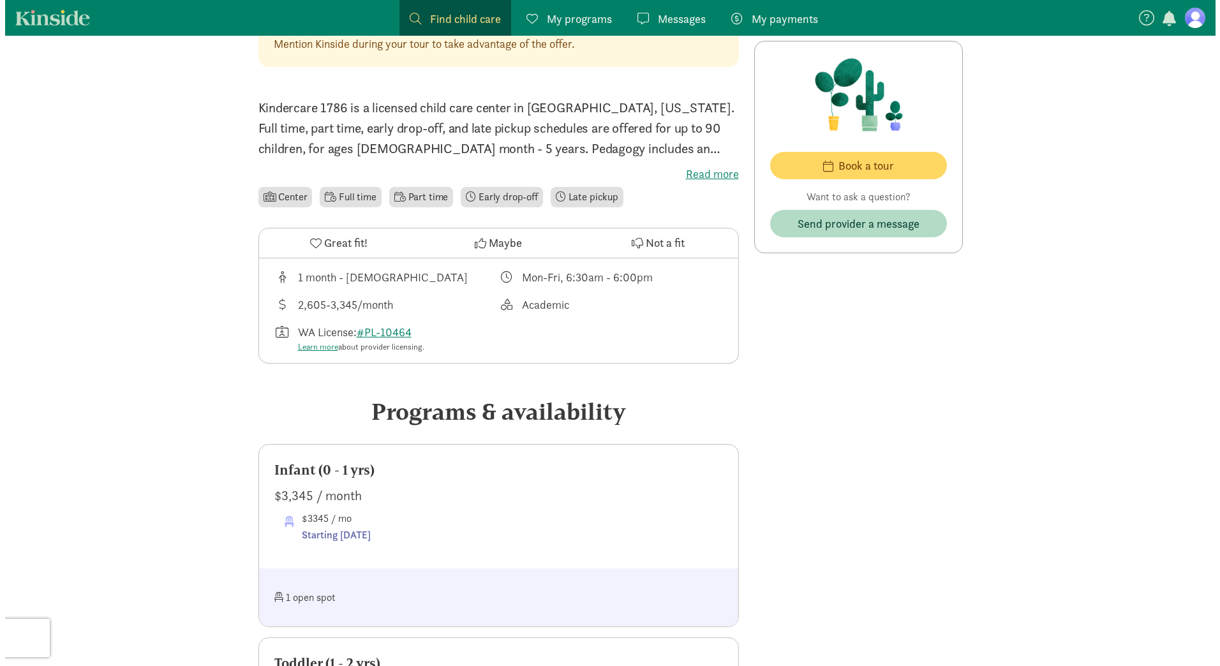
scroll to position [447, 0]
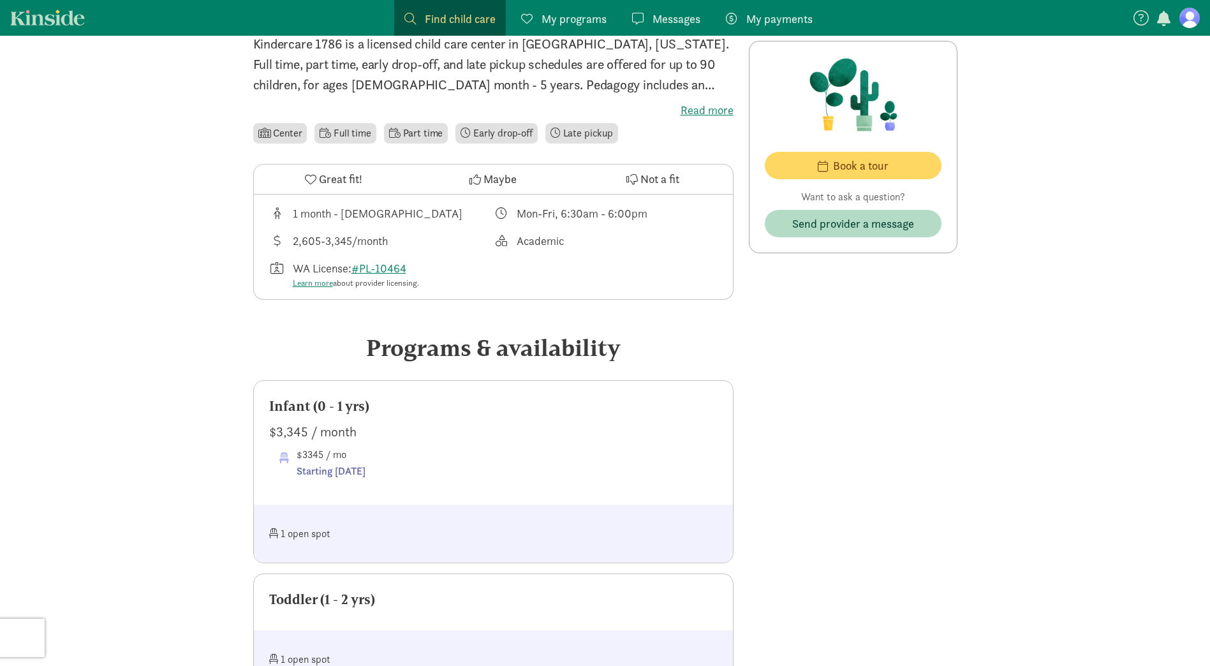
click at [309, 534] on div "1 open spot" at bounding box center [381, 533] width 225 height 27
click at [871, 174] on span "Book a tour" at bounding box center [861, 165] width 56 height 17
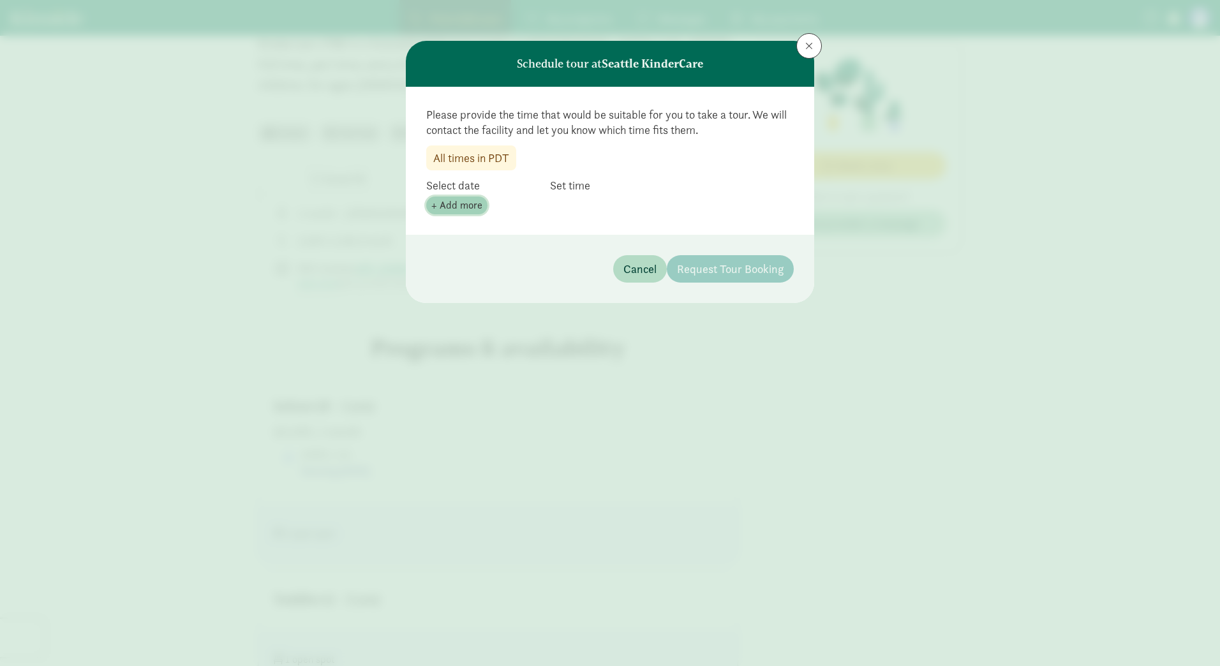
click at [465, 204] on span "+ Add more" at bounding box center [456, 205] width 51 height 15
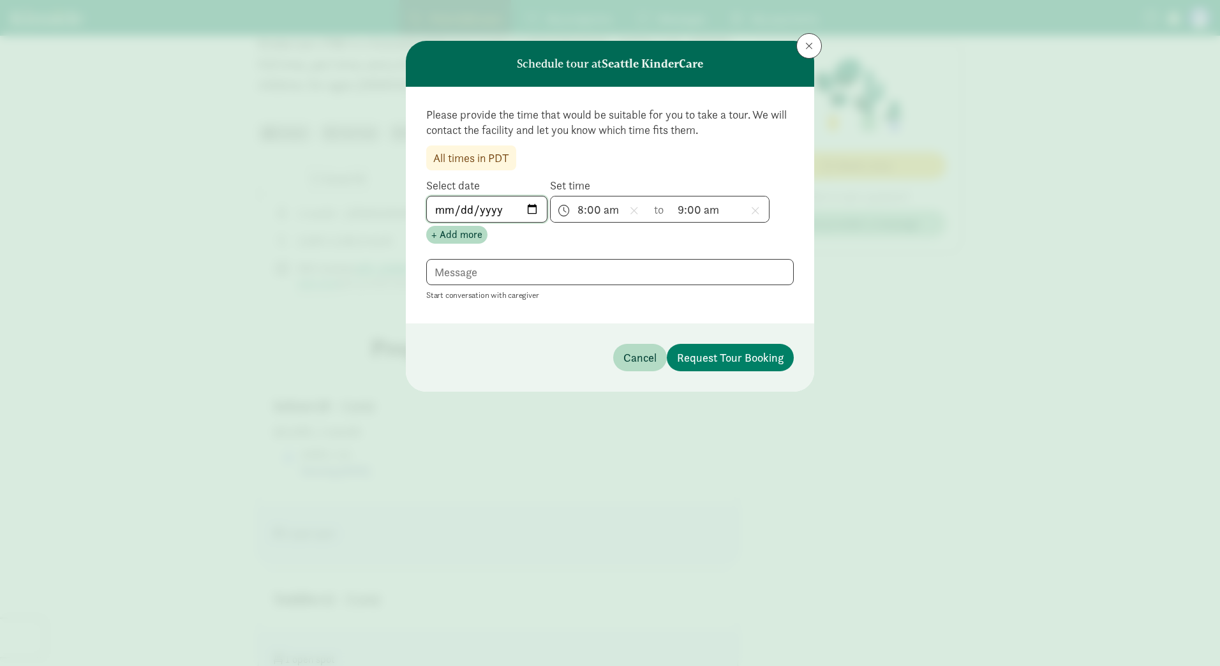
click at [538, 211] on input "[DATE]" at bounding box center [487, 210] width 120 height 26
click at [605, 202] on span "8:00 am h 12 1 2 3 4 5 6 7 8 9 10 11 mm 00 15 30 45 a am pm" at bounding box center [599, 210] width 97 height 26
click at [576, 300] on li "10" at bounding box center [570, 307] width 38 height 24
click at [732, 208] on span "9:00 am h 12 1 2 3 4 5 6 7 8 9 10 11 mm 00 15 30 45 a am pm" at bounding box center [720, 210] width 97 height 26
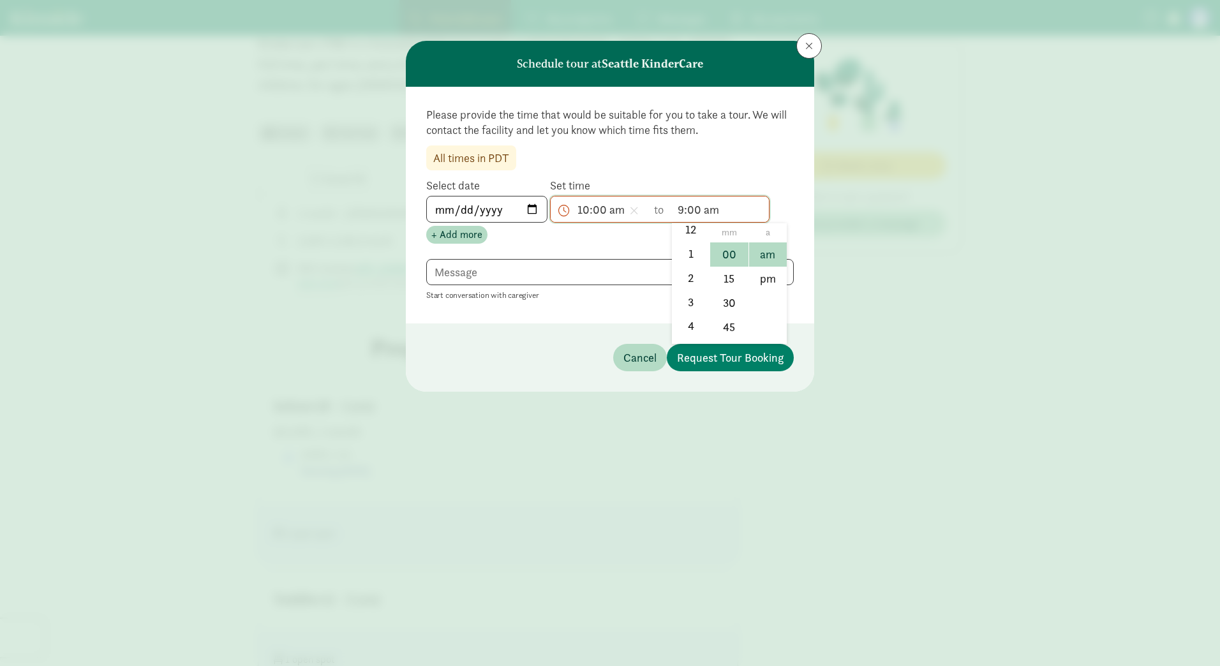
scroll to position [0, 0]
click at [697, 256] on li "12" at bounding box center [691, 254] width 38 height 24
click at [727, 214] on span "12:00 am h 12 1 2 3 4 5 6 7 8 9 10 11 mm 00 15 30 45 a am pm" at bounding box center [720, 210] width 97 height 26
click at [694, 282] on li "2" at bounding box center [691, 283] width 38 height 24
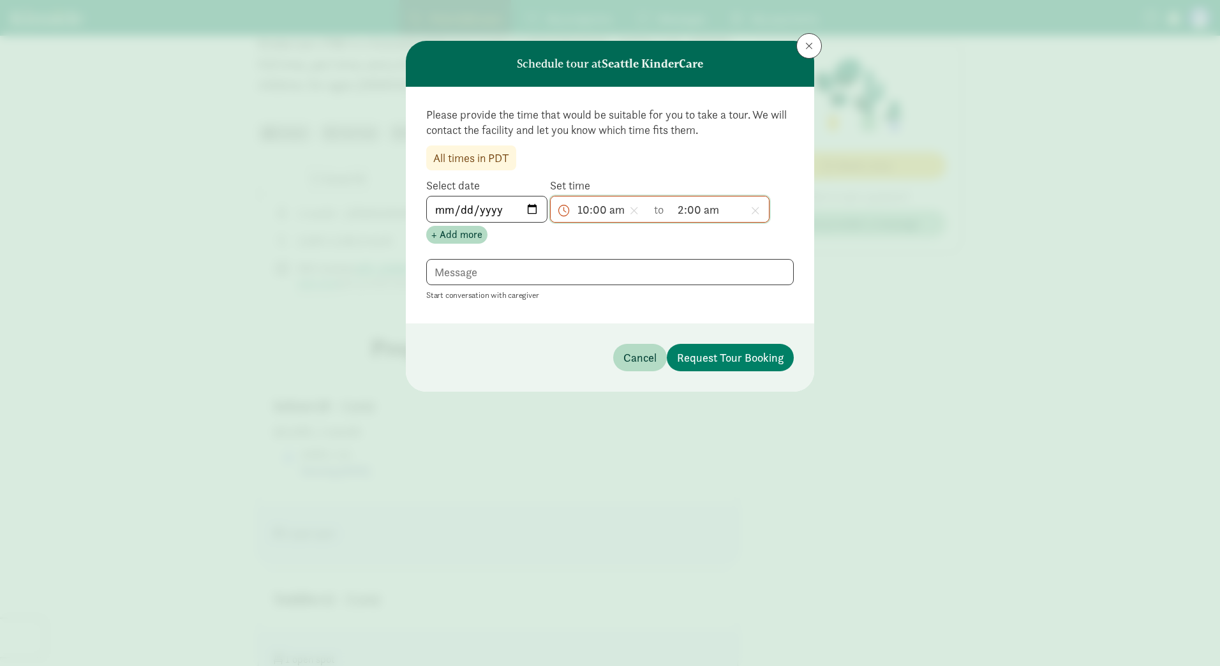
scroll to position [68, 0]
click at [727, 201] on span "2:00 am h 12 1 2 3 4 5 6 7 8 9 10 11 mm 00 15 30 45 a am pm" at bounding box center [720, 210] width 97 height 26
click at [762, 274] on li "pm" at bounding box center [768, 279] width 38 height 24
click at [594, 274] on textarea at bounding box center [609, 272] width 367 height 26
type textarea "Anytime is okay"
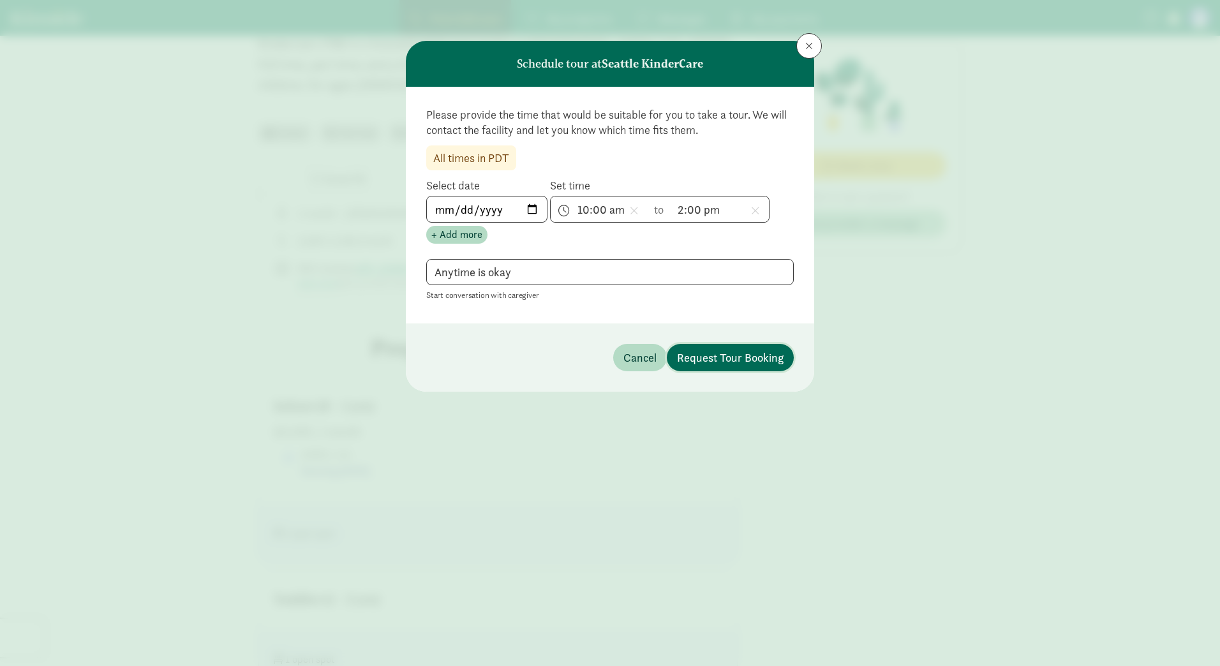
click at [702, 350] on span "Request Tour Booking" at bounding box center [730, 357] width 107 height 17
click at [551, 209] on span "10:00 am h 12 1 2 3 4 5 6 7 8 9 10 11 mm 00 15 30 45 a am pm" at bounding box center [599, 210] width 97 height 26
click at [533, 207] on div at bounding box center [610, 333] width 1220 height 666
click at [702, 354] on span "Request Tour Booking" at bounding box center [730, 357] width 107 height 17
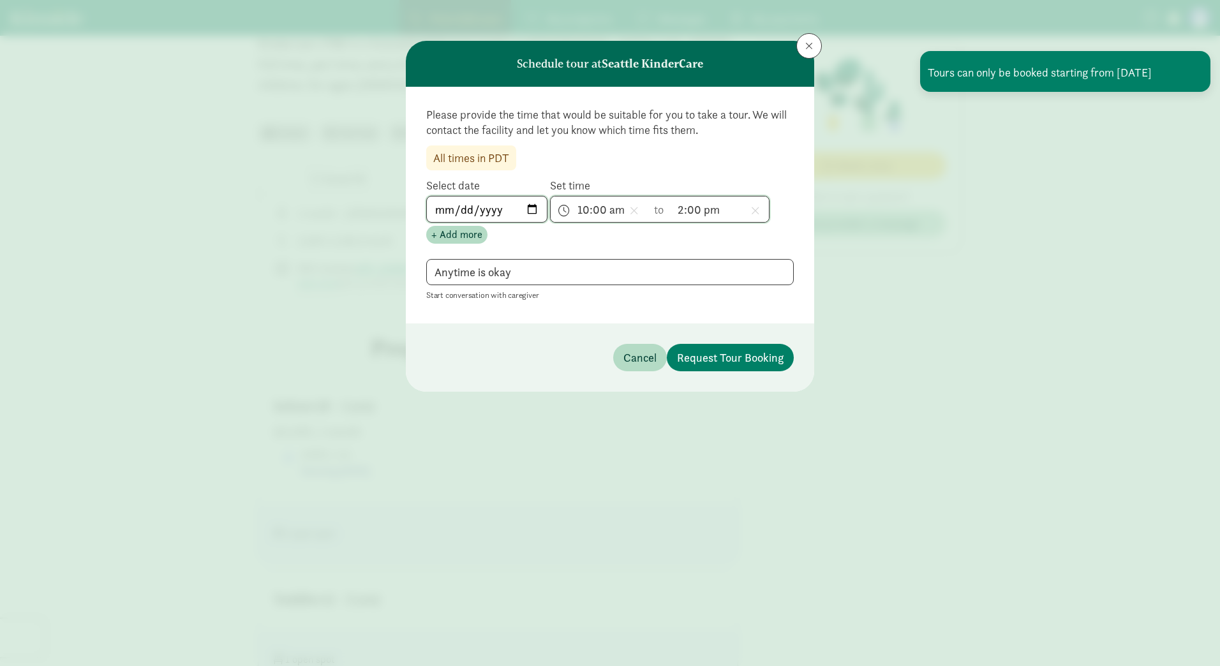
click at [498, 199] on input "2025-09-04" at bounding box center [487, 210] width 120 height 26
click at [530, 209] on input "2025-09-04" at bounding box center [487, 210] width 120 height 26
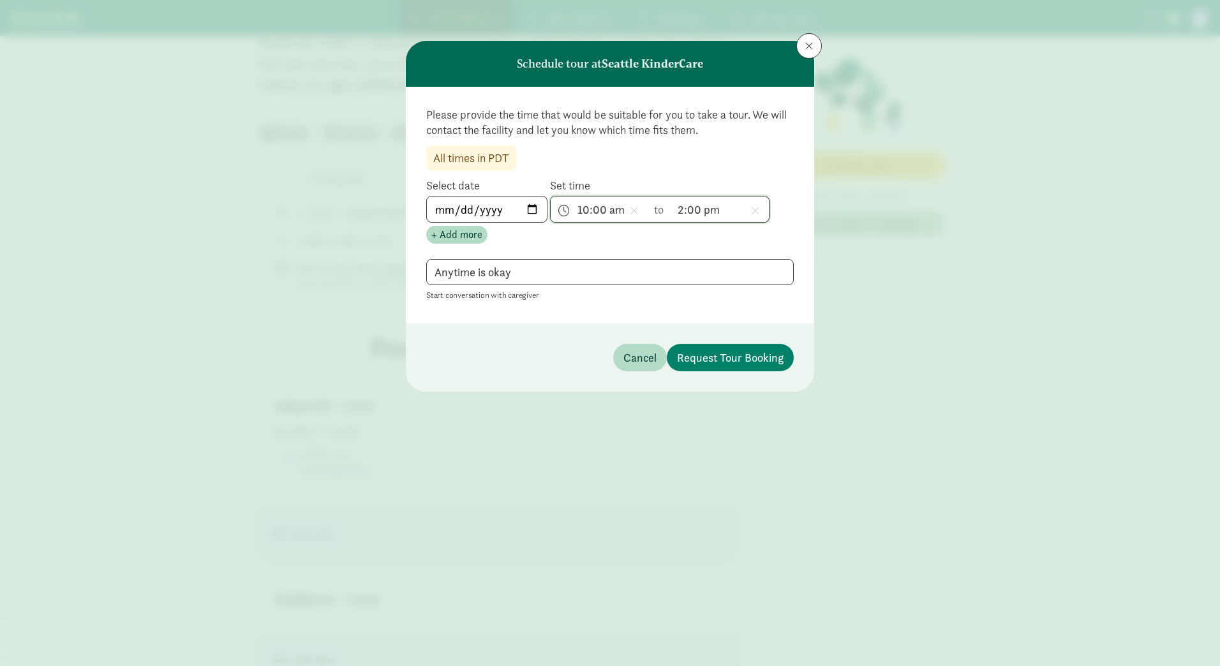
click at [766, 376] on footer "Cancel Request Tour Booking" at bounding box center [610, 357] width 408 height 68
click at [766, 356] on span "Request Tour Booking" at bounding box center [730, 357] width 107 height 17
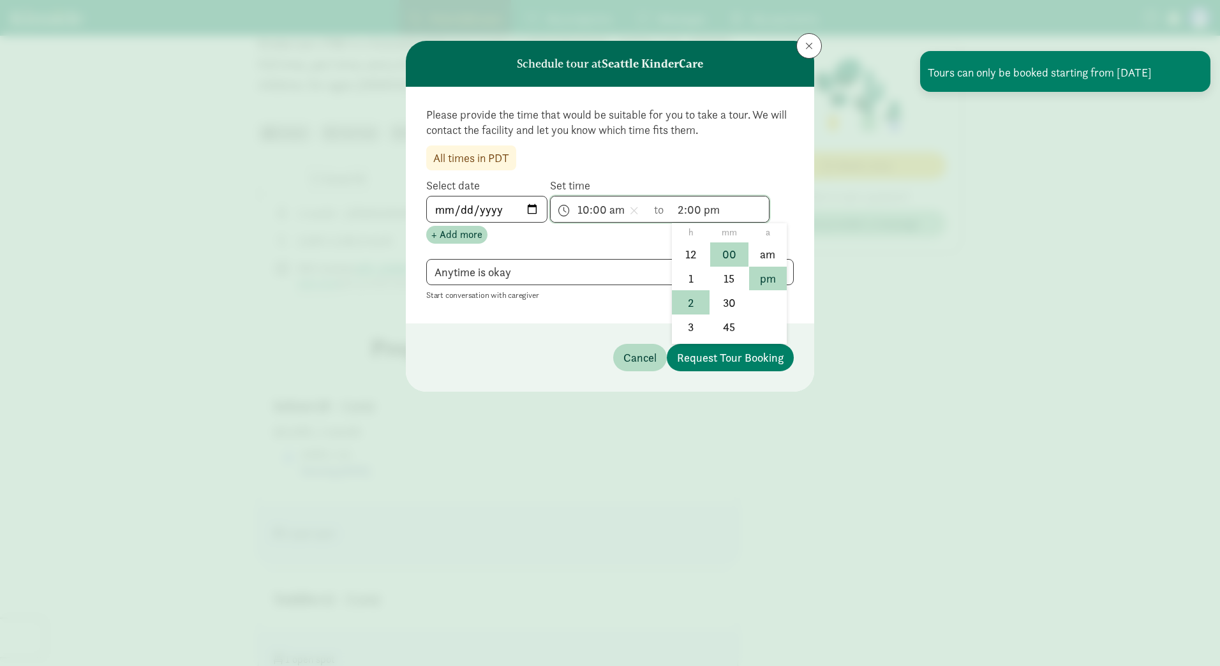
click at [684, 212] on span "2:00 pm h 12 1 2 3 4 5 6 7 8 9 10 11 mm 00 15 30 45 a am pm" at bounding box center [720, 210] width 97 height 26
click at [688, 332] on li "11" at bounding box center [691, 332] width 38 height 24
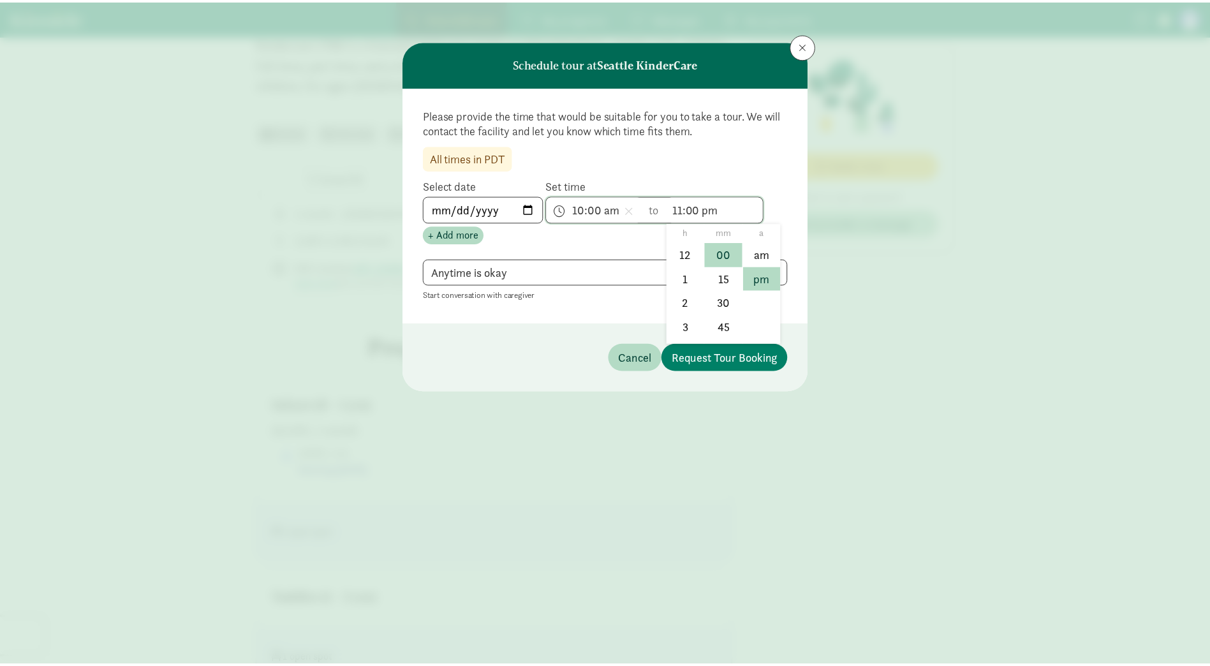
scroll to position [188, 0]
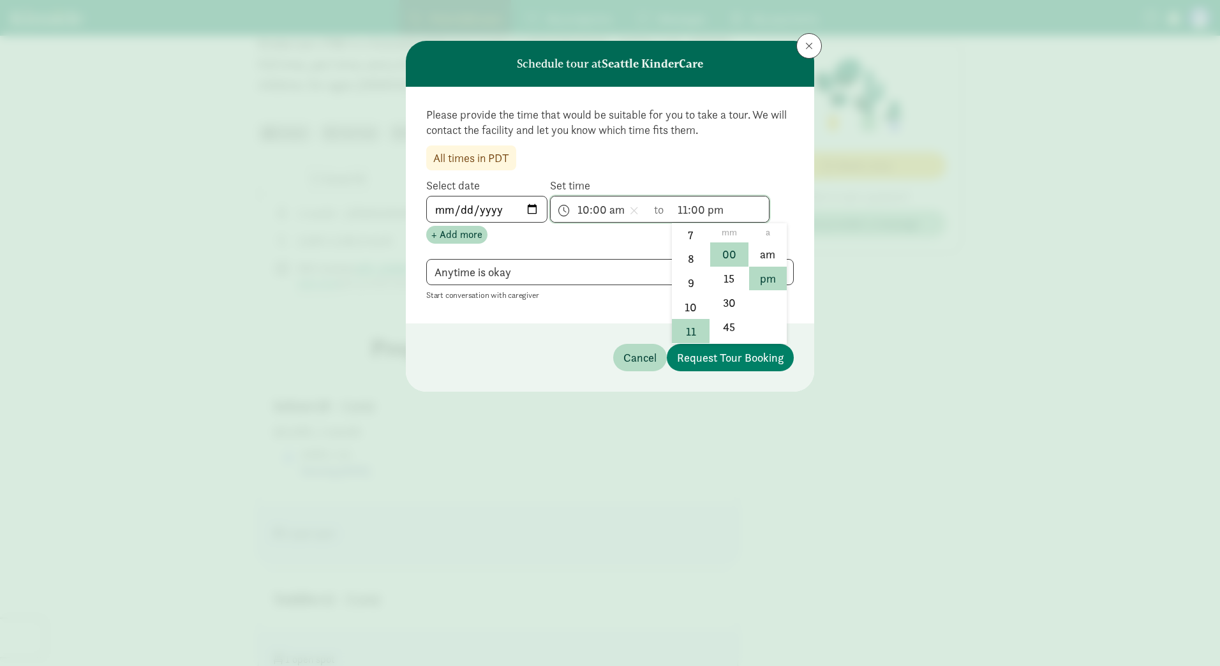
click at [728, 212] on span "11:00 pm h 12 1 2 3 4 5 6 7 8 9 10 11 mm 00 15 30 45 a am pm" at bounding box center [720, 210] width 97 height 26
click at [761, 256] on li "am" at bounding box center [768, 254] width 38 height 24
click at [729, 358] on span "Request Tour Booking" at bounding box center [730, 357] width 107 height 17
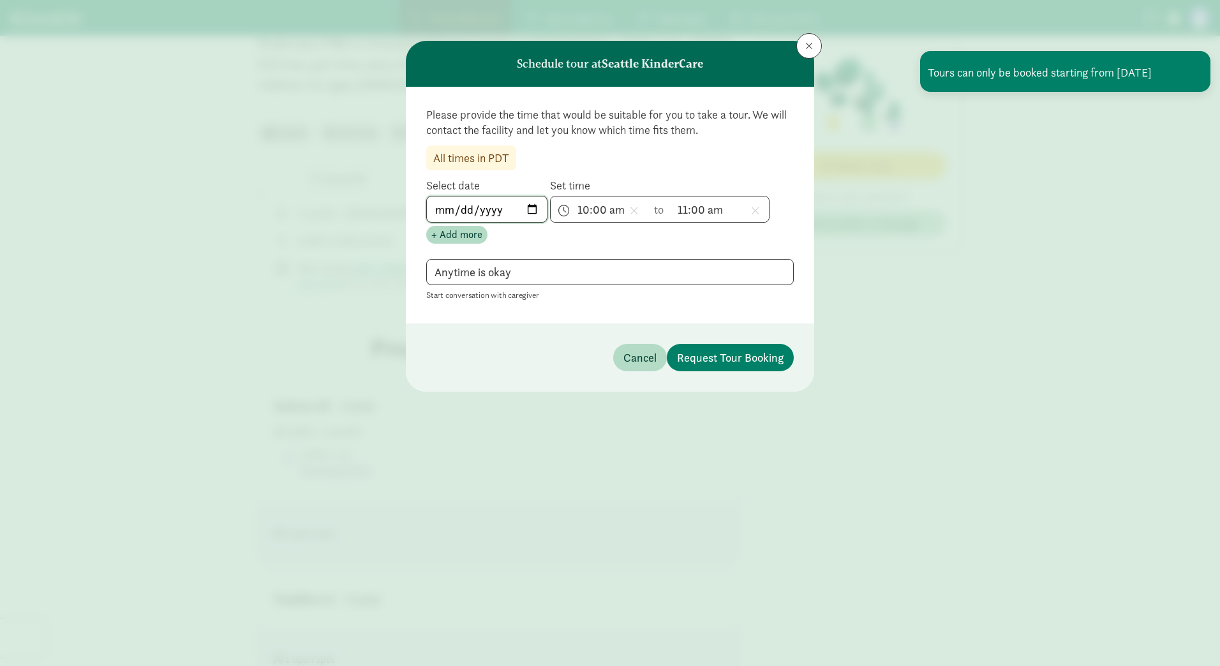
click at [528, 204] on input "2025-09-04" at bounding box center [487, 210] width 120 height 26
click at [530, 281] on textarea "Anytime is okay" at bounding box center [609, 272] width 367 height 26
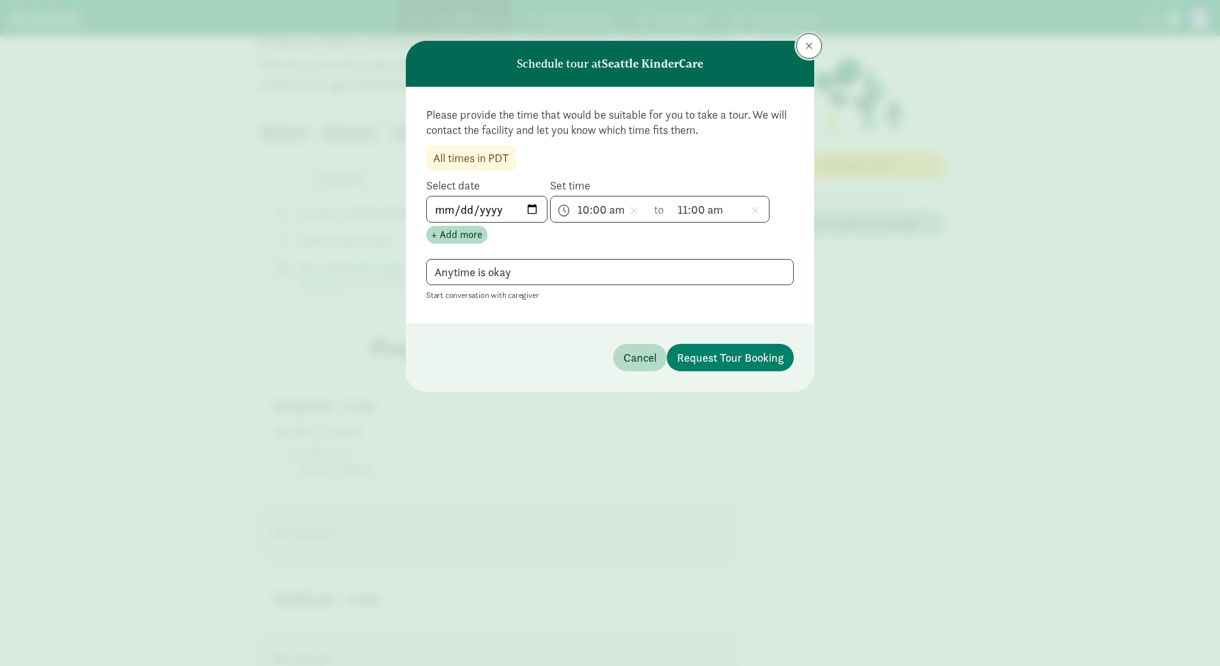
click at [808, 38] on button at bounding box center [809, 46] width 26 height 26
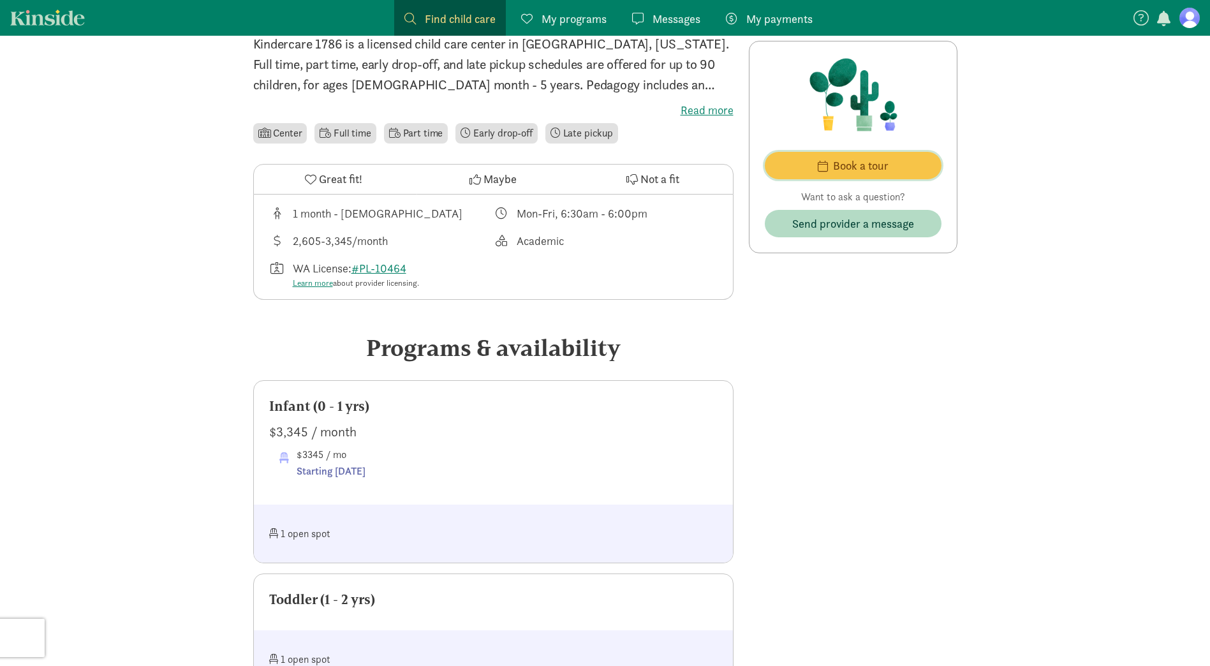
click at [838, 161] on span "Book a tour" at bounding box center [861, 165] width 56 height 17
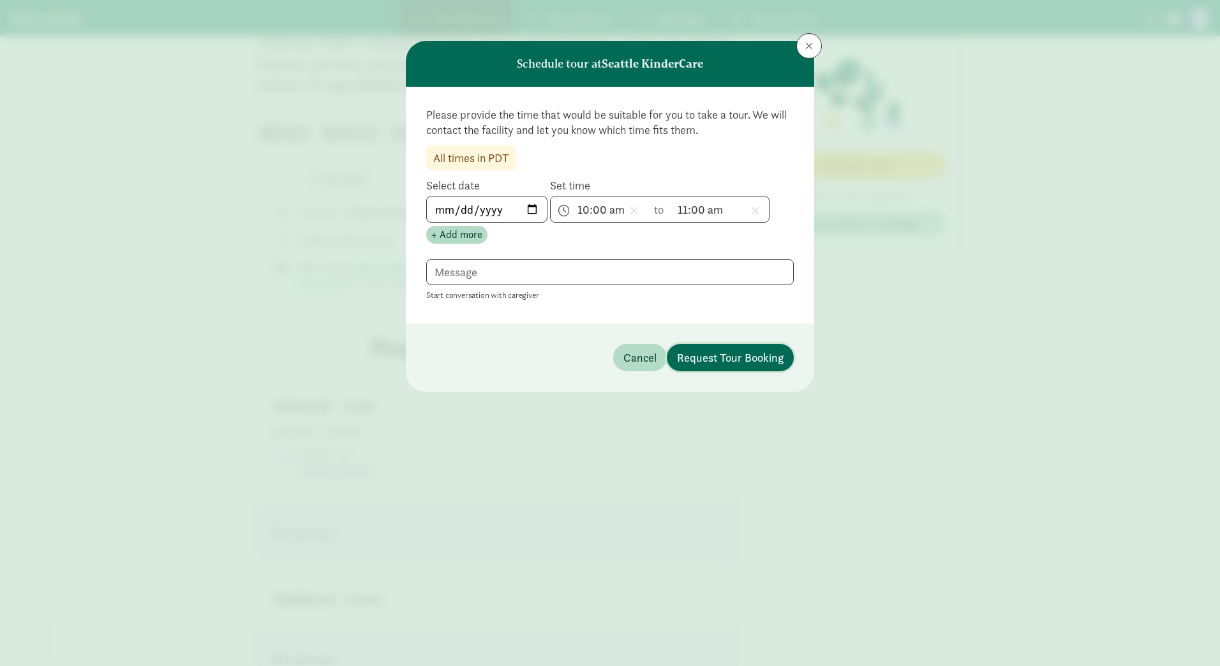
click at [743, 364] on span "Request Tour Booking" at bounding box center [730, 357] width 107 height 17
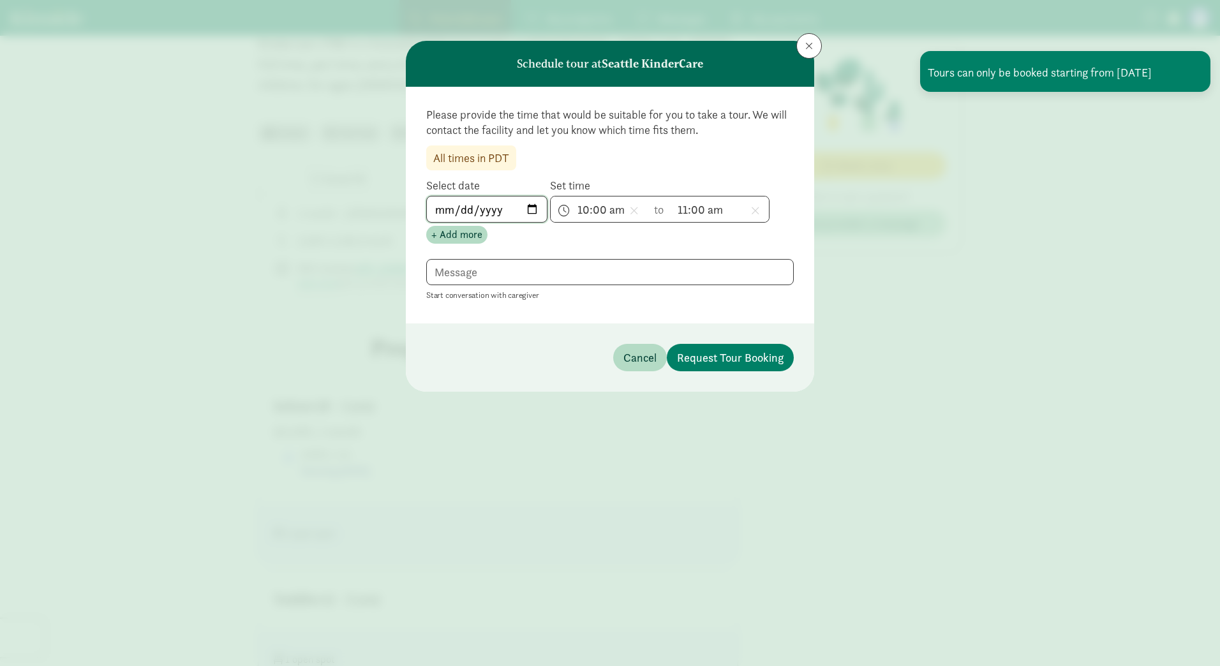
click at [538, 203] on input "2025-09-04" at bounding box center [487, 210] width 120 height 26
click at [750, 364] on span "Request Tour Booking" at bounding box center [730, 357] width 107 height 17
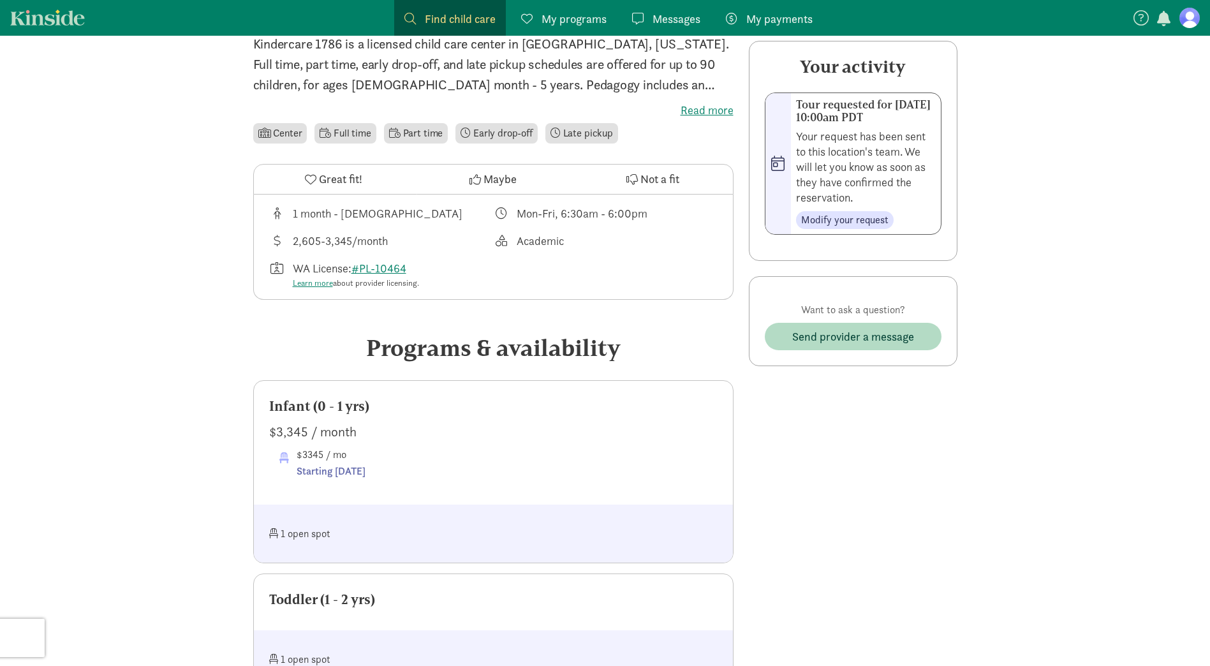
click at [333, 538] on div "1 open spot" at bounding box center [381, 533] width 225 height 27
drag, startPoint x: 318, startPoint y: 537, endPoint x: 345, endPoint y: 505, distance: 41.2
click at [318, 537] on div "1 open spot" at bounding box center [381, 533] width 225 height 27
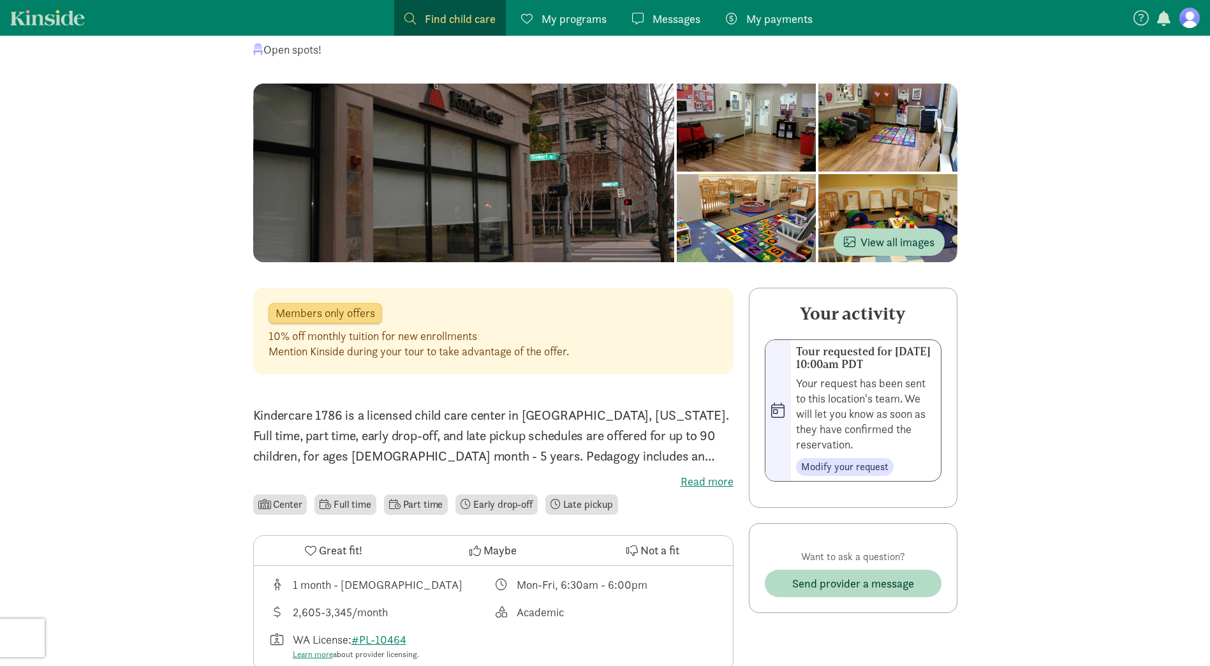
scroll to position [191, 0]
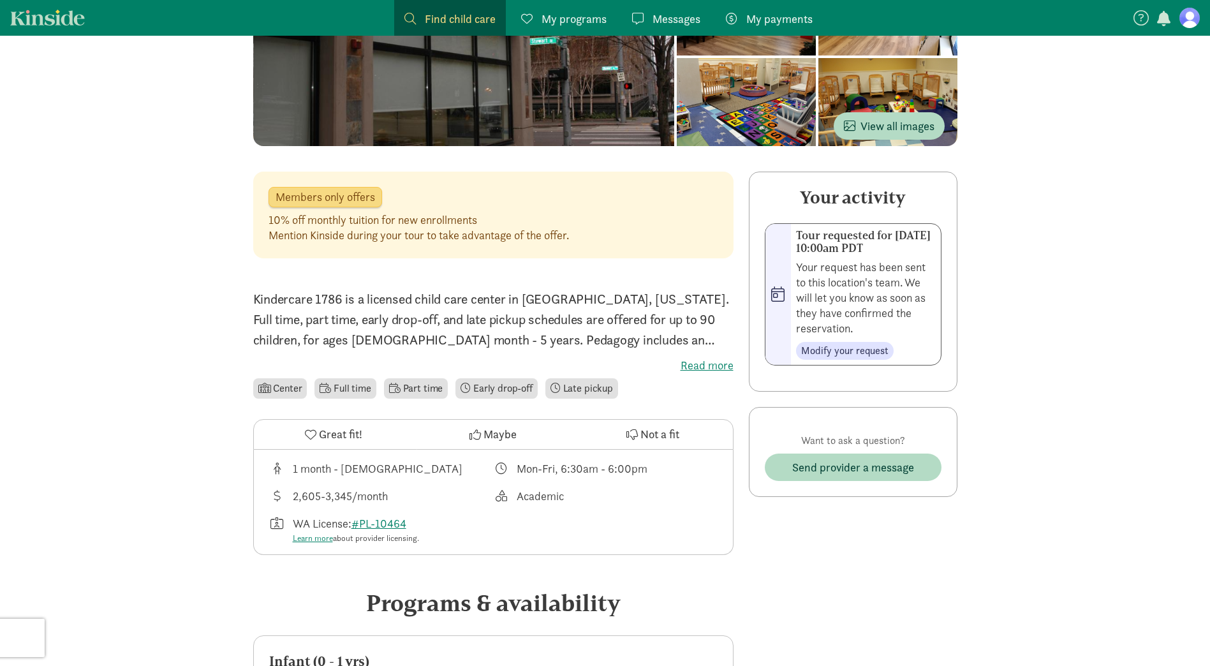
click at [703, 367] on label "Read more" at bounding box center [493, 365] width 480 height 15
click at [0, 0] on input "Read more" at bounding box center [0, 0] width 0 height 0
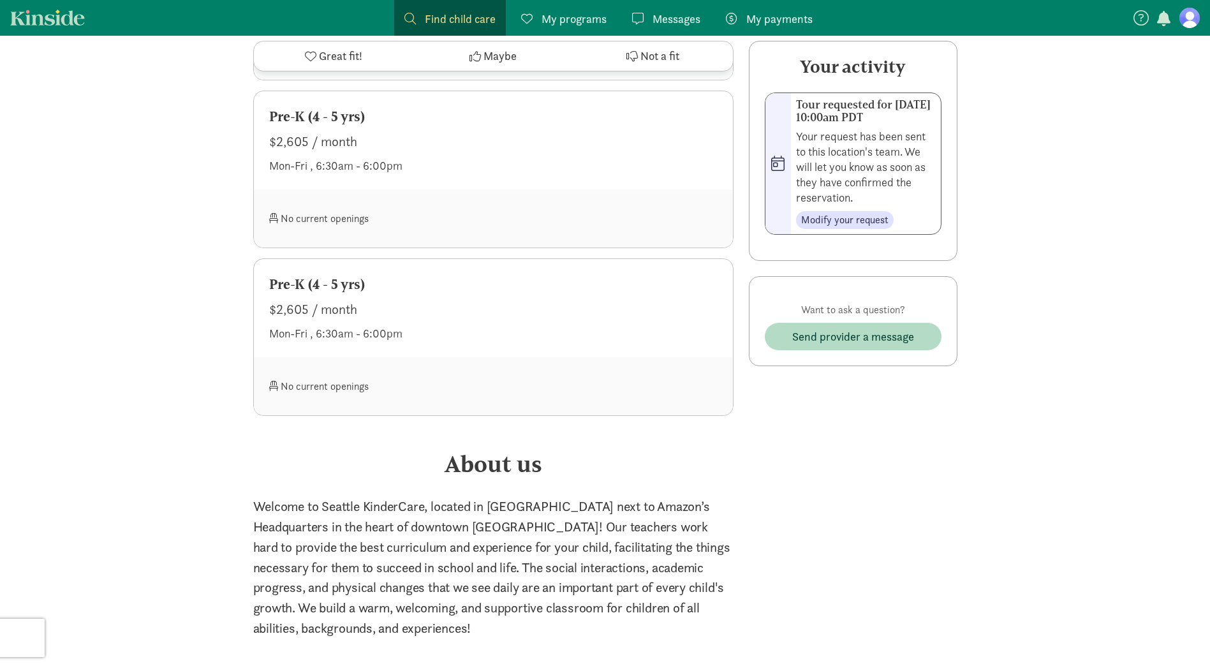
scroll to position [2105, 0]
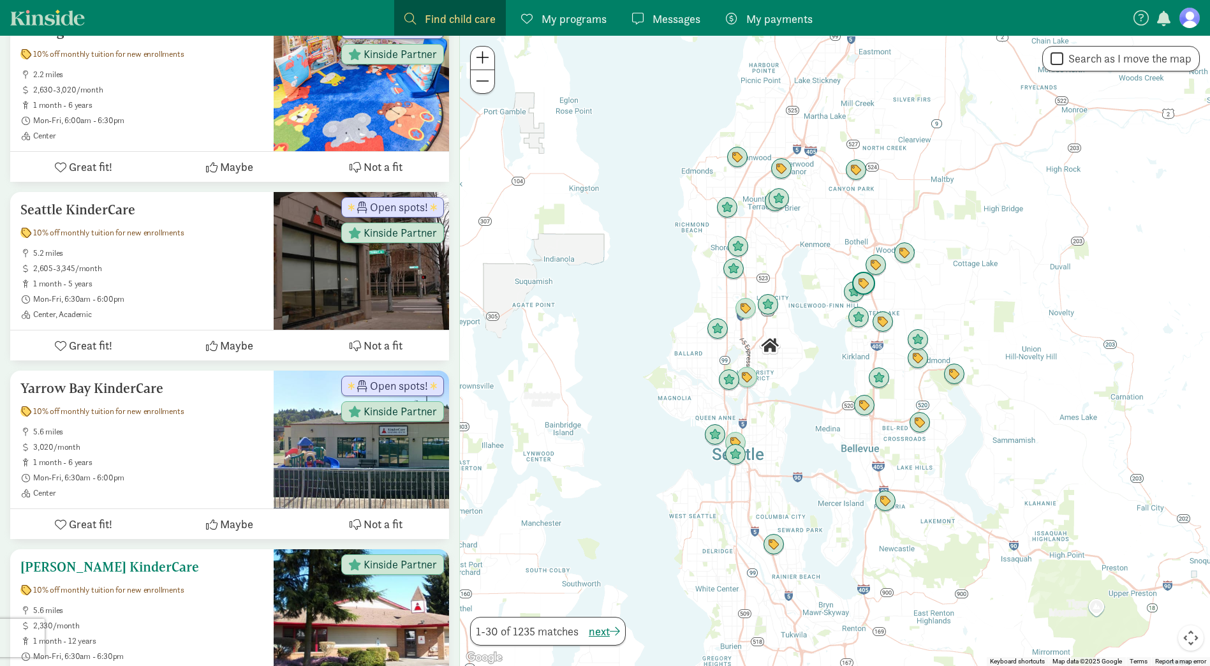
scroll to position [702, 0]
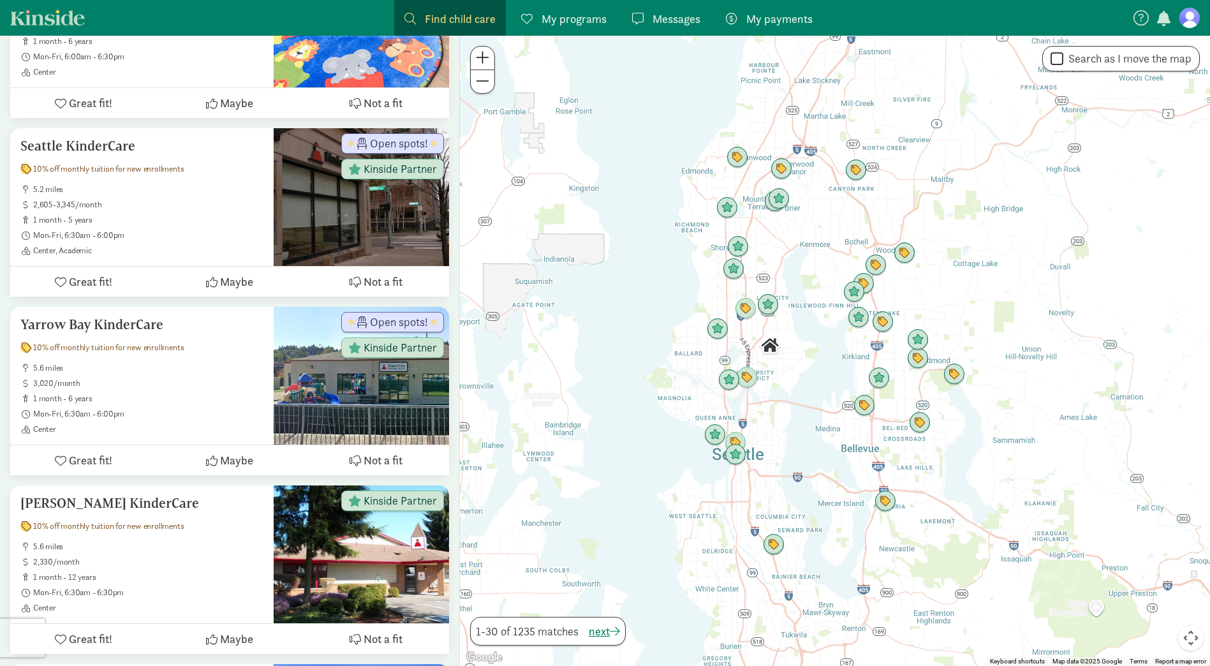
click at [493, 61] on button at bounding box center [483, 59] width 24 height 24
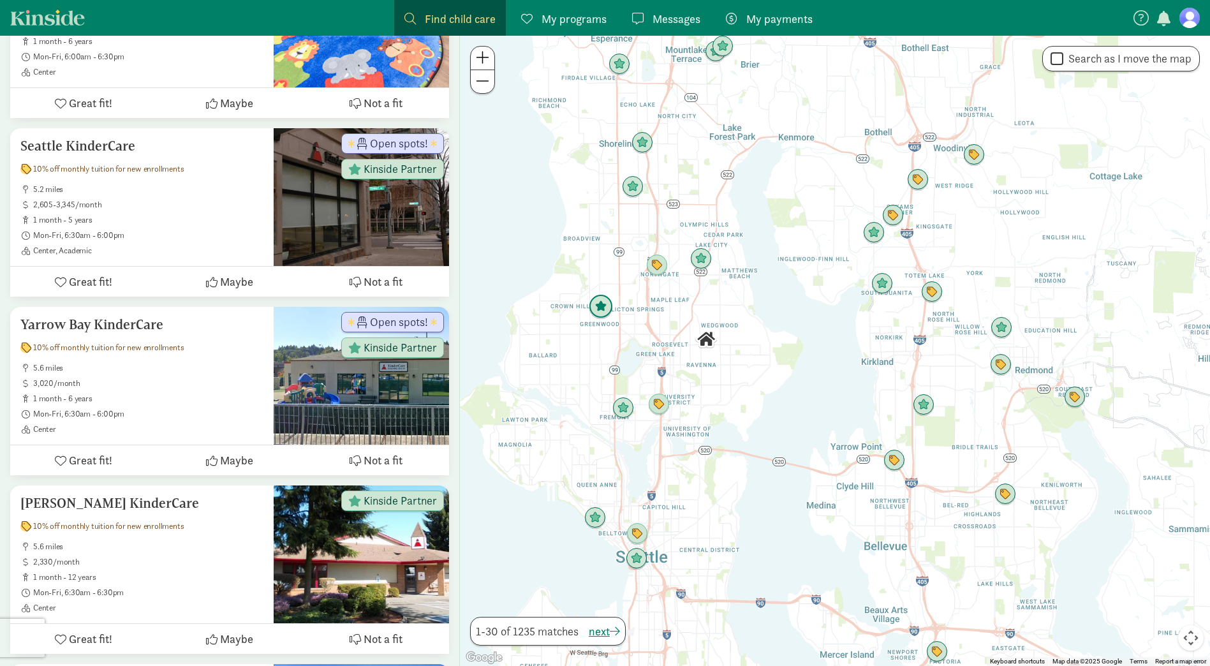
click at [591, 313] on img "Click to see details" at bounding box center [601, 307] width 24 height 24
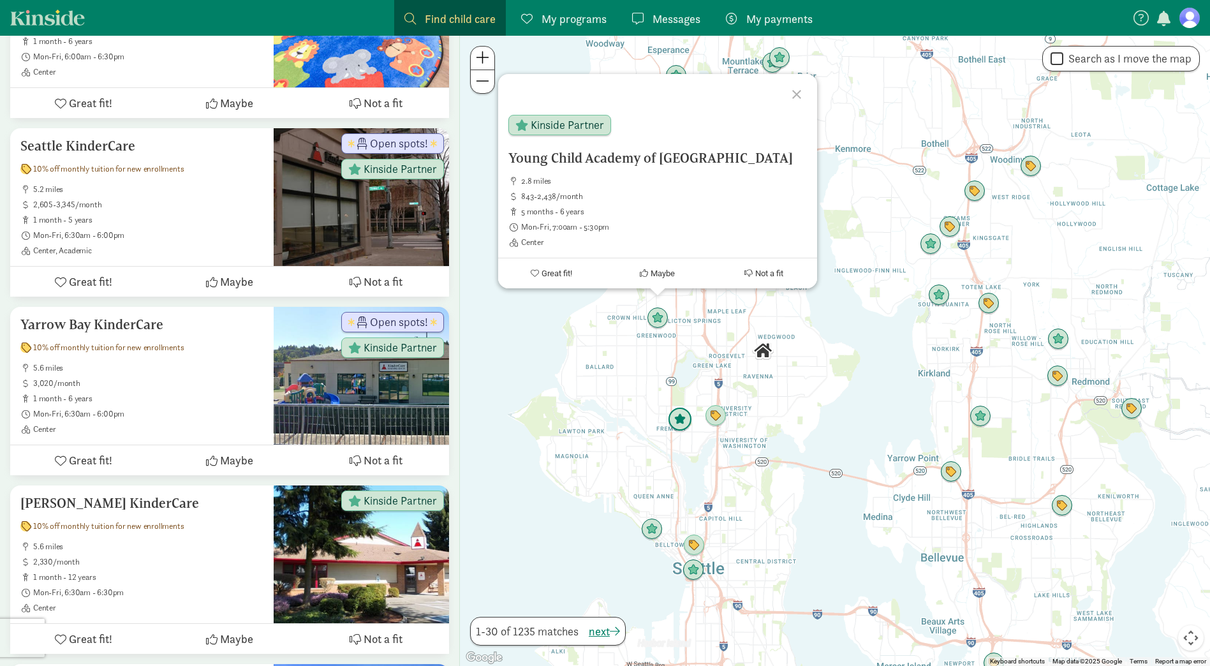
click at [681, 420] on img "Click to see details" at bounding box center [680, 420] width 24 height 24
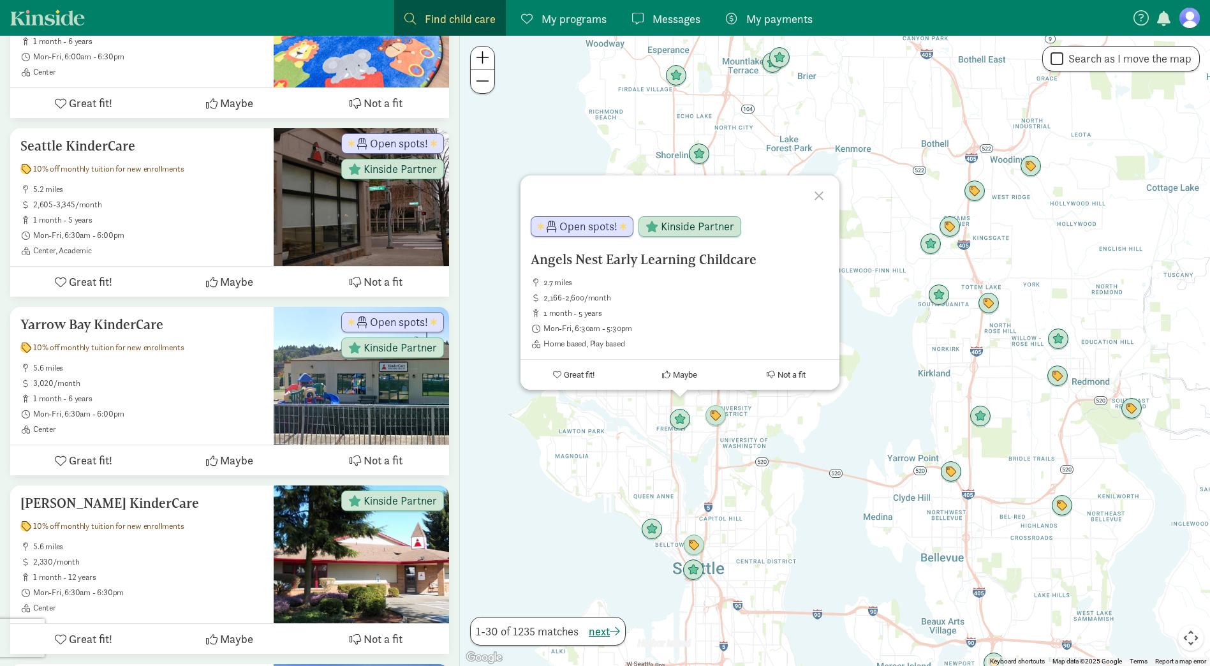
click at [653, 253] on h5 "Angels Nest Early Learning Childcare" at bounding box center [680, 259] width 299 height 15
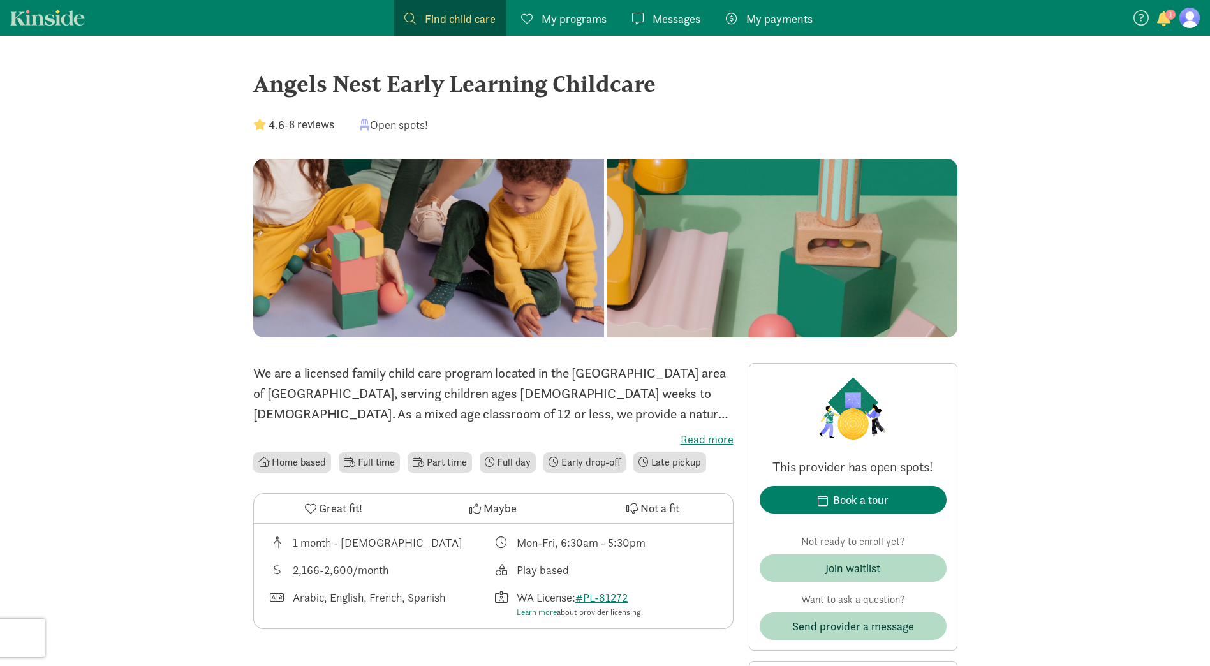
click at [699, 436] on label "Read more" at bounding box center [493, 439] width 480 height 15
click at [0, 0] on input "Read more" at bounding box center [0, 0] width 0 height 0
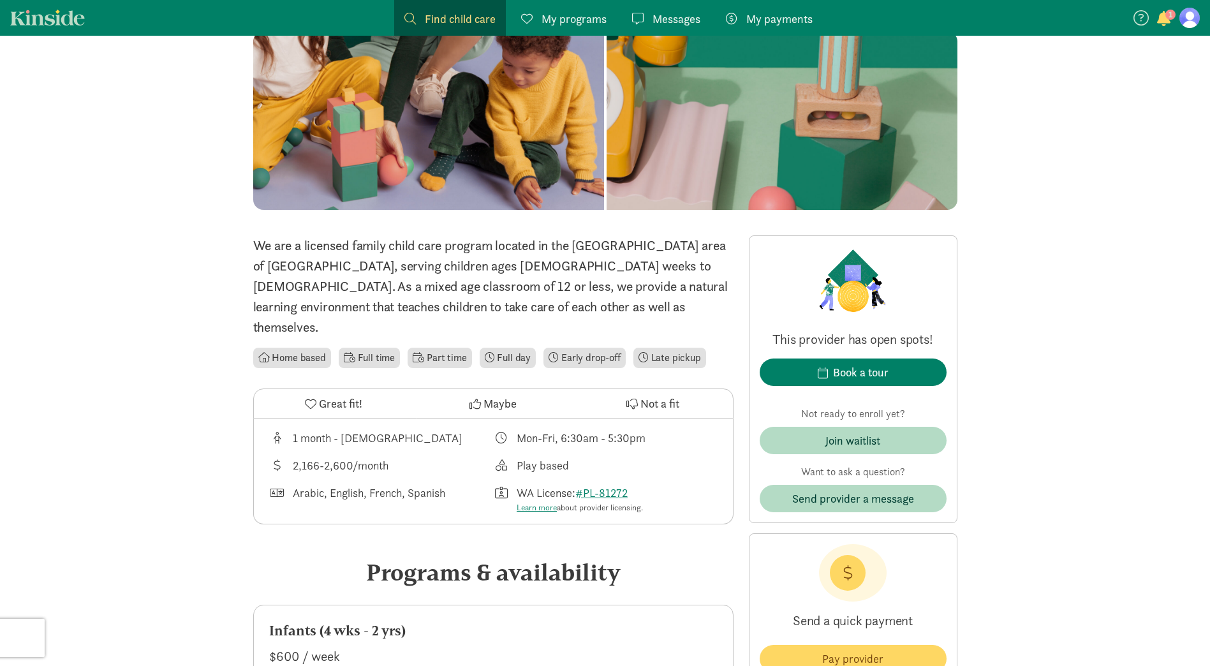
scroll to position [255, 0]
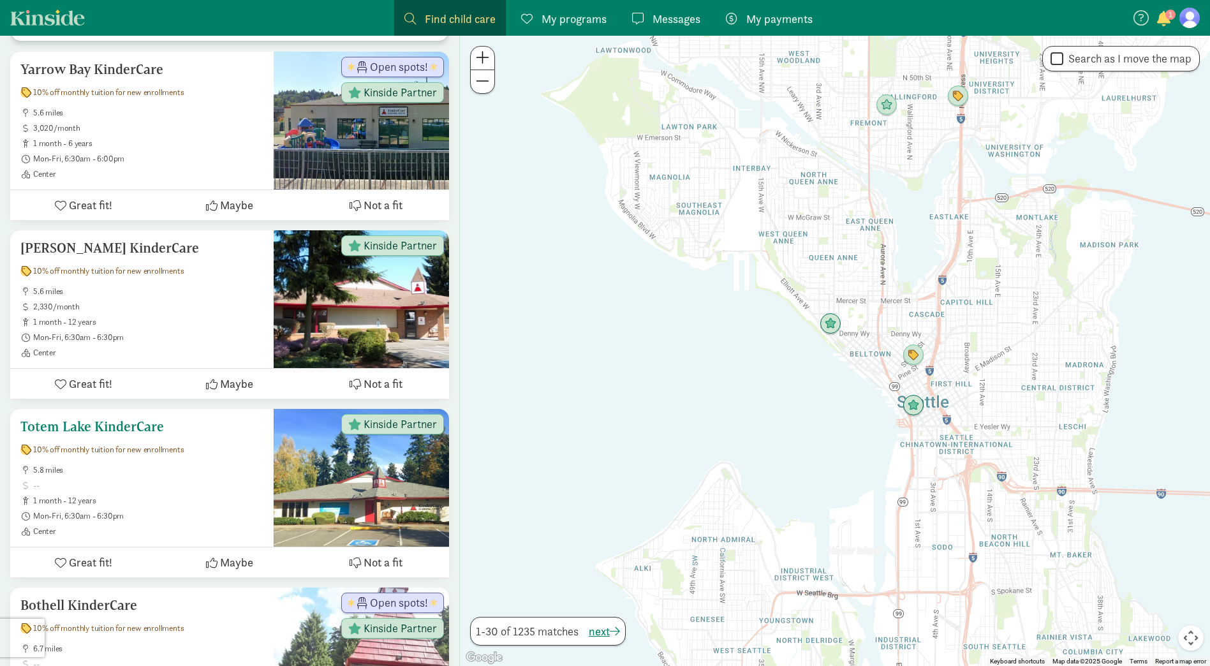
scroll to position [702, 0]
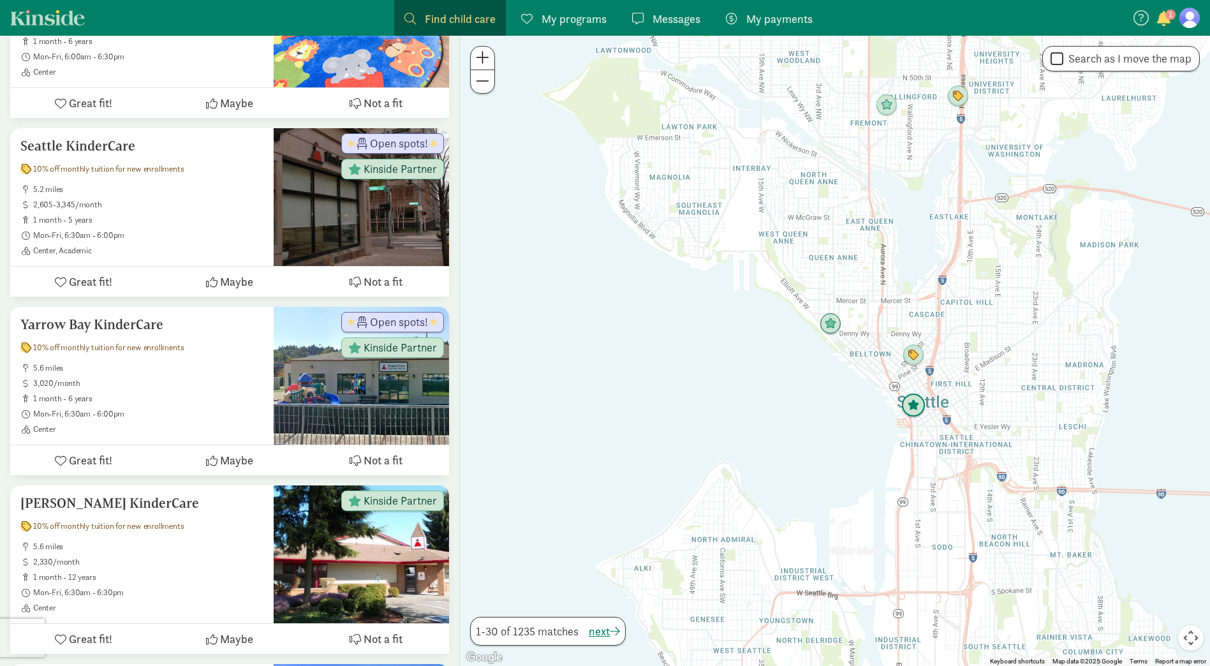
click at [910, 405] on img "Click to see details" at bounding box center [914, 406] width 24 height 24
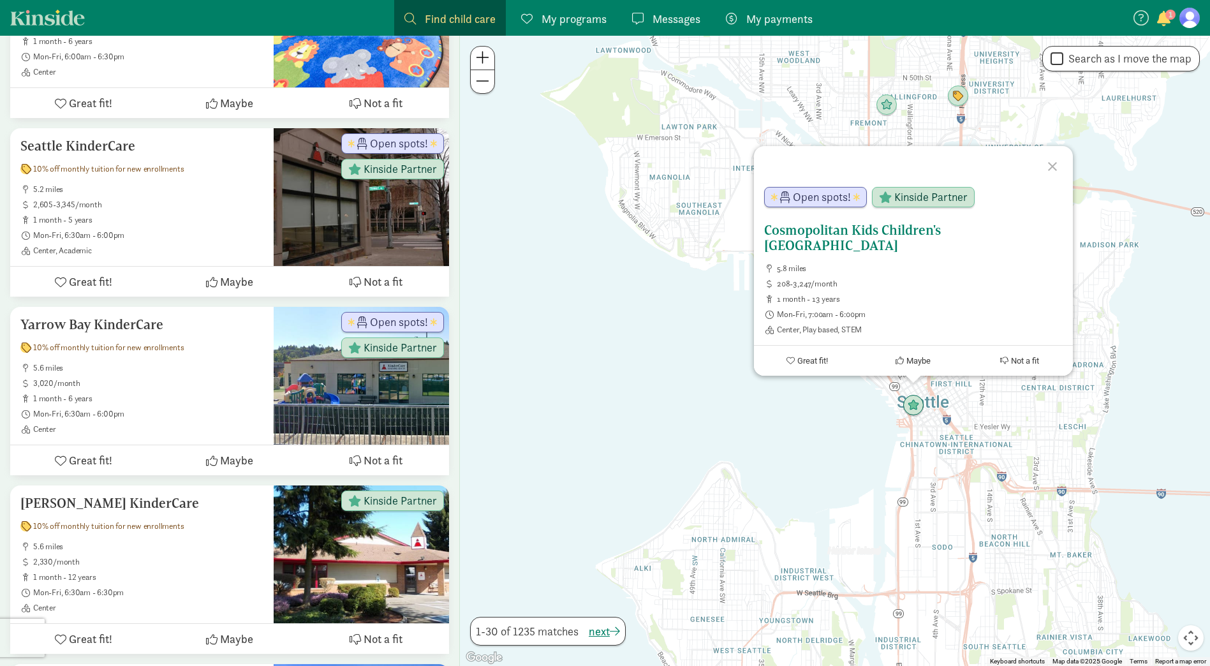
click at [805, 235] on h5 "Cosmopolitan Kids Children's [GEOGRAPHIC_DATA]" at bounding box center [913, 238] width 299 height 31
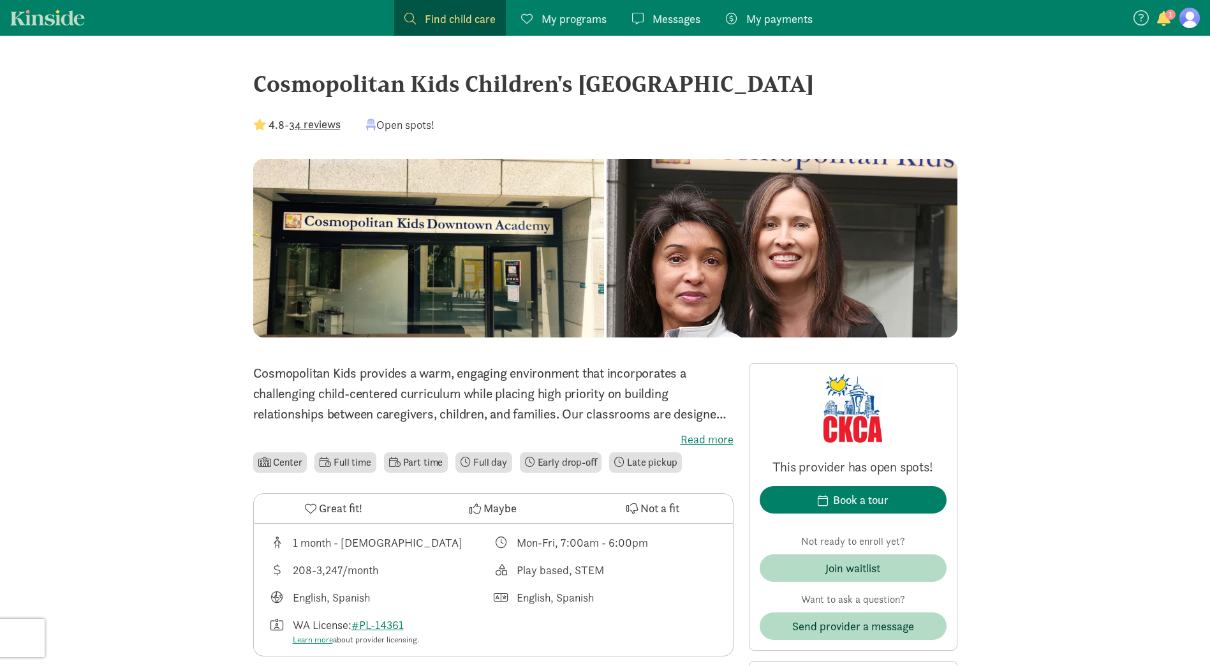
click at [697, 437] on label "Read more" at bounding box center [493, 439] width 480 height 15
click at [0, 0] on input "Read more" at bounding box center [0, 0] width 0 height 0
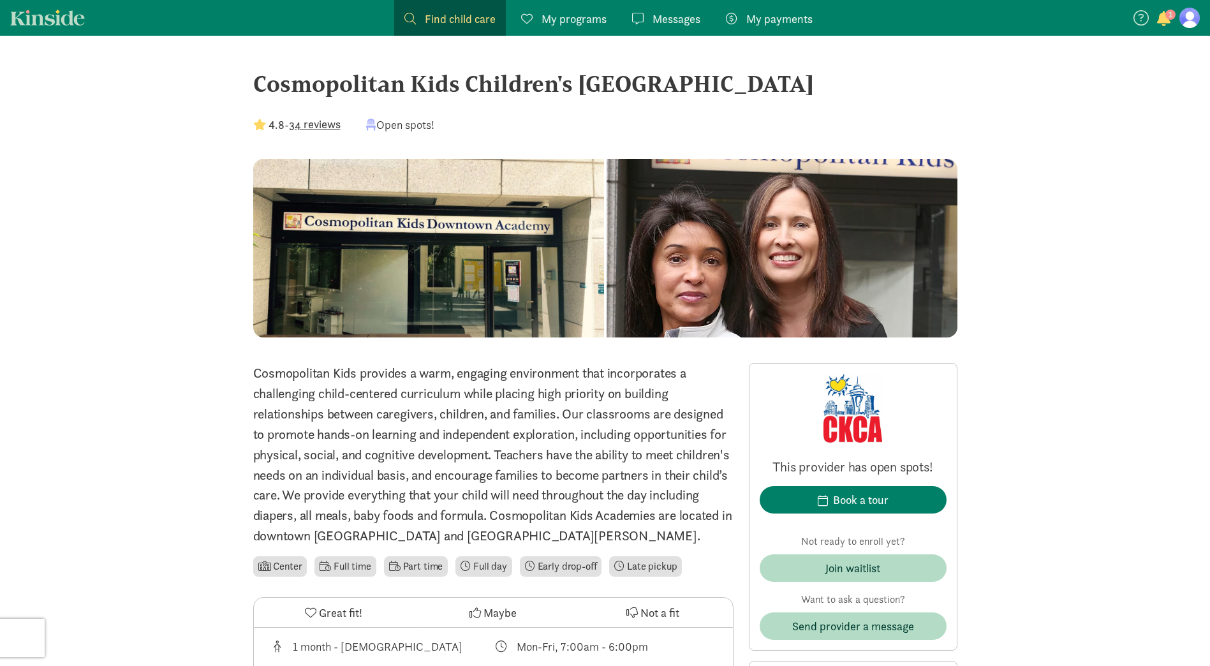
click at [319, 128] on button "34 reviews" at bounding box center [315, 123] width 52 height 17
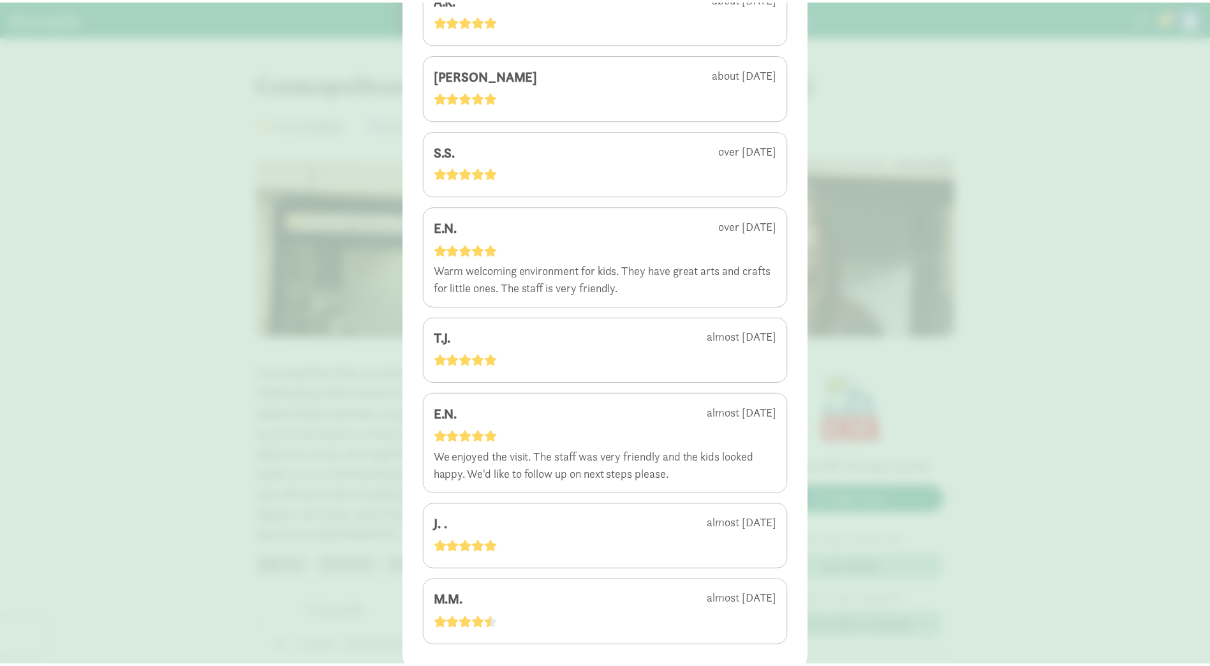
scroll to position [2629, 0]
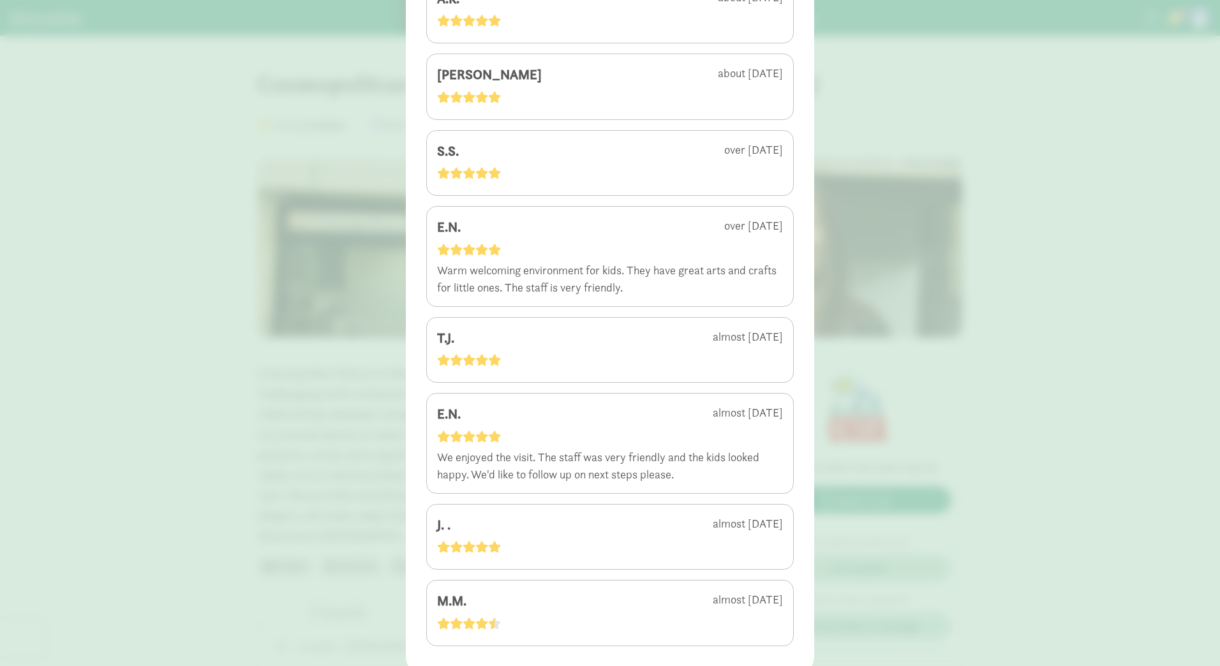
click at [1004, 496] on div "4.8 - 34 reviews F.R. about 2 months ago F.R. about 2 months ago I.T. 3 months …" at bounding box center [610, 333] width 1220 height 666
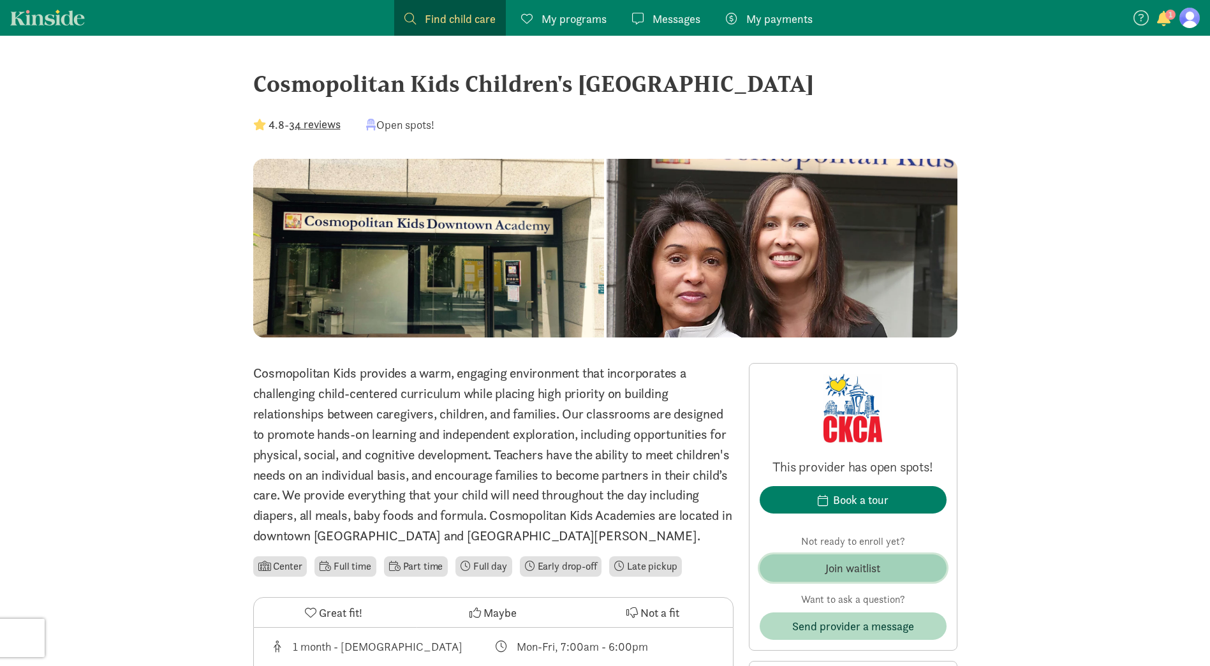
click at [846, 561] on div "Join waitlist" at bounding box center [853, 568] width 55 height 17
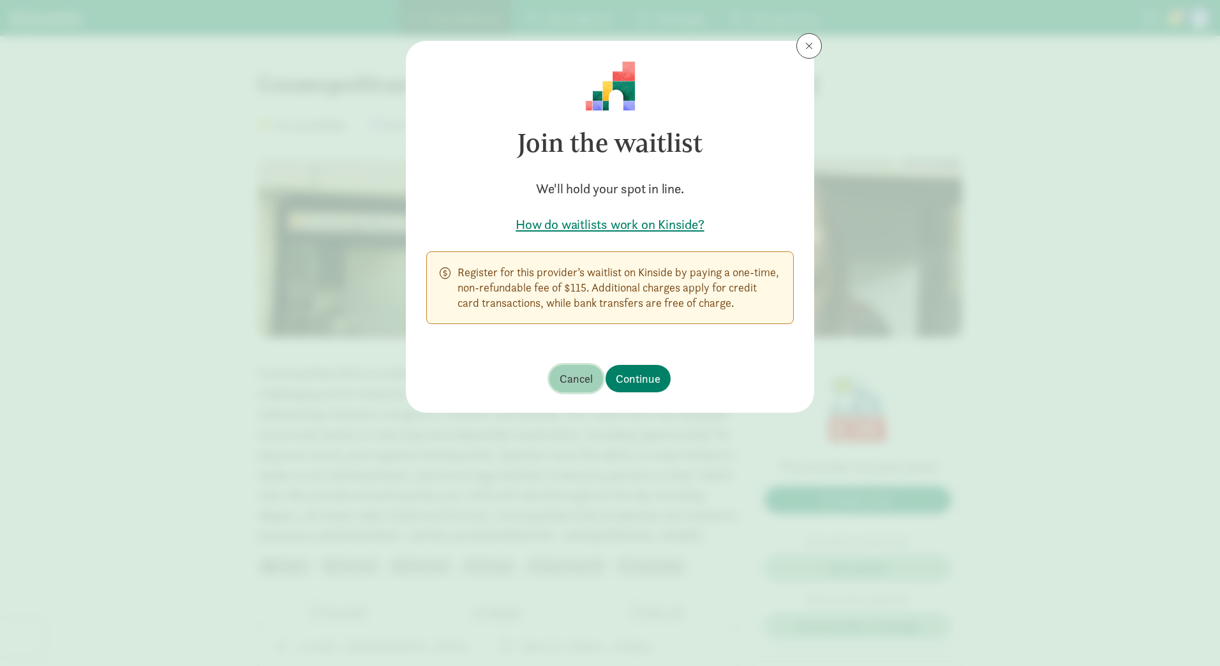
click at [559, 385] on button "Cancel" at bounding box center [576, 378] width 54 height 27
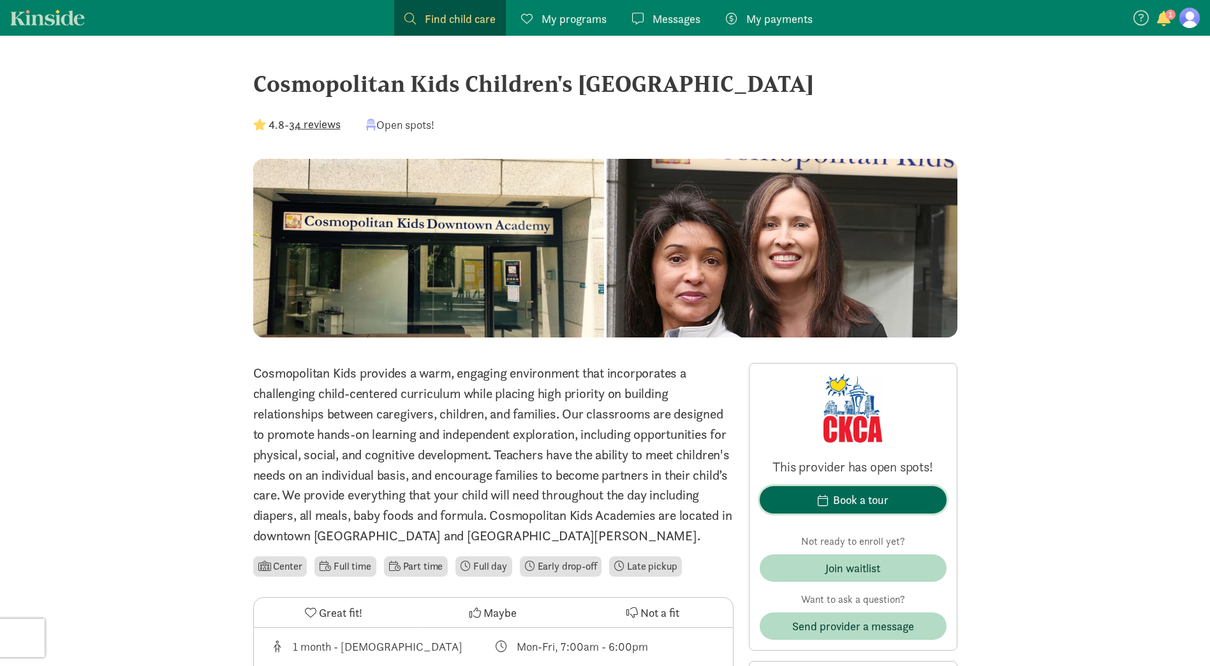
click at [937, 505] on button "Book a tour" at bounding box center [853, 499] width 187 height 27
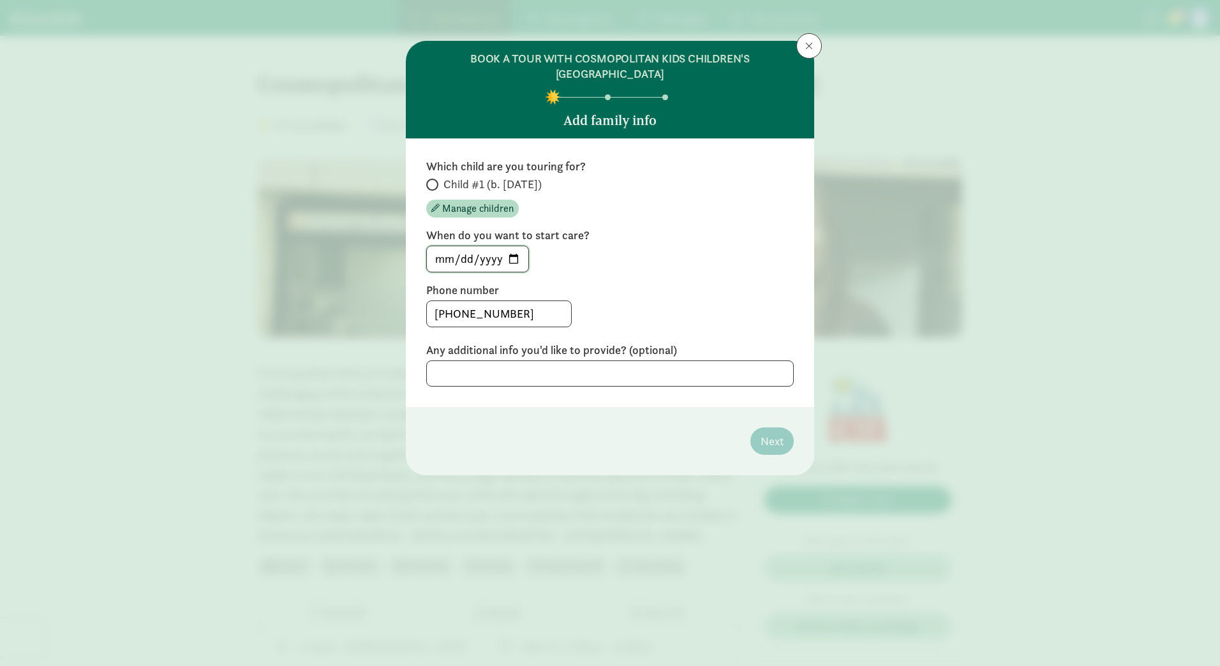
click at [517, 258] on input "2025-09-02" at bounding box center [477, 259] width 101 height 26
click at [436, 182] on span at bounding box center [432, 185] width 12 height 12
click at [434, 182] on input "Child #1 (b. December 2025)" at bounding box center [430, 185] width 8 height 8
radio input "true"
click at [514, 253] on input "2025-09-02" at bounding box center [477, 259] width 101 height 26
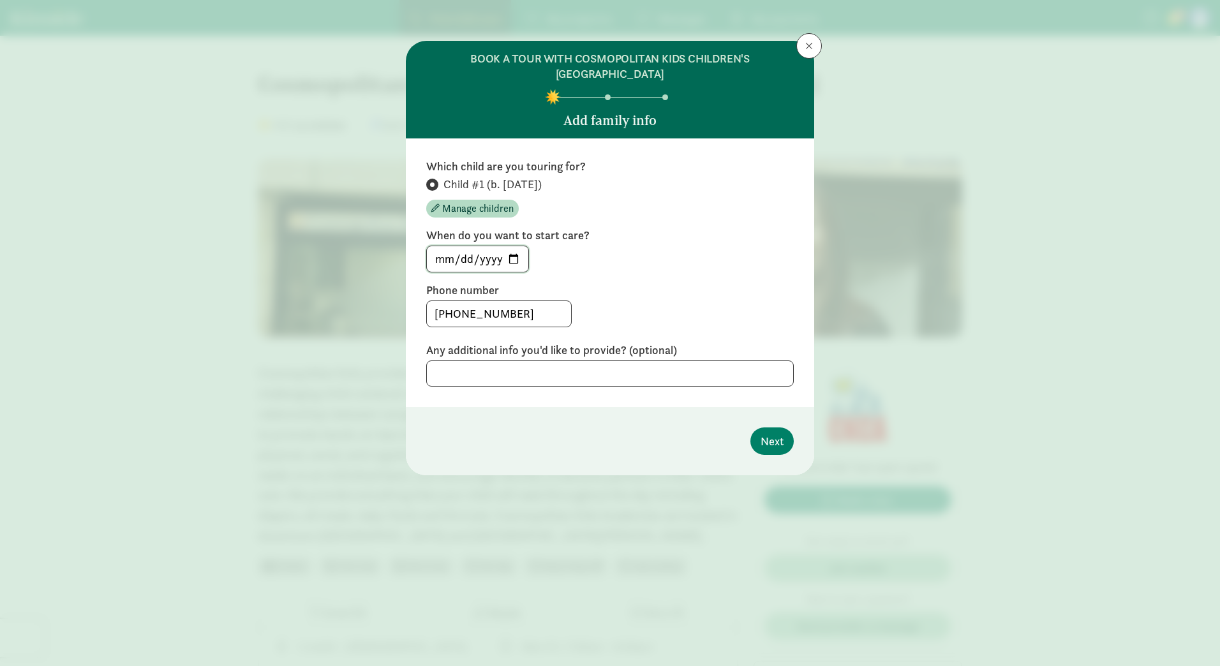
type input "2026-08-03"
click at [787, 446] on button "Next" at bounding box center [771, 440] width 43 height 27
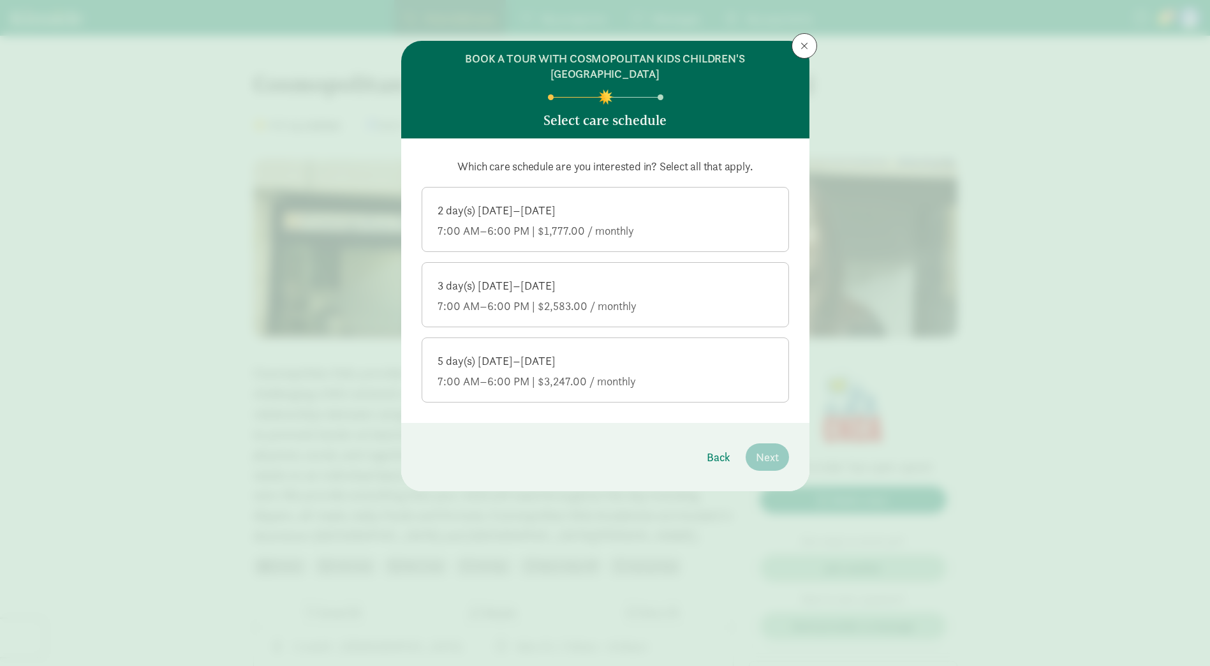
click at [485, 358] on div "5 day(s) Monday–Friday" at bounding box center [606, 360] width 336 height 15
click at [0, 0] on input "5 day(s) Monday–Friday 7:00 AM–6:00 PM | $3,247.00 / monthly" at bounding box center [0, 0] width 0 height 0
click at [774, 447] on button "Next" at bounding box center [767, 456] width 43 height 27
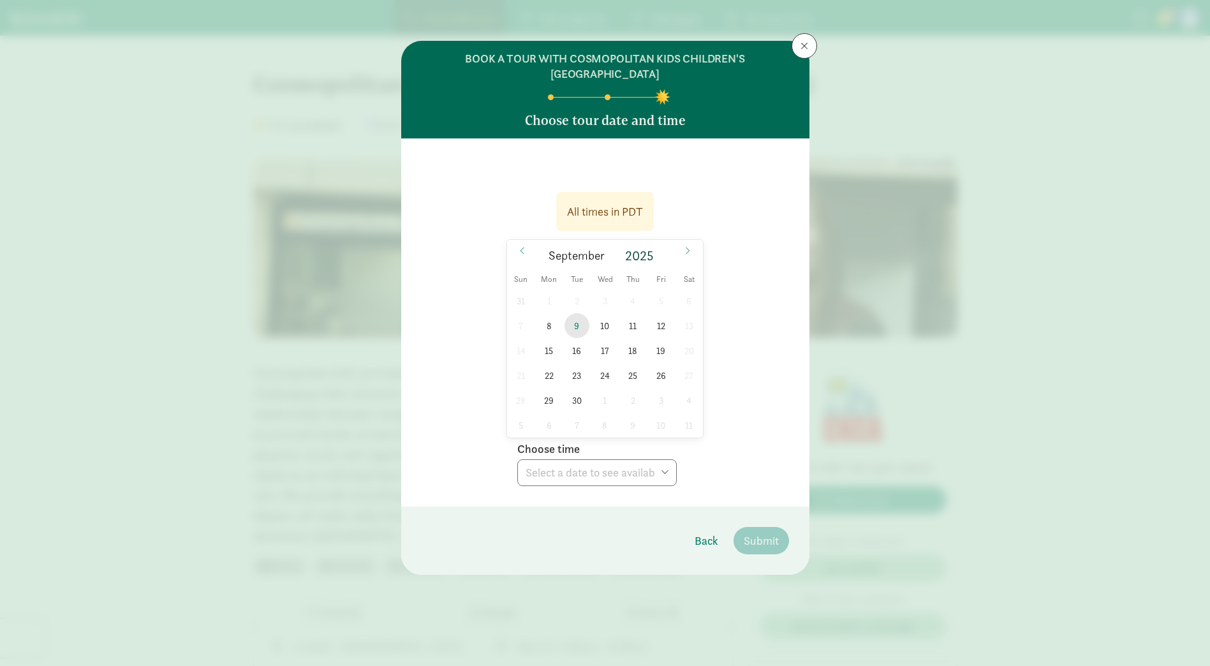
click at [574, 329] on span "9" at bounding box center [577, 325] width 25 height 25
click at [581, 450] on div "Choose time Choose time 10:30 AM 11:45 AM 03:00 PM" at bounding box center [597, 461] width 160 height 50
click at [579, 475] on select "Choose time 10:30 AM 11:45 AM 03:00 PM" at bounding box center [597, 472] width 160 height 27
select select "2025-09-09T15:00:00.000-07:00"
click at [517, 459] on select "Choose time 10:30 AM 11:45 AM 03:00 PM" at bounding box center [597, 472] width 160 height 27
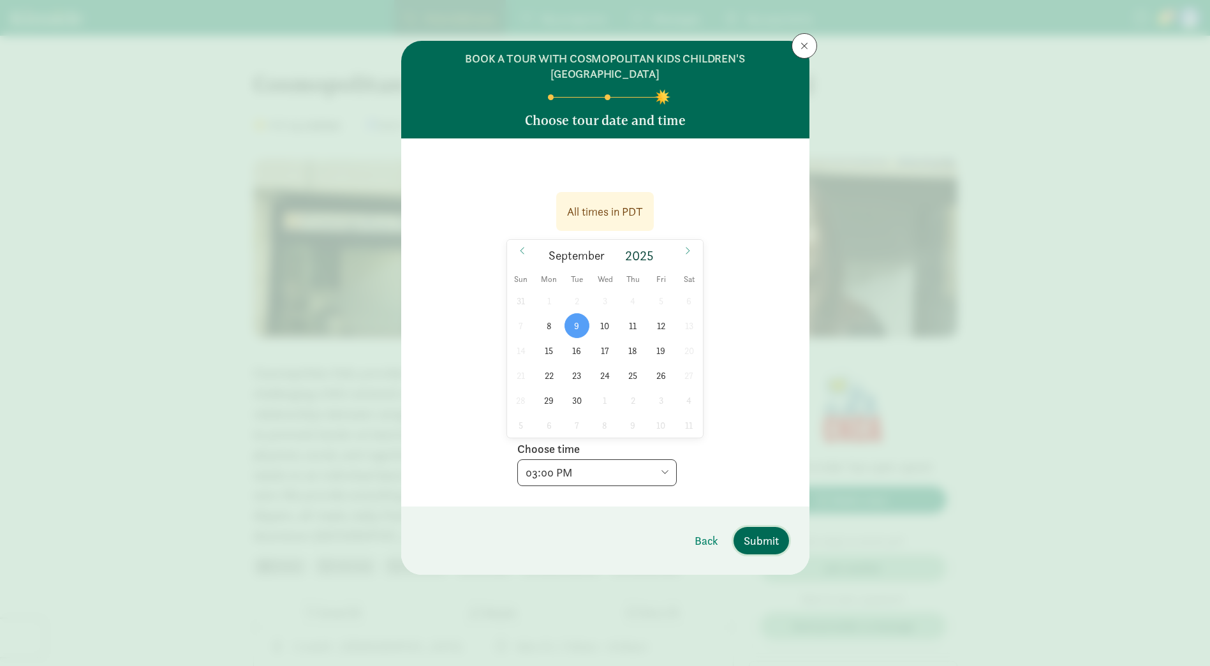
click at [779, 549] on button "Submit" at bounding box center [762, 540] width 56 height 27
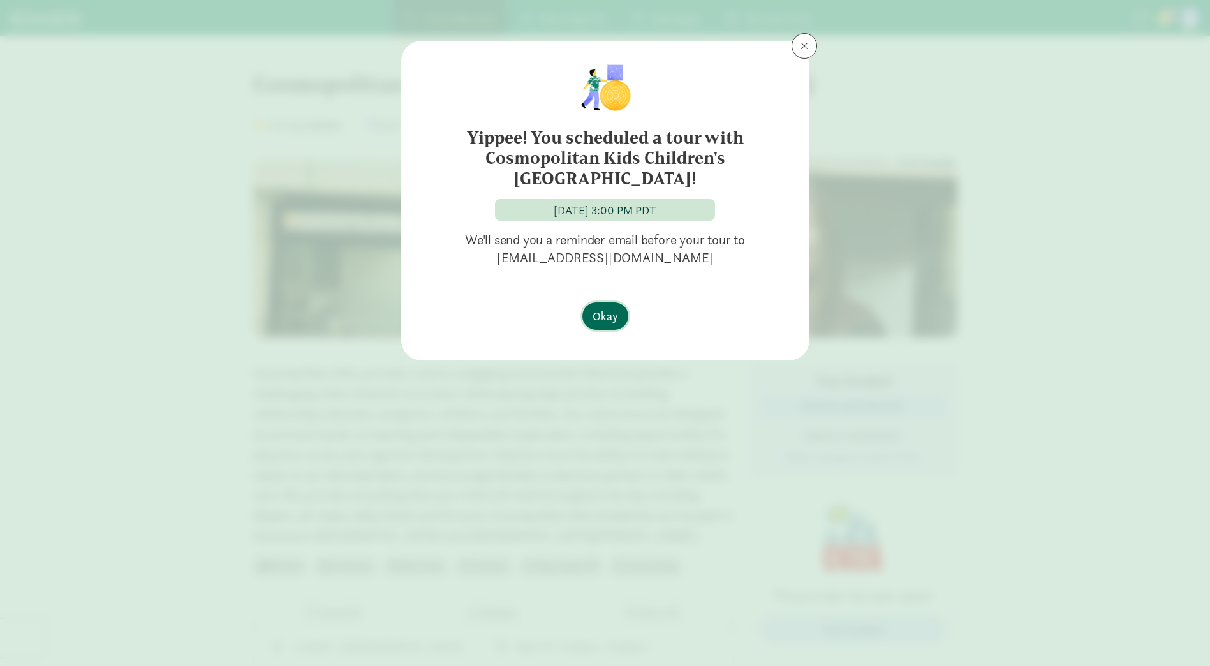
click at [607, 317] on span "Okay" at bounding box center [606, 316] width 26 height 17
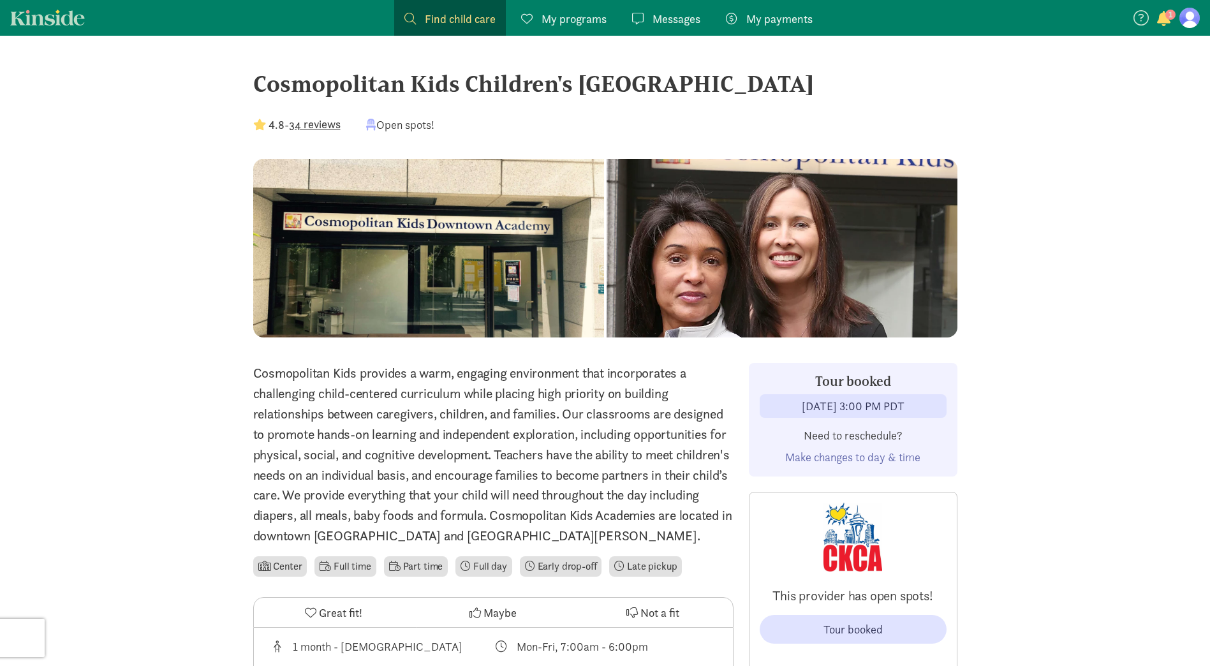
click at [460, 19] on span "Find child care" at bounding box center [460, 18] width 71 height 17
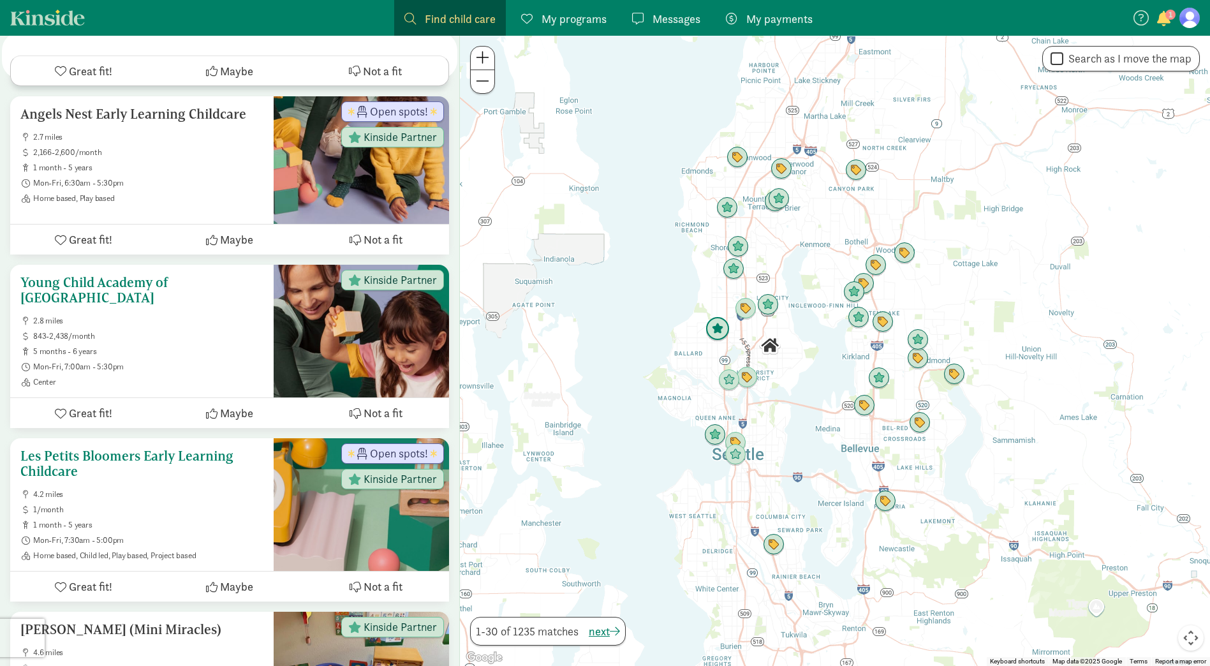
scroll to position [3254, 0]
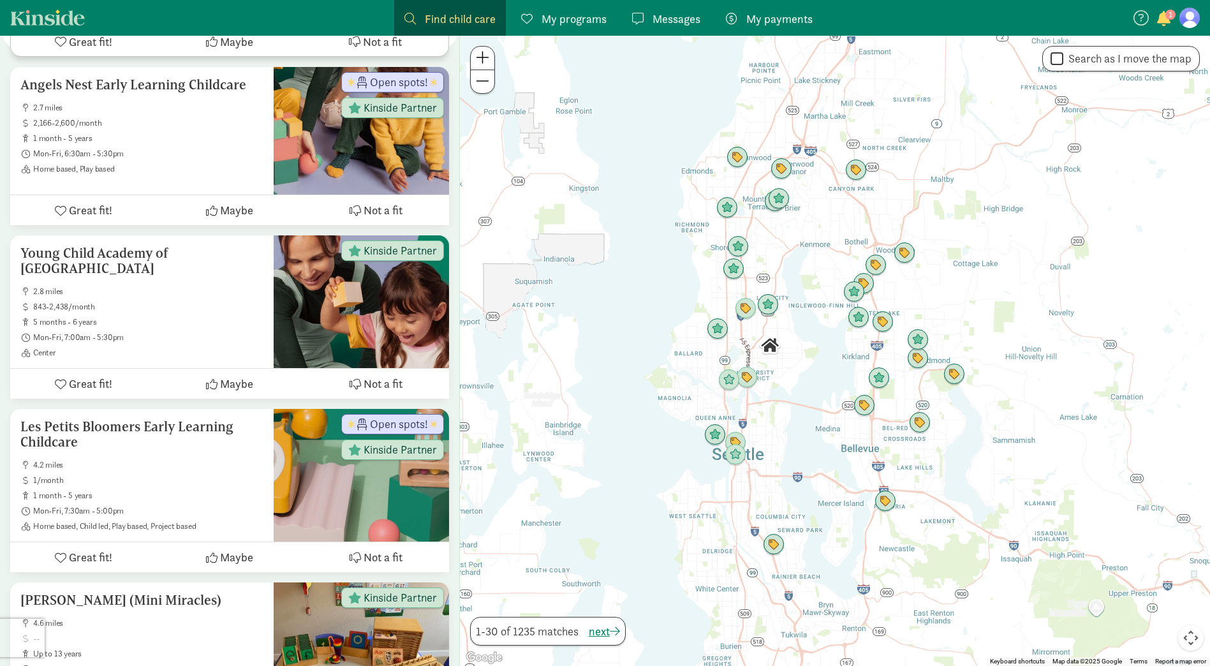
click at [486, 54] on span at bounding box center [482, 57] width 13 height 15
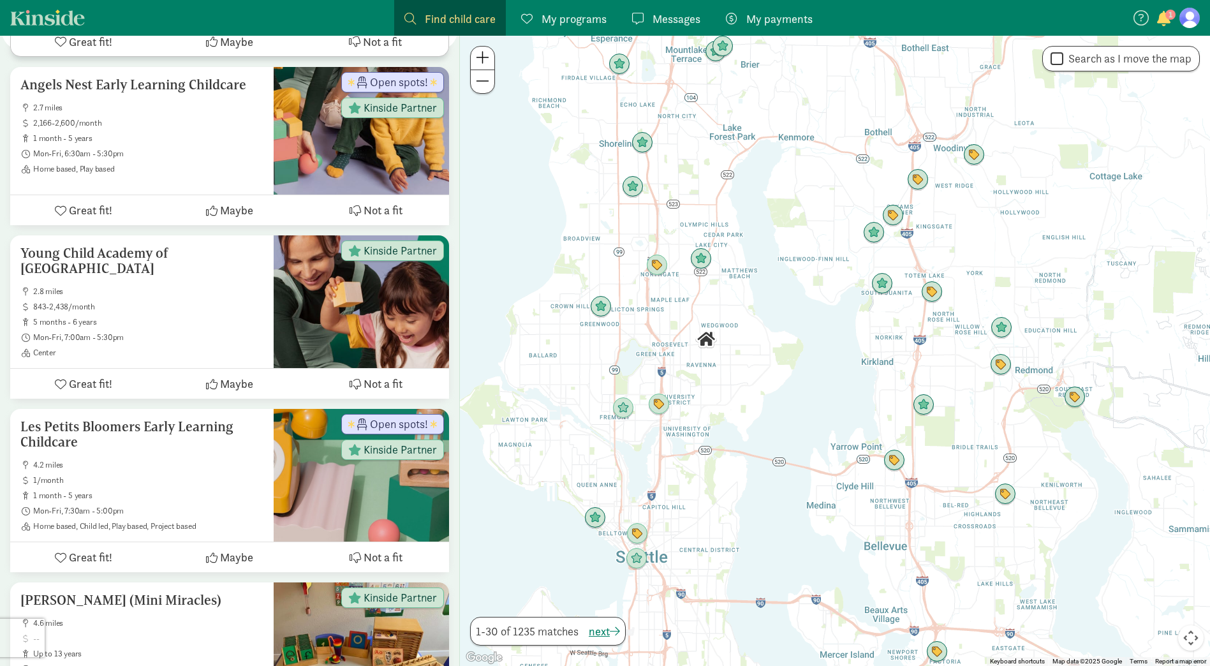
click at [486, 54] on span at bounding box center [482, 57] width 13 height 15
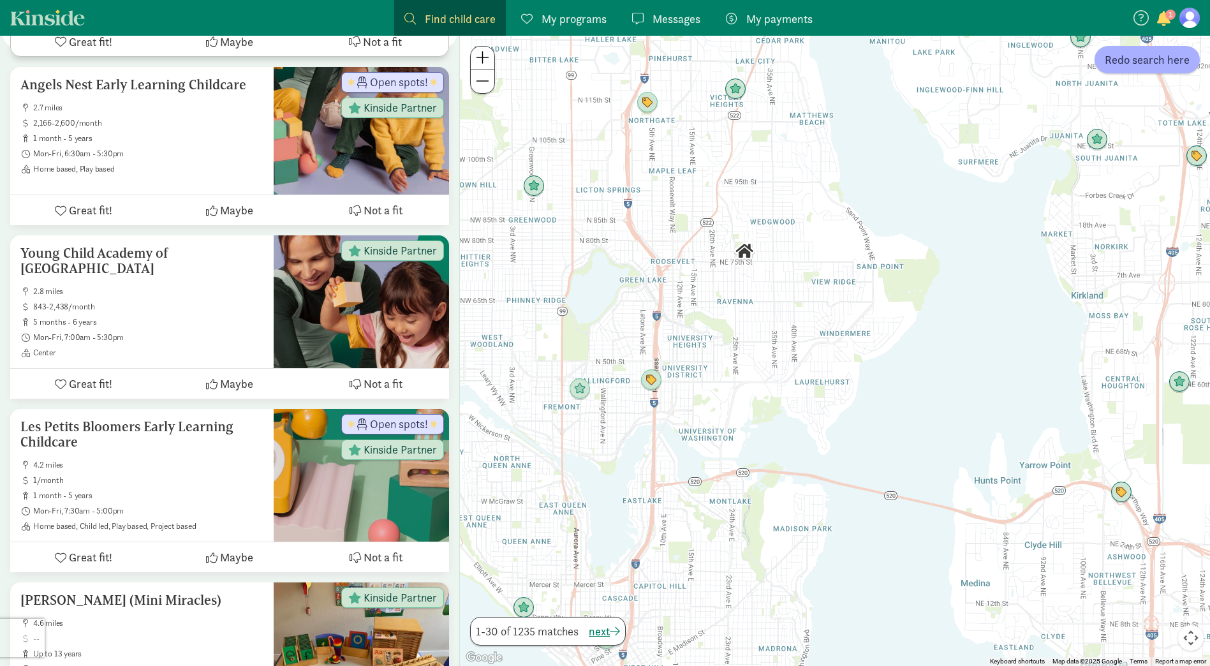
drag, startPoint x: 555, startPoint y: 298, endPoint x: 725, endPoint y: 221, distance: 186.8
click at [725, 221] on div at bounding box center [835, 351] width 750 height 630
click at [736, 84] on img "Click to see details" at bounding box center [735, 89] width 24 height 24
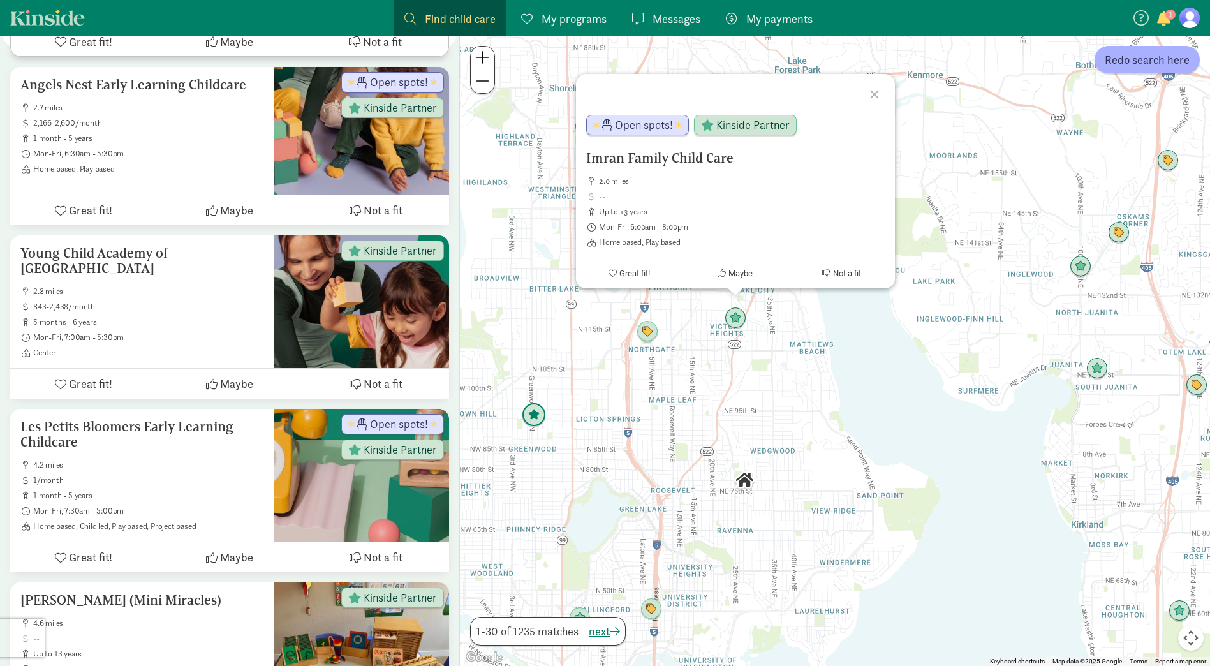
click at [529, 423] on img "Click to see details" at bounding box center [534, 415] width 24 height 24
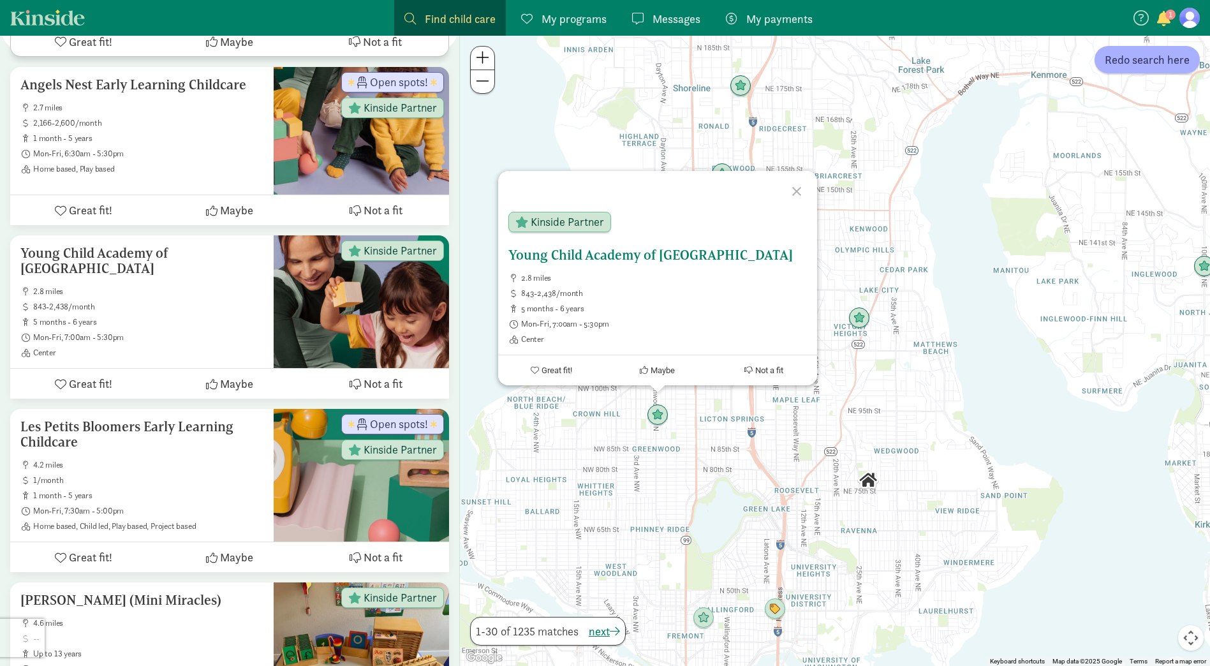
click at [616, 252] on h5 "Young Child Academy of [GEOGRAPHIC_DATA]" at bounding box center [657, 255] width 299 height 15
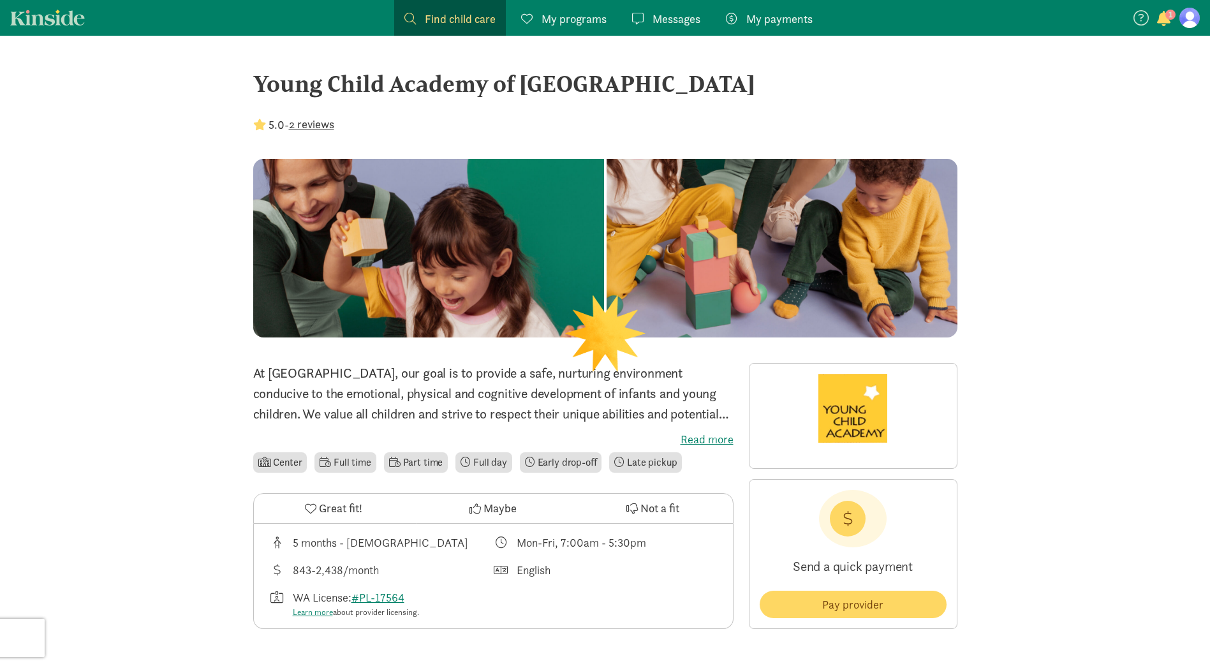
click at [702, 435] on label "Read more" at bounding box center [493, 439] width 480 height 15
click at [0, 0] on input "Read more" at bounding box center [0, 0] width 0 height 0
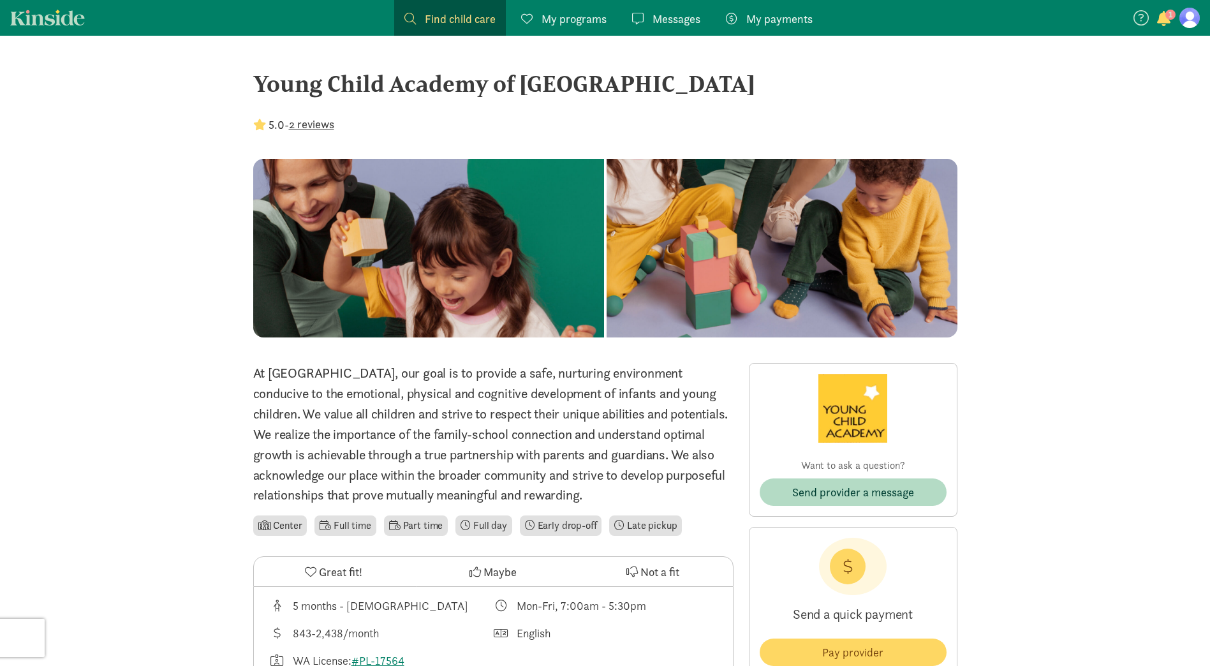
click at [312, 123] on button "2 reviews" at bounding box center [311, 123] width 45 height 17
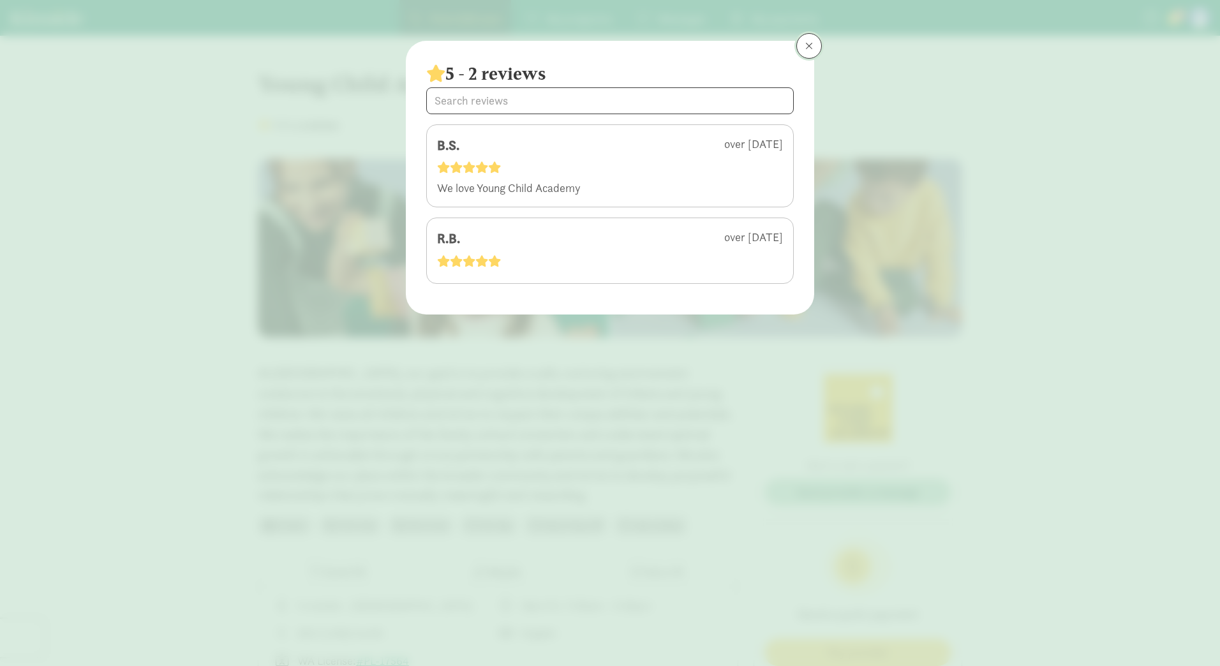
click at [812, 45] on span at bounding box center [809, 46] width 8 height 10
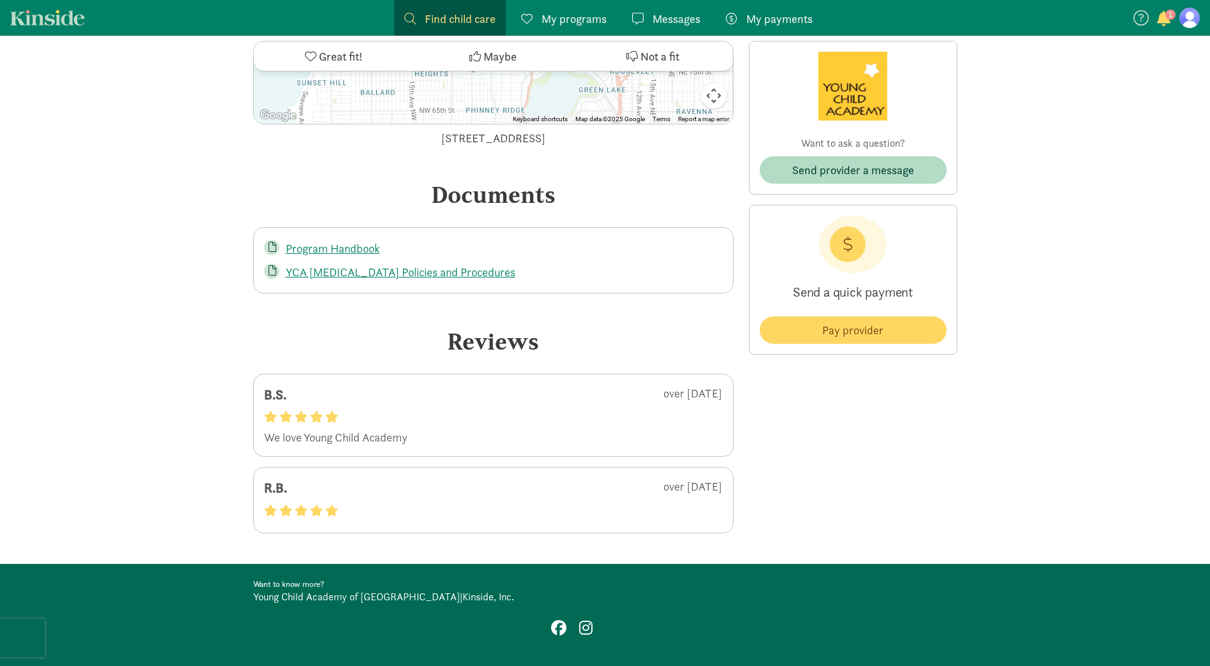
scroll to position [2424, 0]
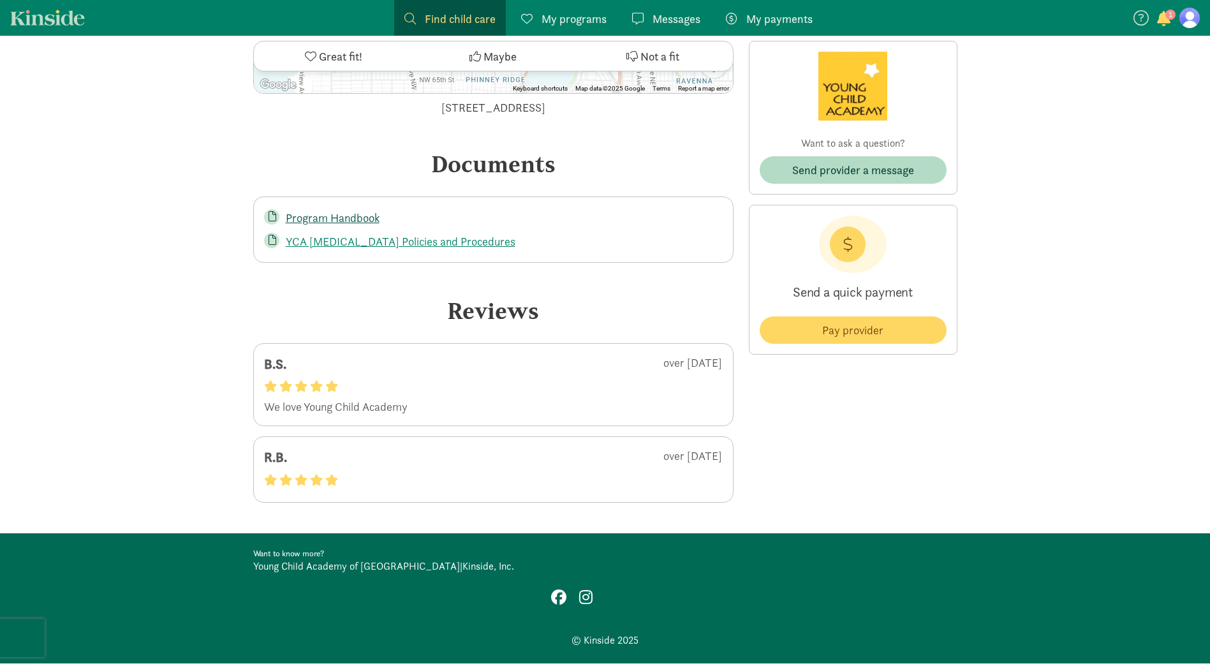
click at [354, 219] on link "Program Handbook" at bounding box center [333, 218] width 94 height 15
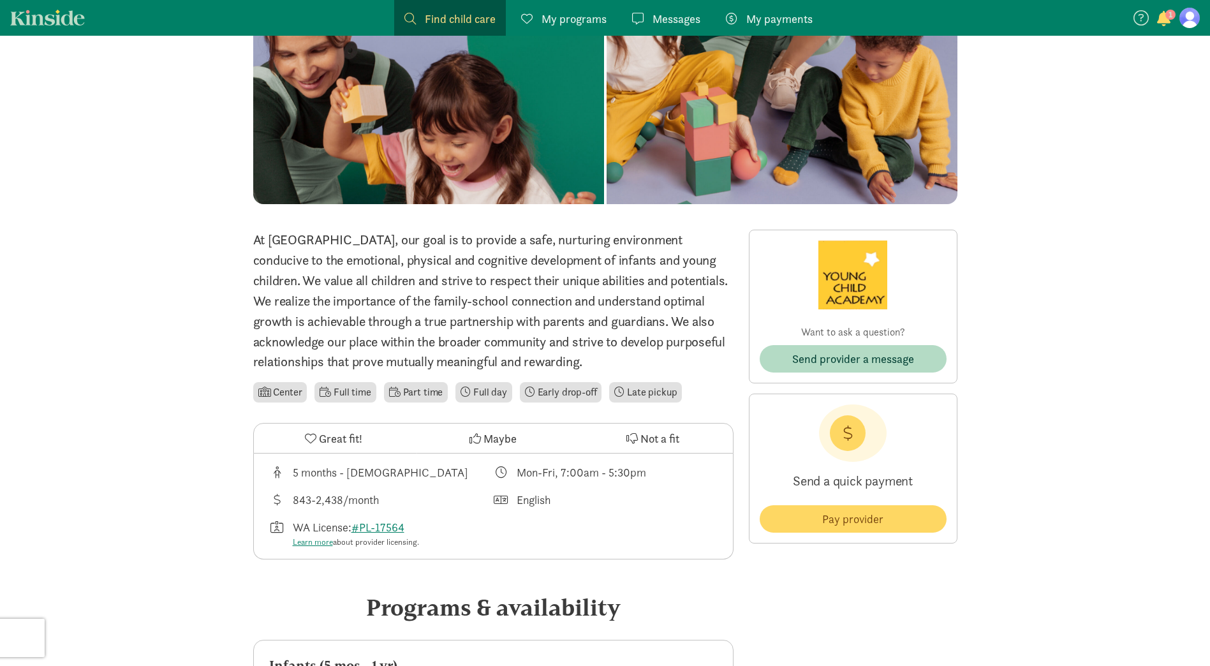
scroll to position [191, 0]
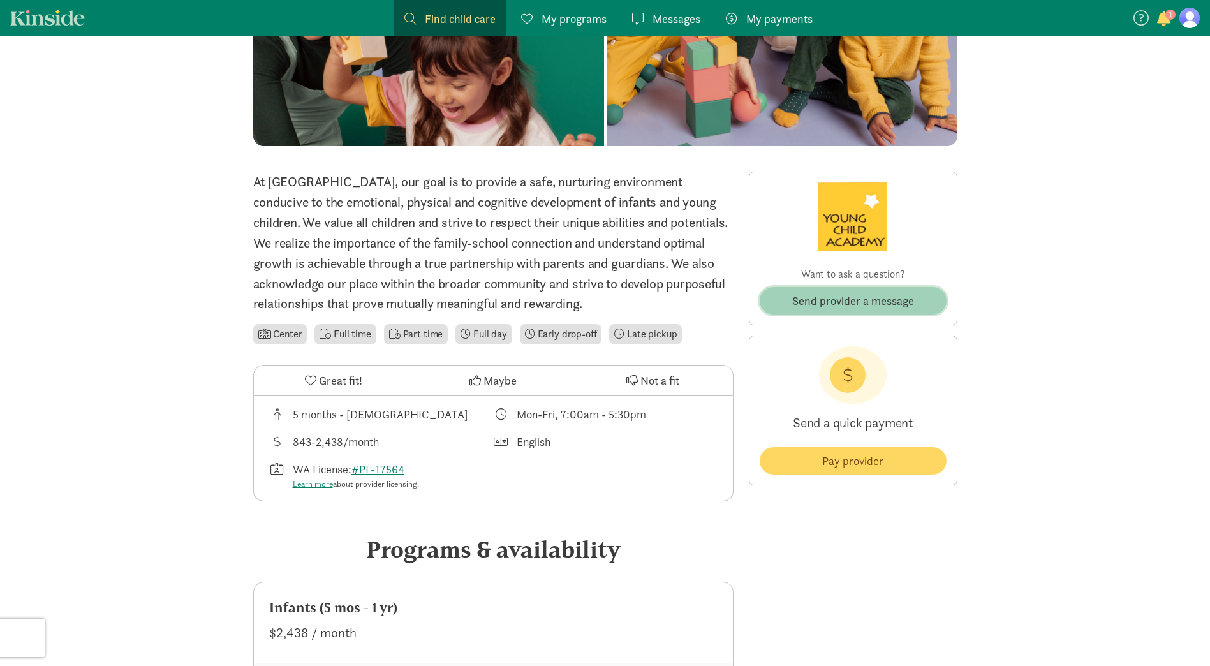
click at [854, 304] on span "Send provider a message" at bounding box center [853, 300] width 122 height 17
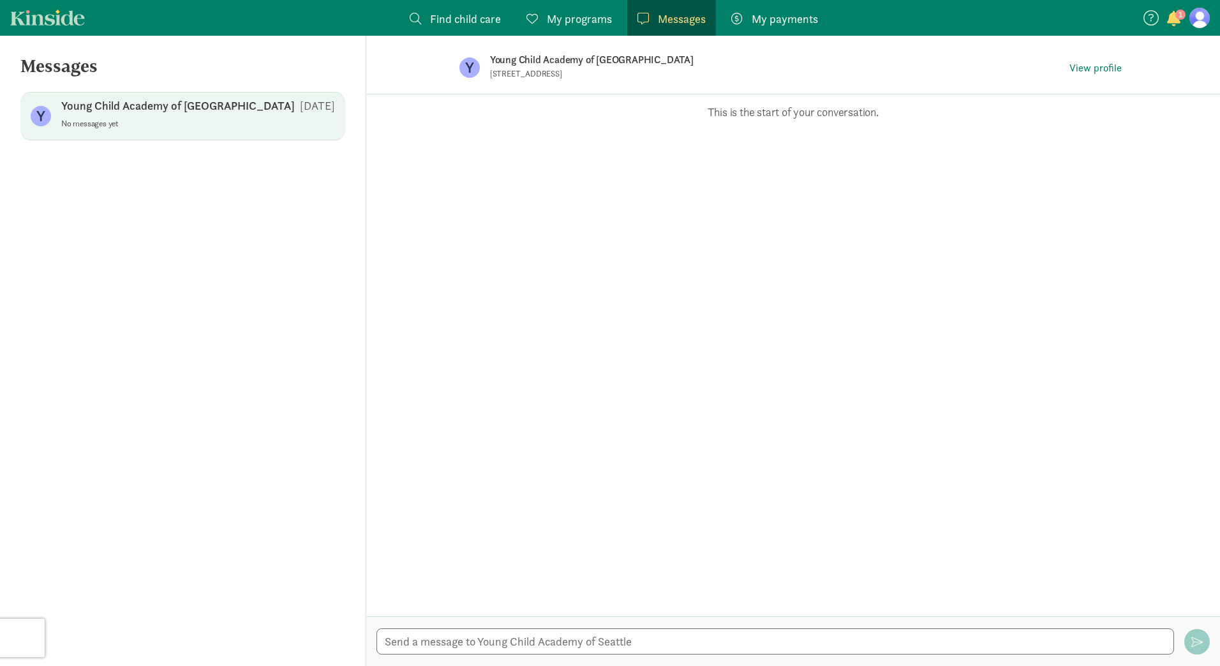
click at [1175, 23] on span "button" at bounding box center [1173, 18] width 13 height 15
click at [1097, 52] on p "The caregiver Seattle KinderCare is already a member of Kinside!" at bounding box center [1093, 58] width 157 height 31
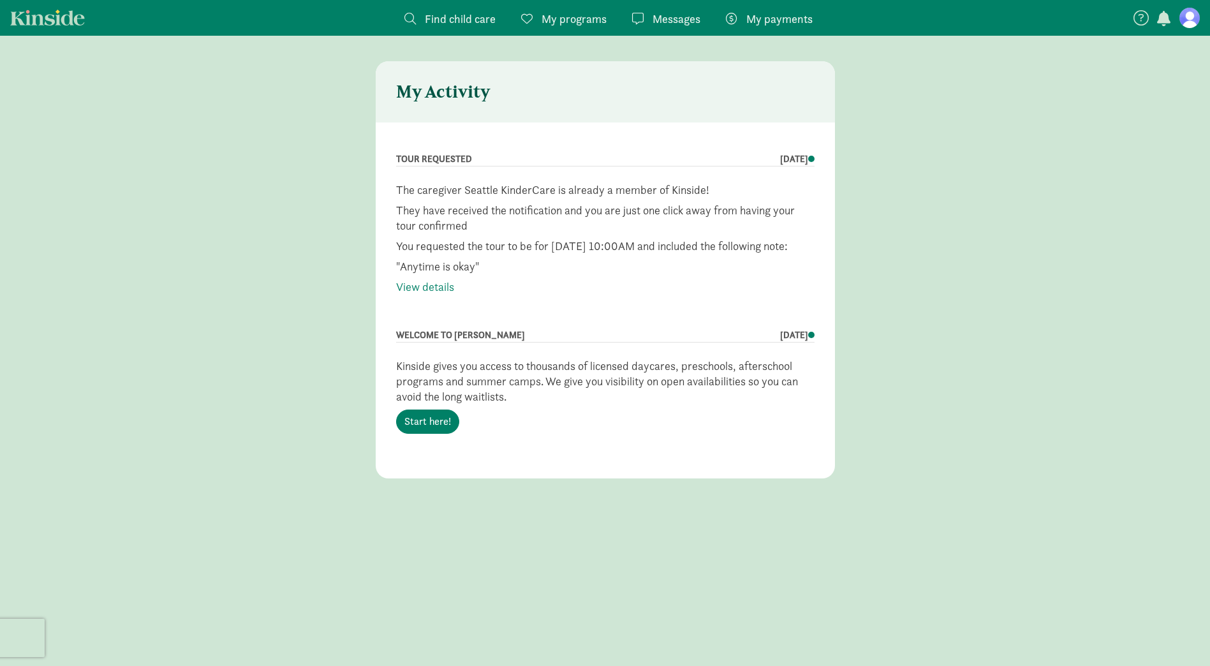
click at [420, 422] on p "Kinside gives you access to thousands of licensed daycares, preschools, aftersc…" at bounding box center [605, 396] width 419 height 75
click at [421, 434] on link "Start here!" at bounding box center [427, 422] width 63 height 24
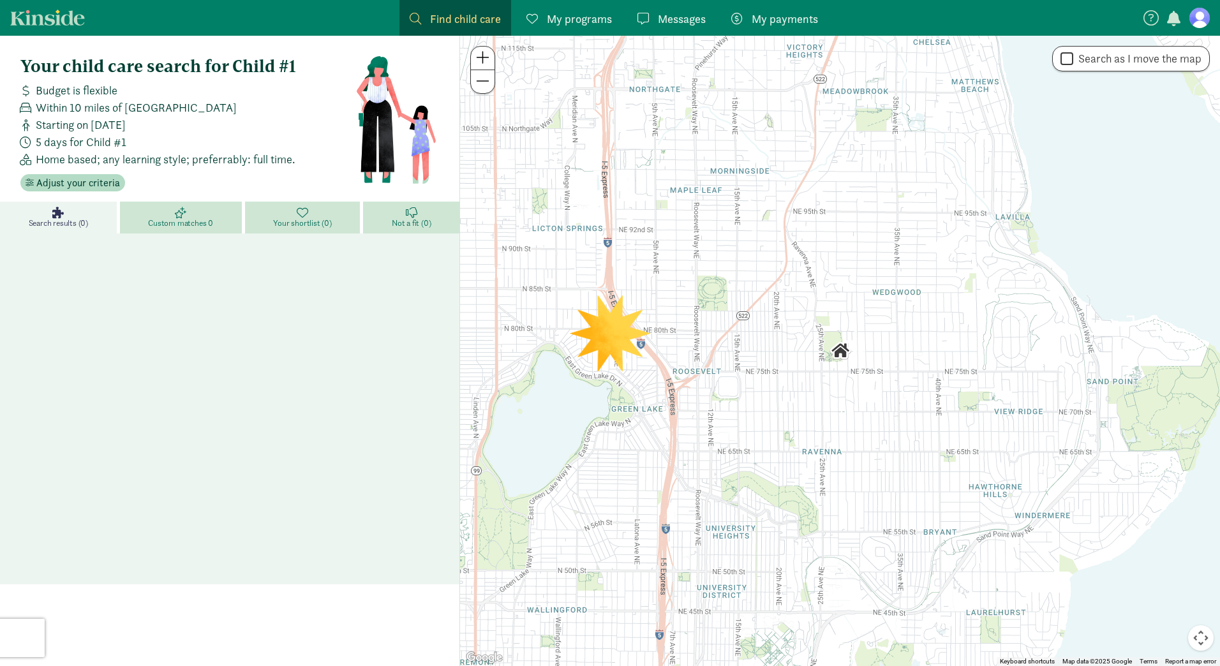
click at [632, 341] on div at bounding box center [840, 351] width 760 height 630
drag, startPoint x: 33, startPoint y: 26, endPoint x: 40, endPoint y: 10, distance: 18.3
click at [31, 26] on nav "Find child care Find My programs Programs Messages Messages My payments Pay" at bounding box center [610, 18] width 1220 height 36
click at [599, 11] on span "My programs" at bounding box center [579, 18] width 65 height 17
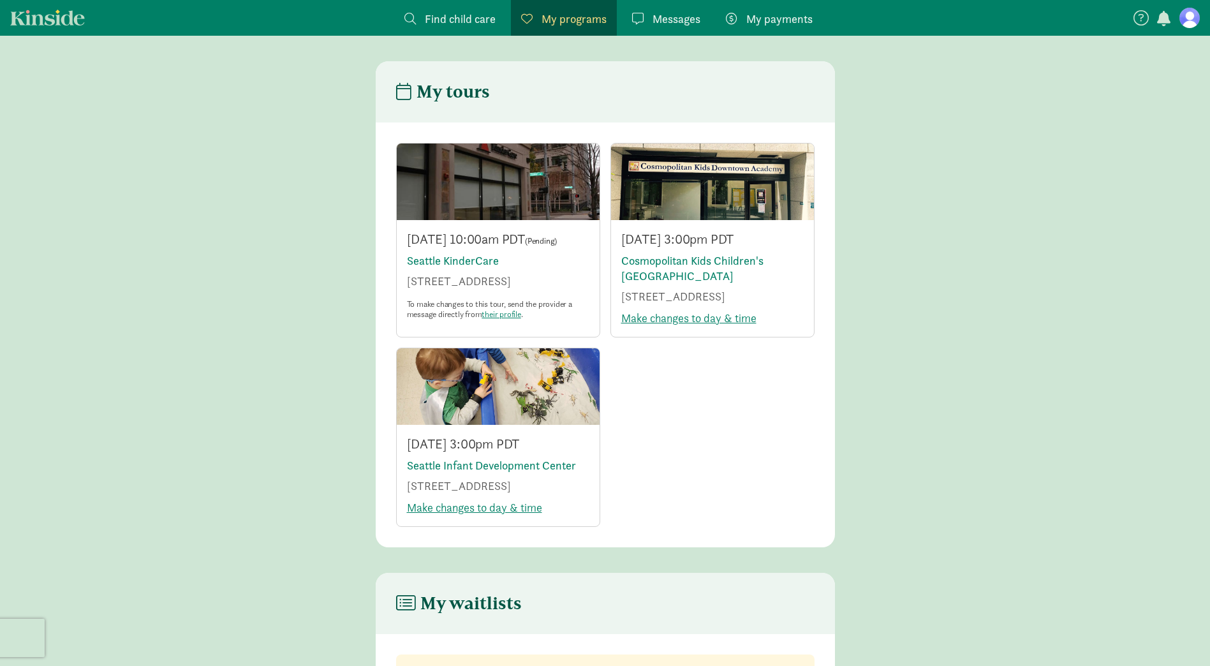
click at [457, 18] on span "Find child care" at bounding box center [460, 18] width 71 height 17
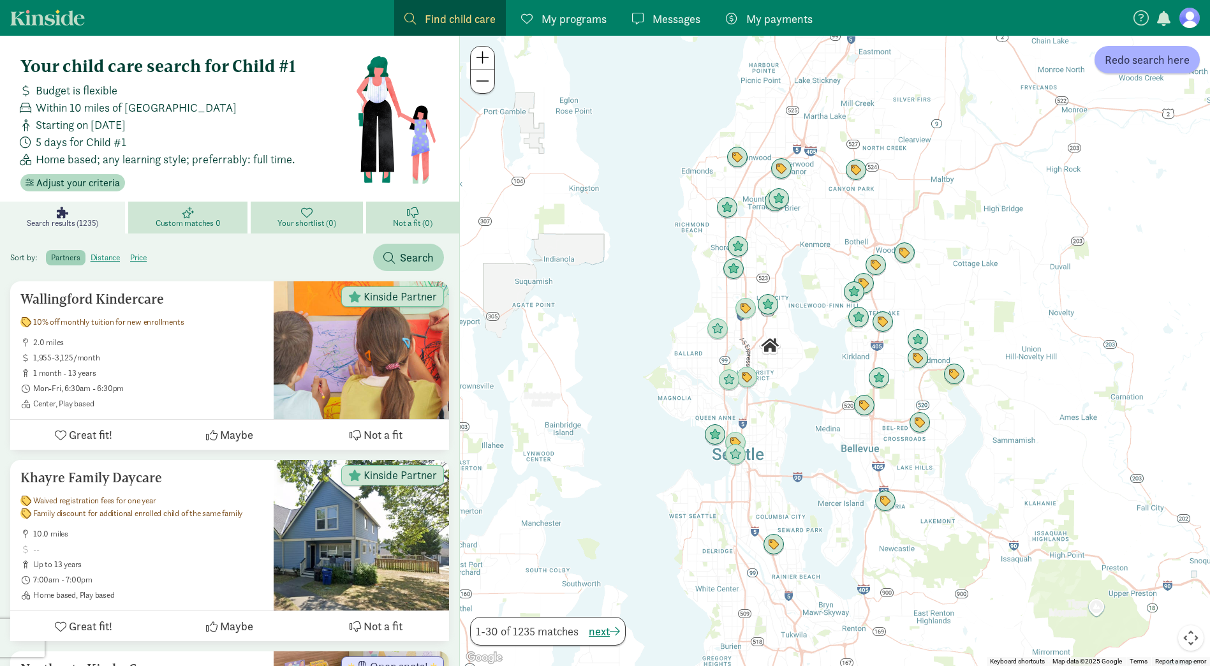
click at [479, 63] on span at bounding box center [482, 57] width 13 height 15
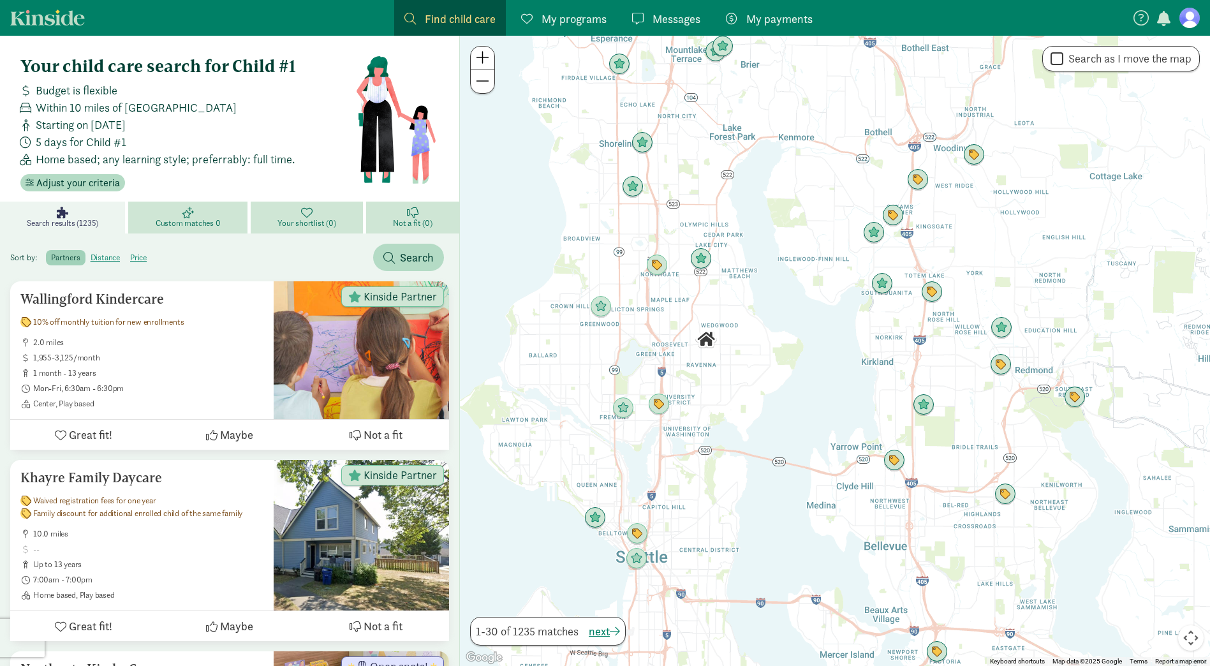
click at [479, 63] on span at bounding box center [482, 57] width 13 height 15
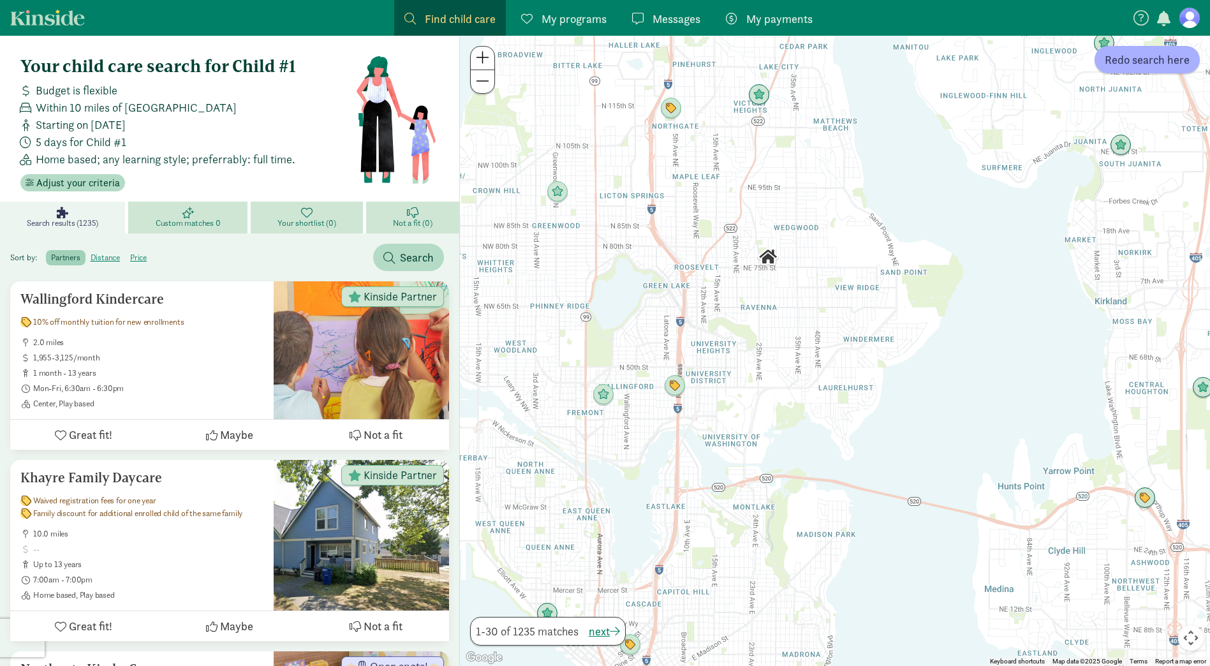
drag, startPoint x: 567, startPoint y: 350, endPoint x: 761, endPoint y: 278, distance: 206.9
click at [761, 278] on div at bounding box center [835, 351] width 750 height 630
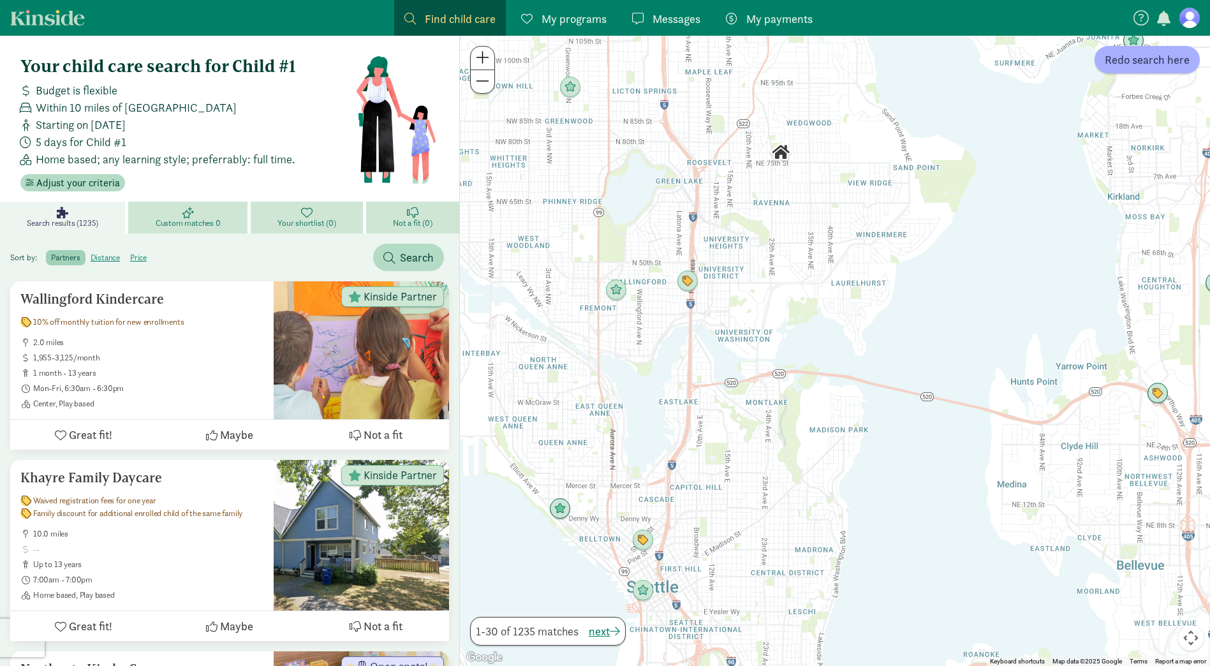
drag, startPoint x: 650, startPoint y: 457, endPoint x: 650, endPoint y: 345, distance: 112.3
click at [650, 345] on div at bounding box center [835, 351] width 750 height 630
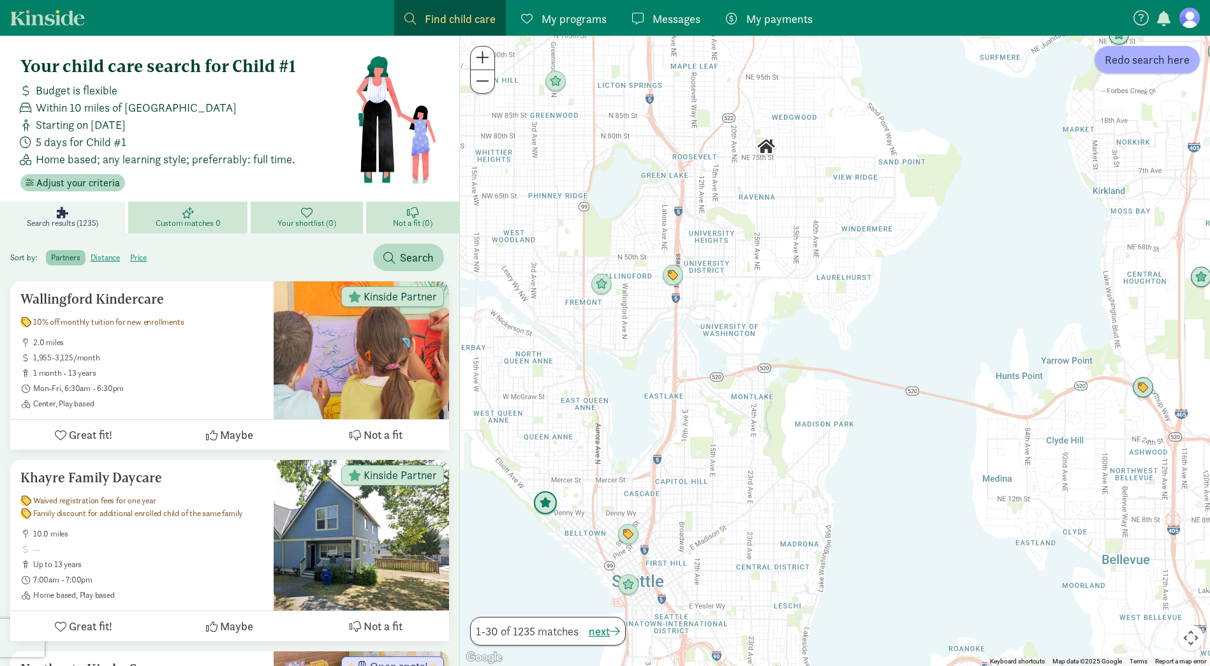
click at [541, 508] on img "Click to see details" at bounding box center [545, 503] width 24 height 24
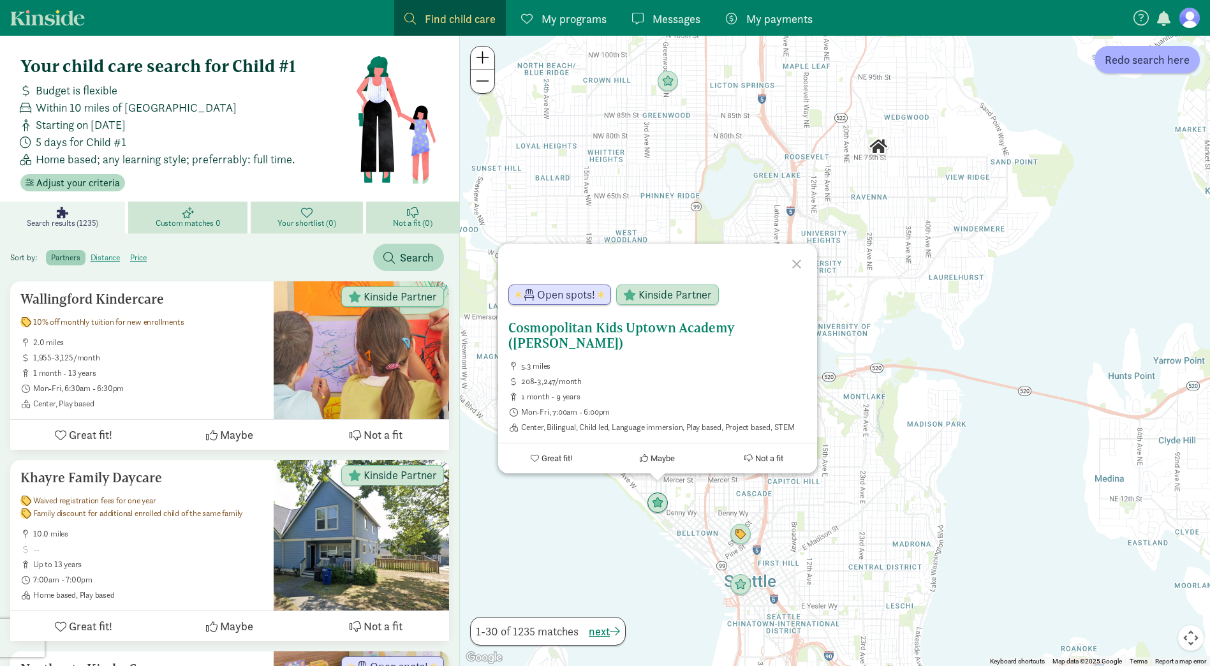
click at [575, 320] on div "Open spots! Kinside Partner" at bounding box center [641, 297] width 287 height 46
